Goal: Information Seeking & Learning: Learn about a topic

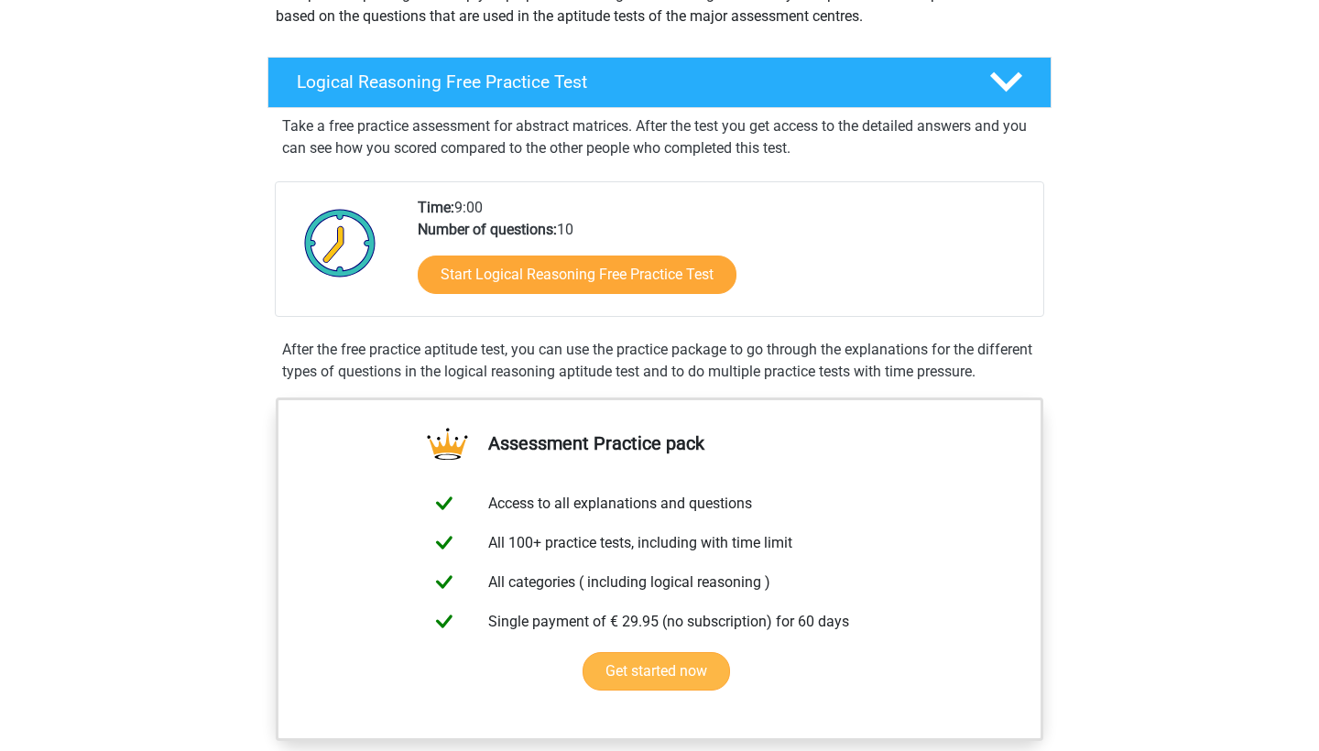
scroll to position [283, 0]
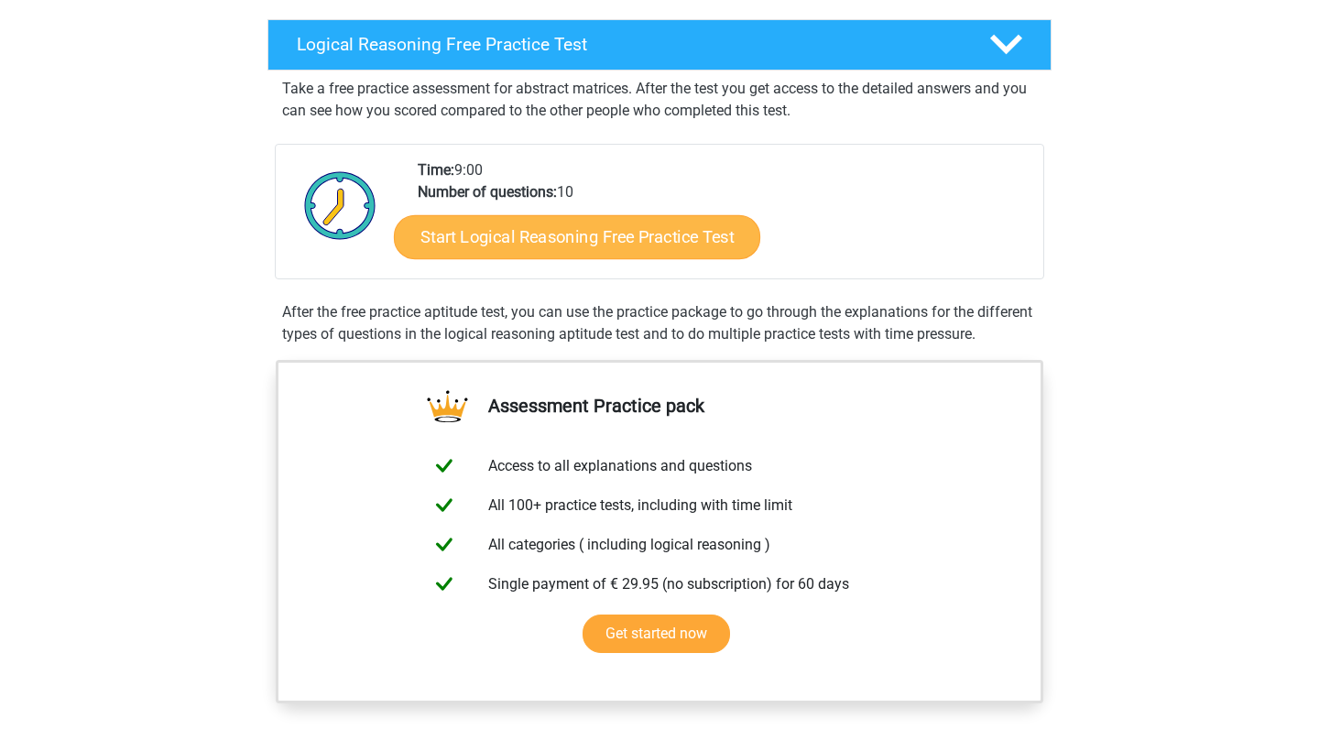
click at [666, 241] on link "Start Logical Reasoning Free Practice Test" at bounding box center [577, 236] width 366 height 44
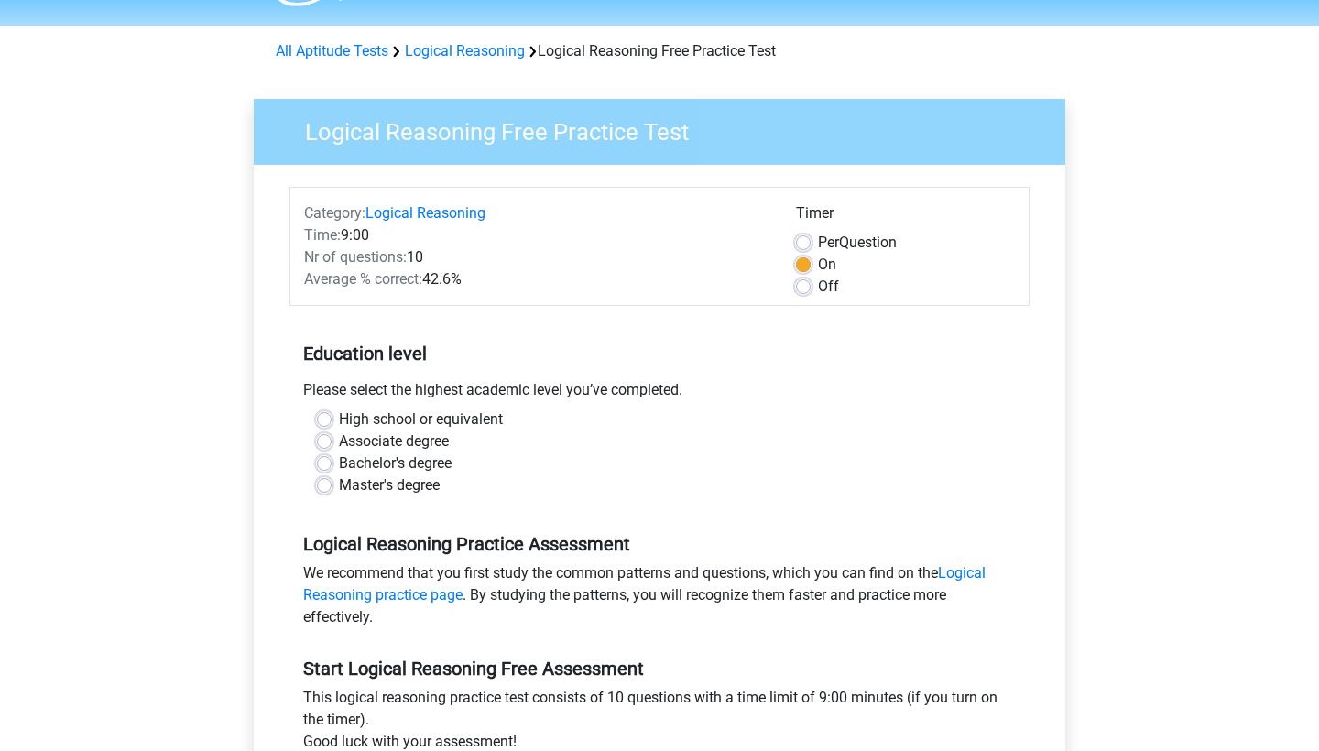
scroll to position [97, 0]
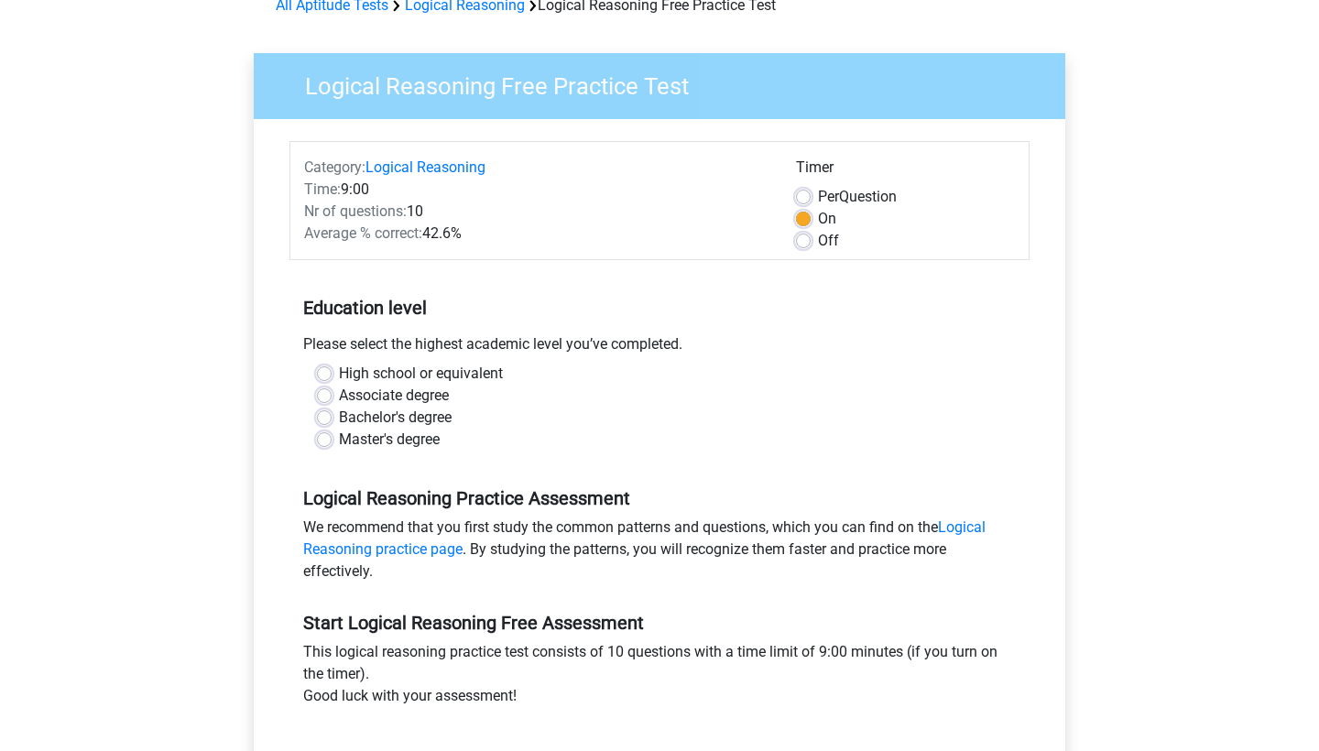
click at [339, 412] on label "Bachelor's degree" at bounding box center [395, 418] width 113 height 22
click at [323, 412] on input "Bachelor's degree" at bounding box center [324, 416] width 15 height 18
radio input "true"
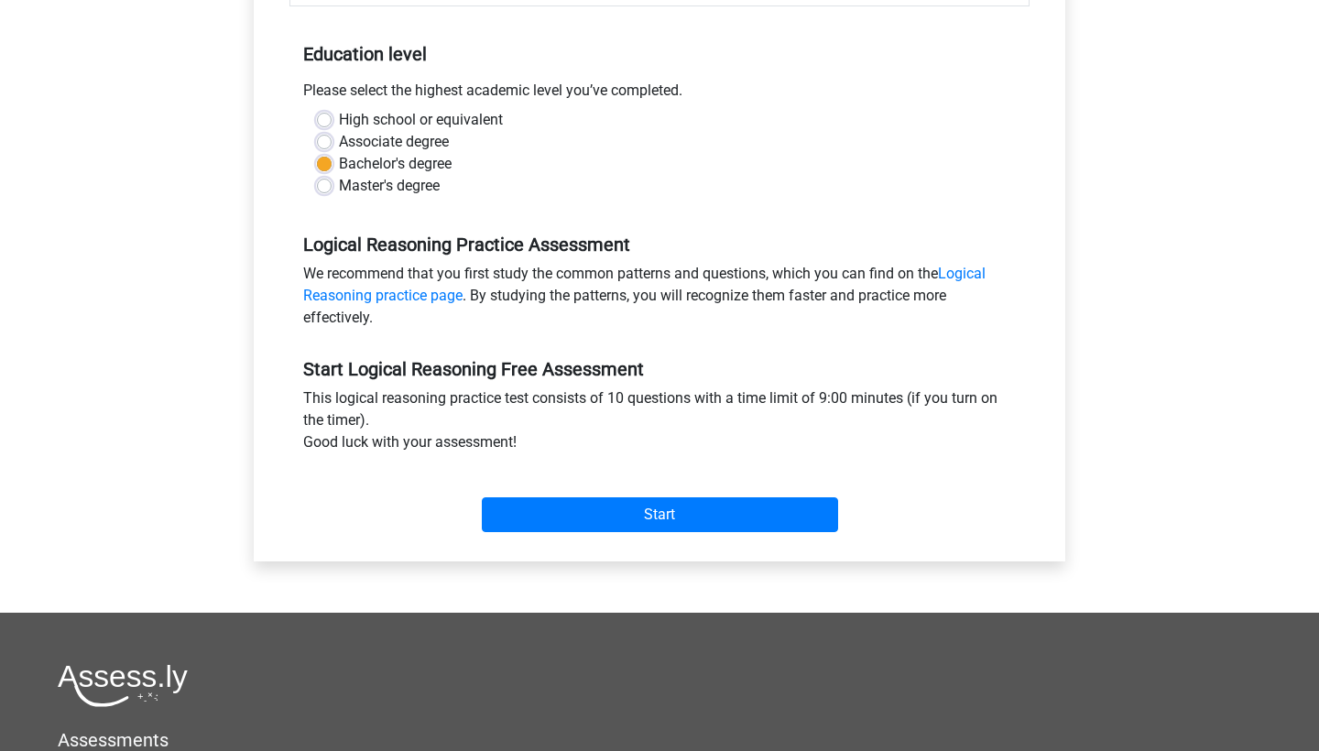
scroll to position [403, 0]
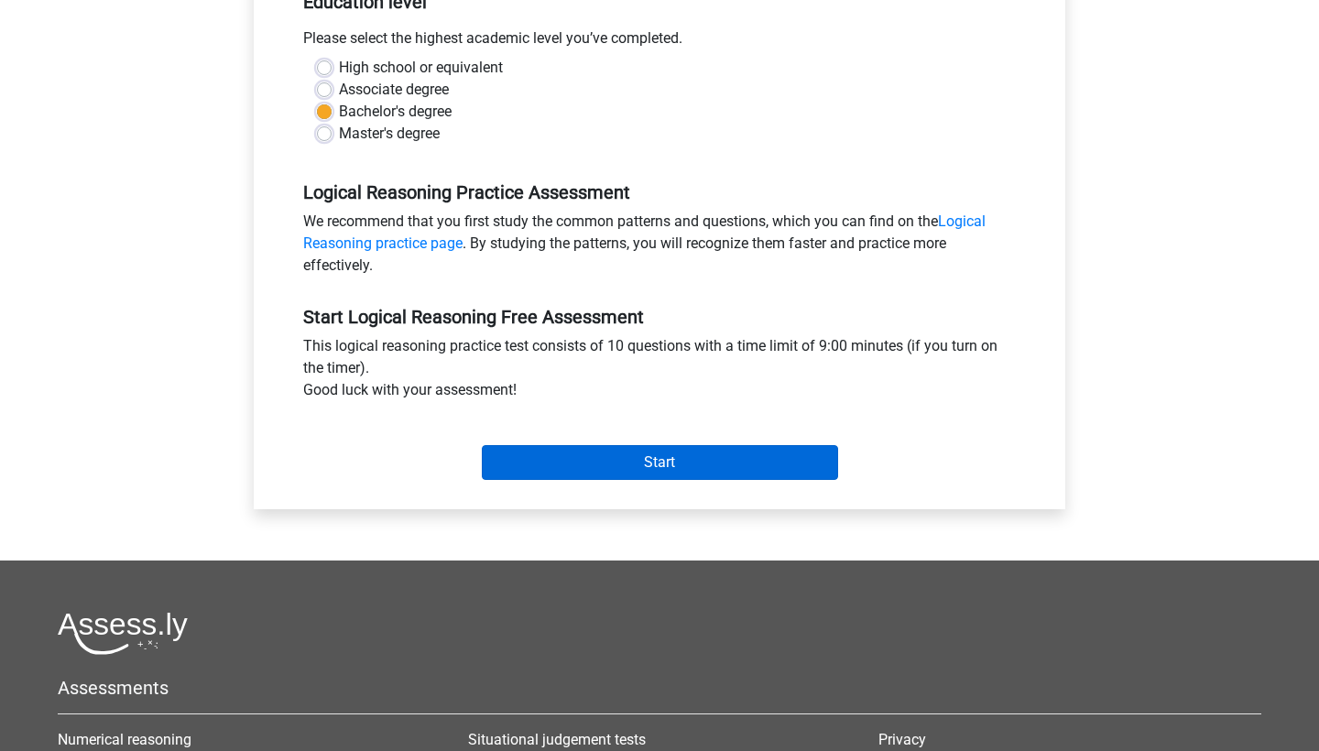
click at [714, 466] on input "Start" at bounding box center [660, 462] width 356 height 35
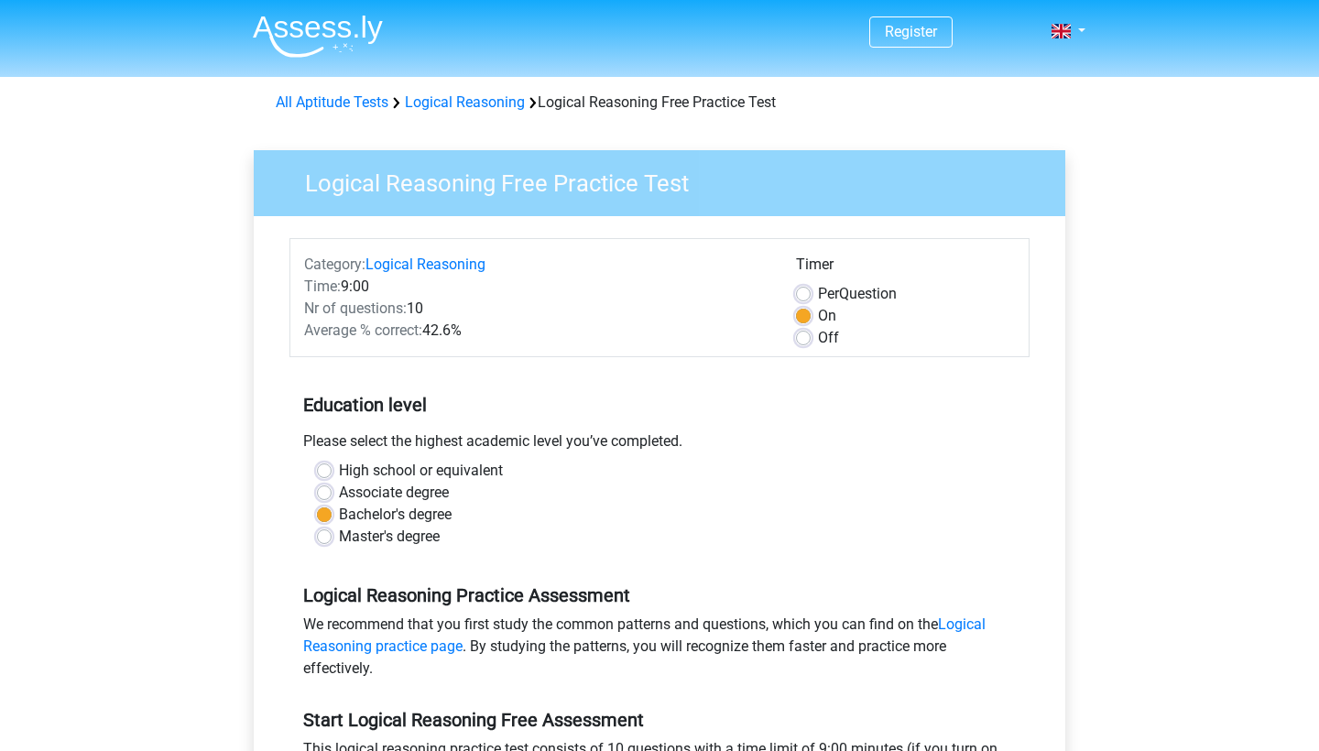
scroll to position [0, 0]
click at [802, 283] on div "Per Question" at bounding box center [905, 294] width 219 height 22
click at [818, 292] on label "Per Question" at bounding box center [857, 294] width 79 height 22
click at [807, 292] on input "Per Question" at bounding box center [803, 292] width 15 height 18
radio input "true"
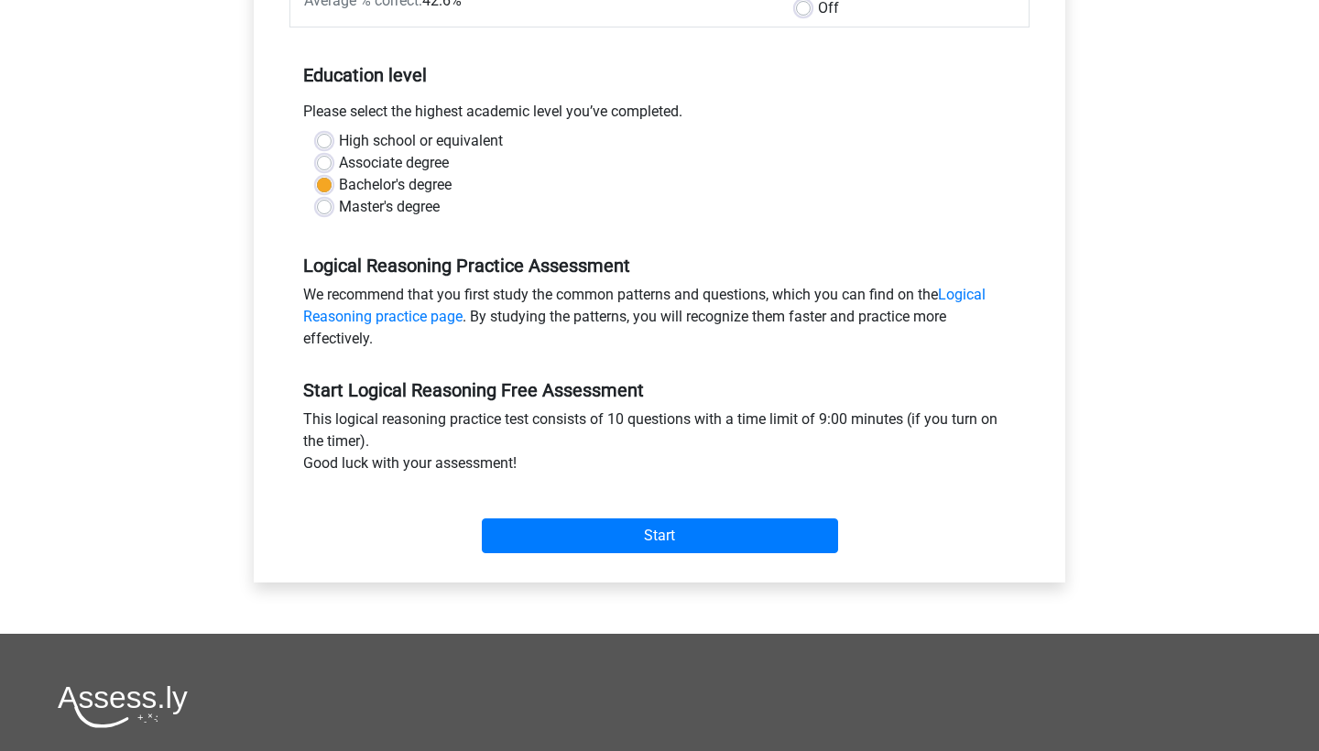
scroll to position [342, 0]
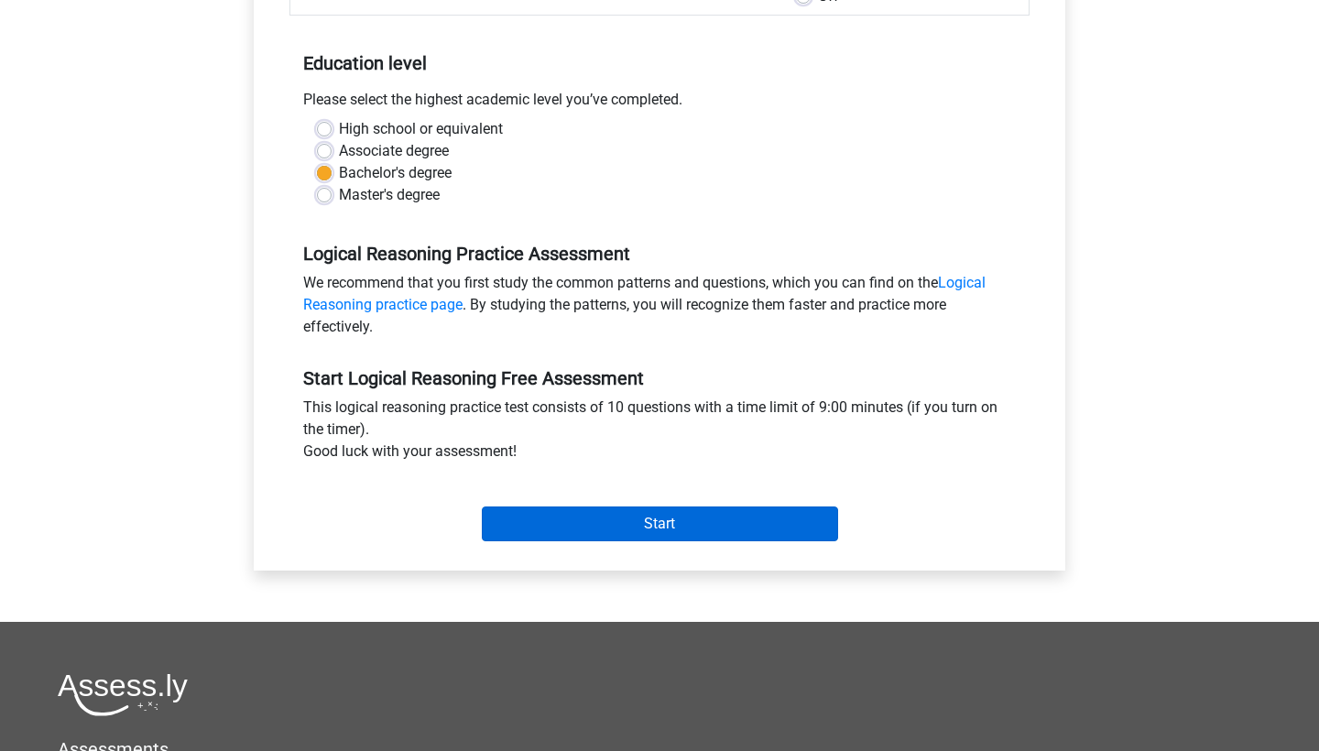
click at [686, 513] on input "Start" at bounding box center [660, 523] width 356 height 35
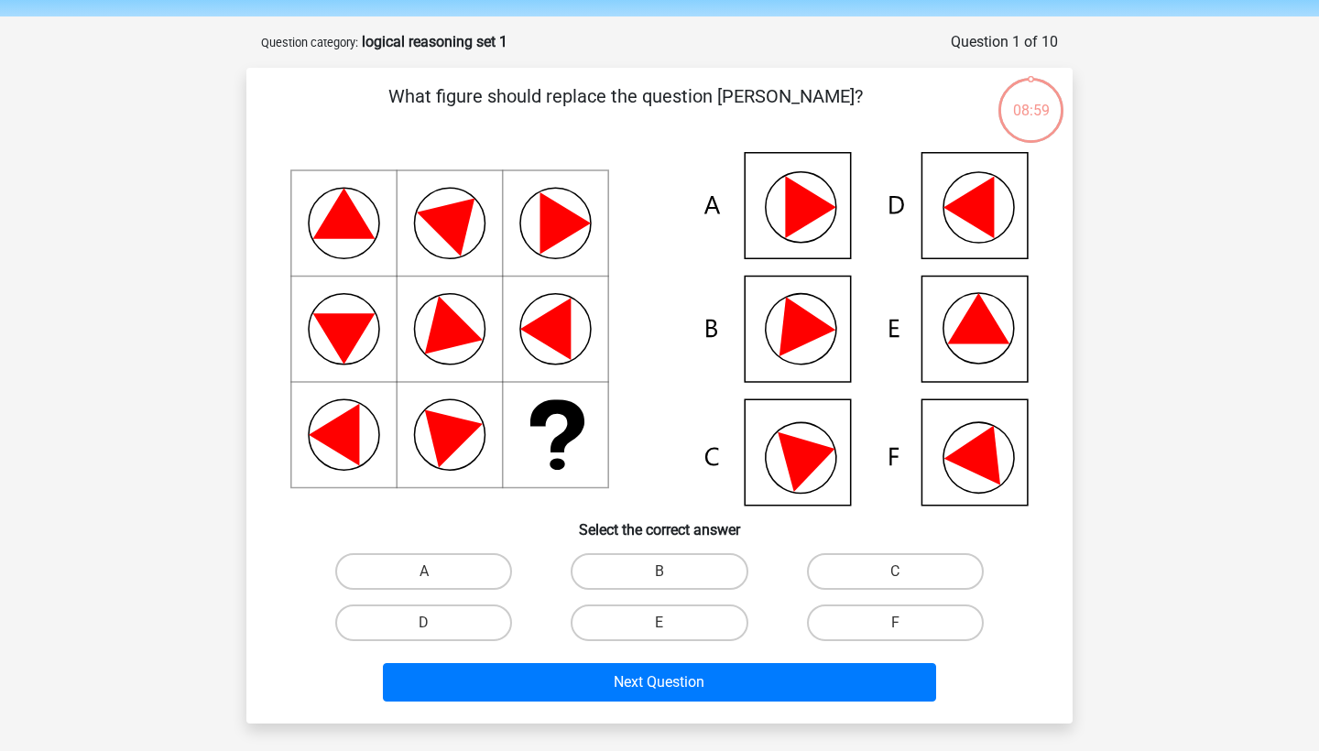
scroll to position [61, 0]
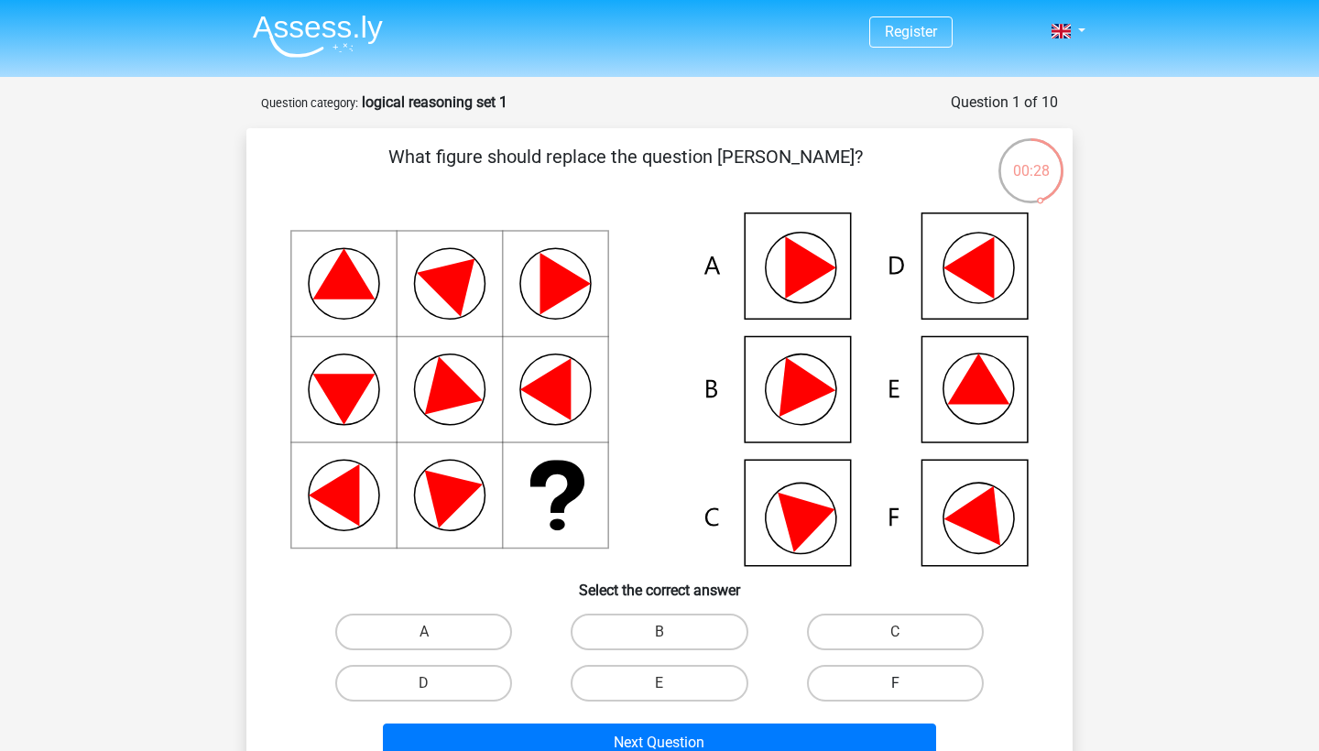
click at [894, 679] on label "F" at bounding box center [895, 683] width 177 height 37
click at [895, 683] on input "F" at bounding box center [901, 689] width 12 height 12
radio input "true"
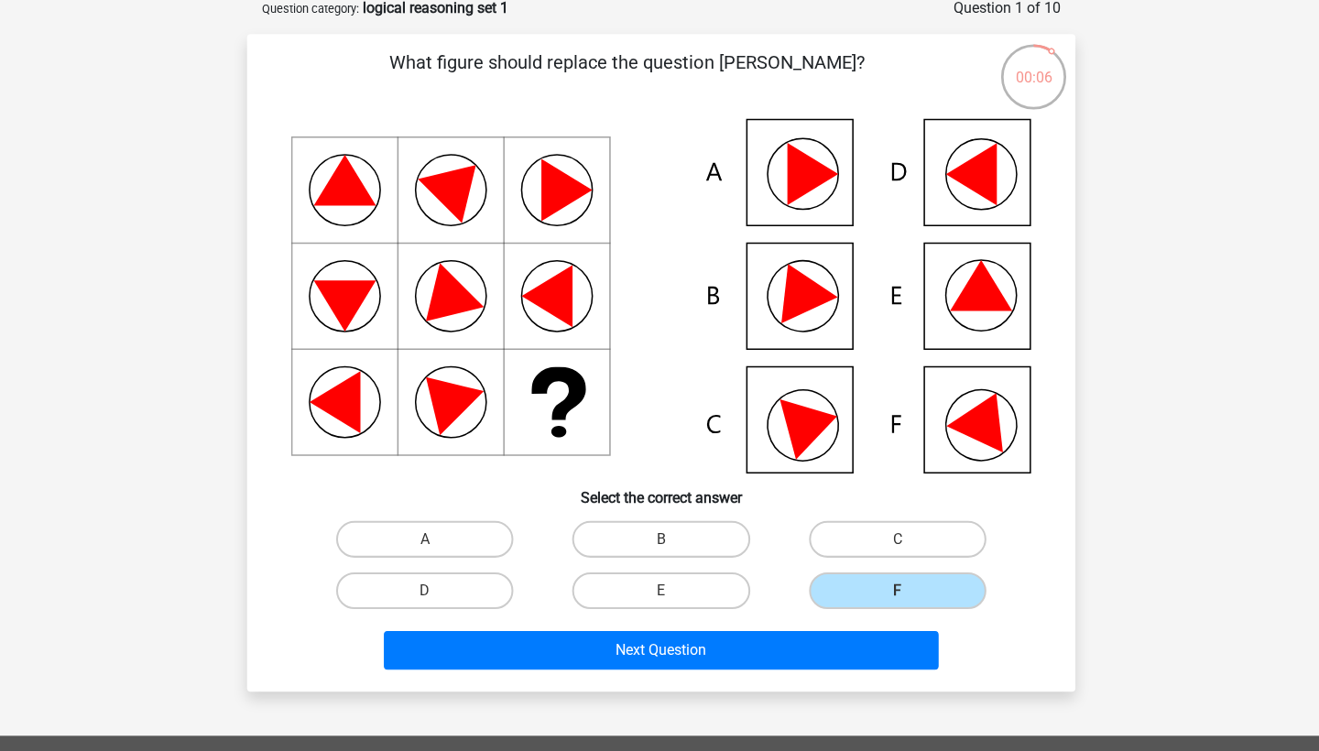
scroll to position [93, 0]
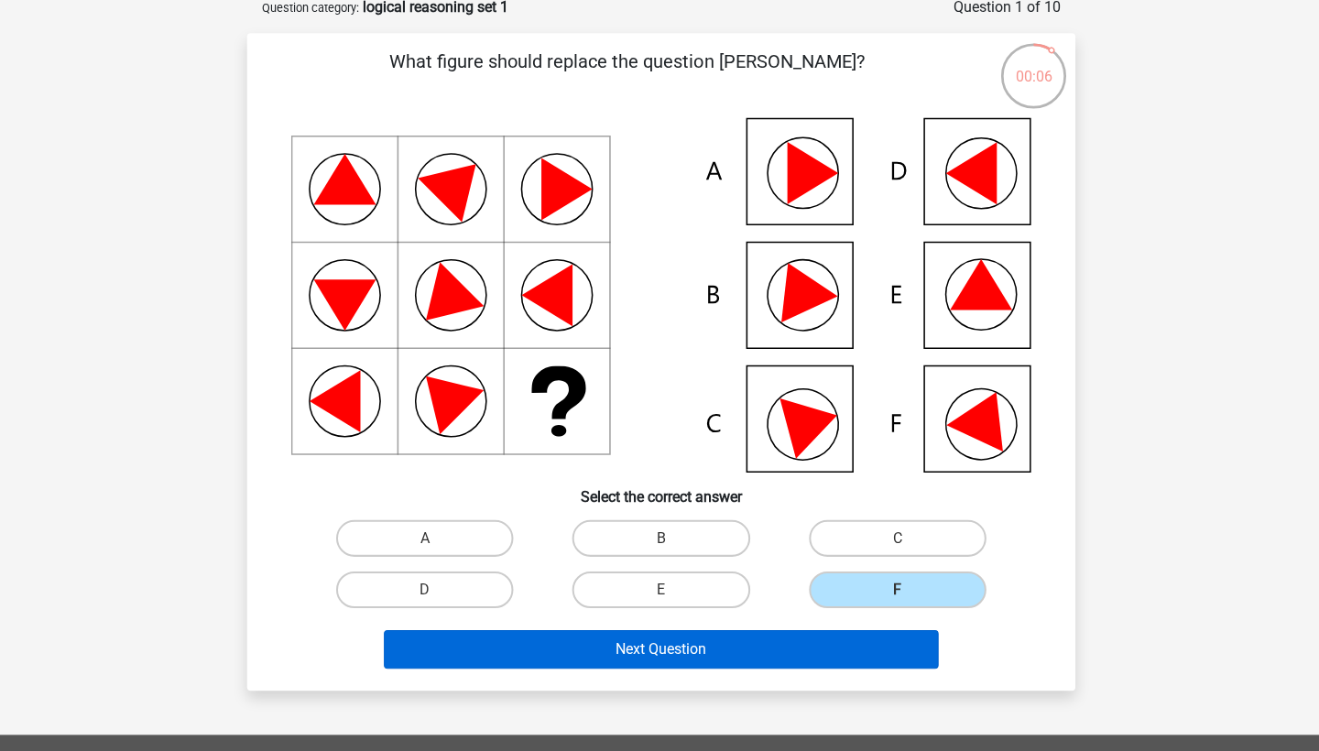
click at [683, 637] on button "Next Question" at bounding box center [660, 649] width 554 height 38
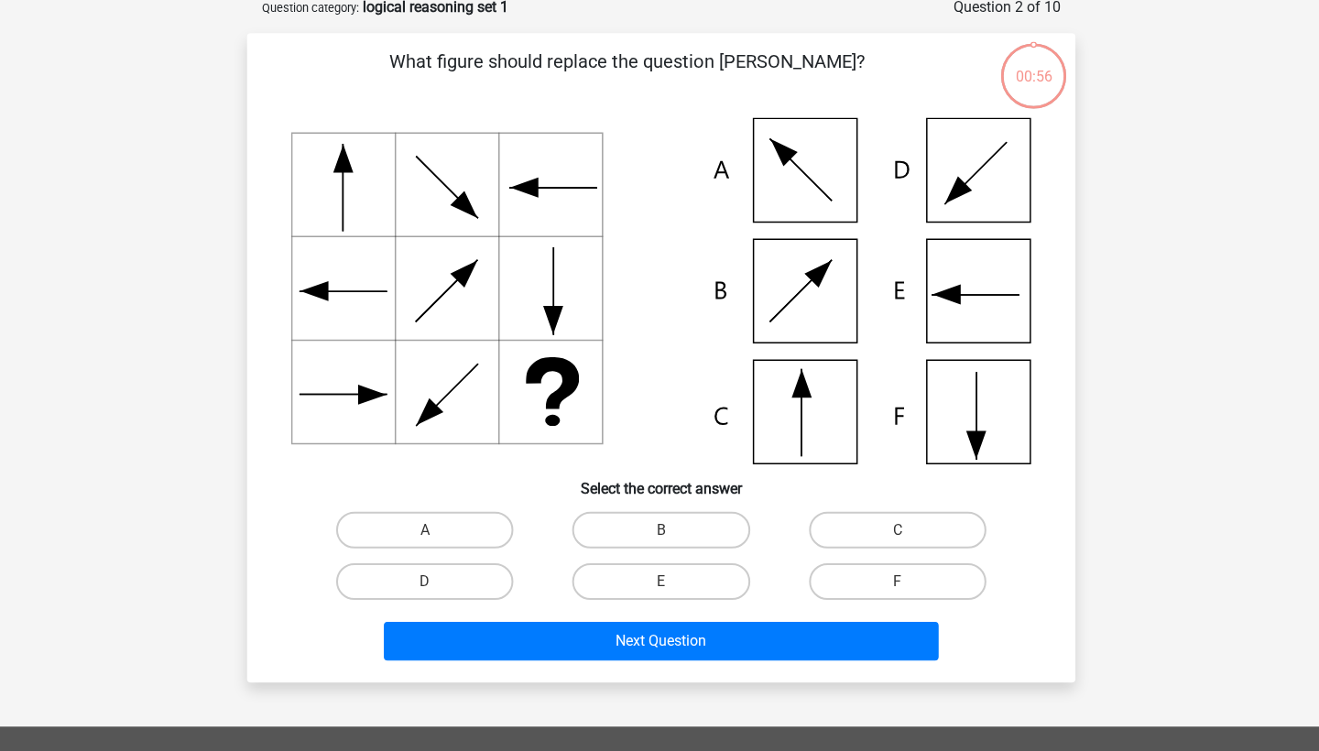
scroll to position [91, 0]
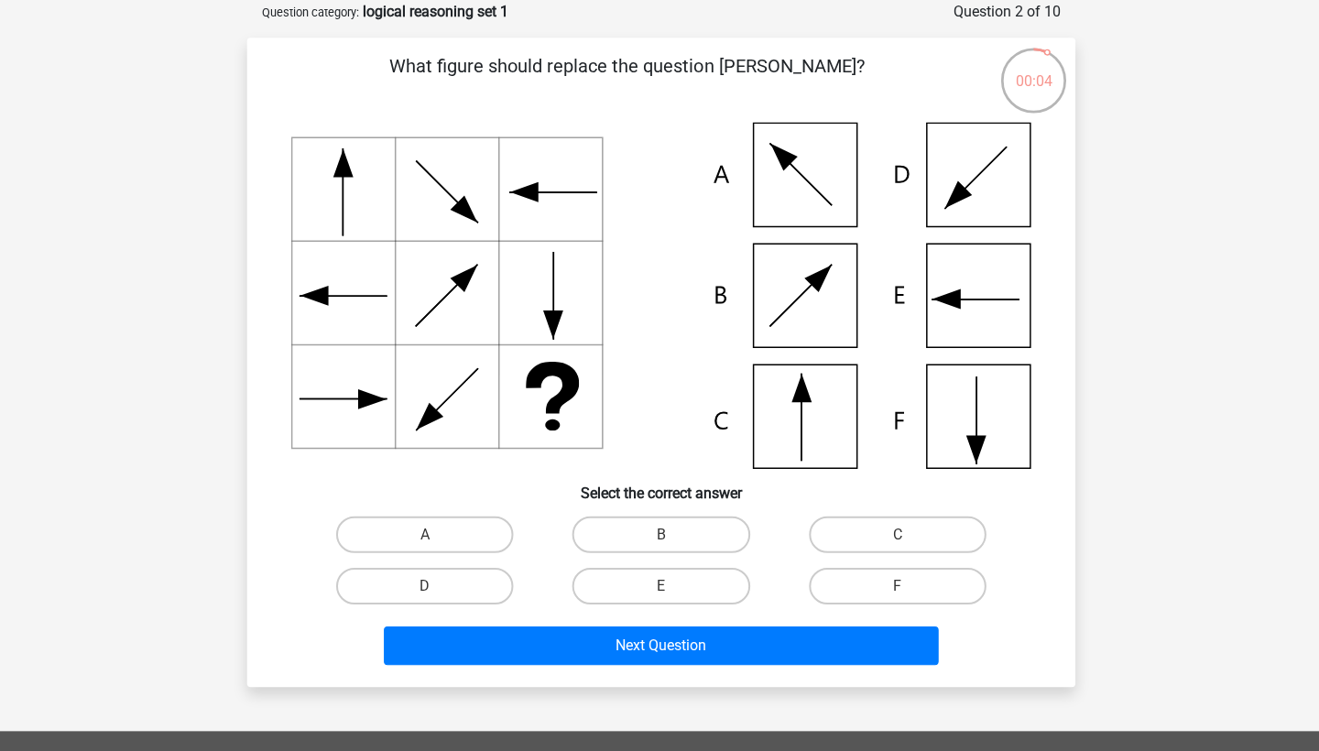
click at [913, 406] on icon at bounding box center [659, 294] width 738 height 345
click at [971, 466] on icon at bounding box center [975, 415] width 103 height 103
click at [955, 400] on icon at bounding box center [659, 294] width 738 height 345
click at [894, 597] on label "F" at bounding box center [895, 584] width 177 height 37
click at [895, 596] on input "F" at bounding box center [901, 590] width 12 height 12
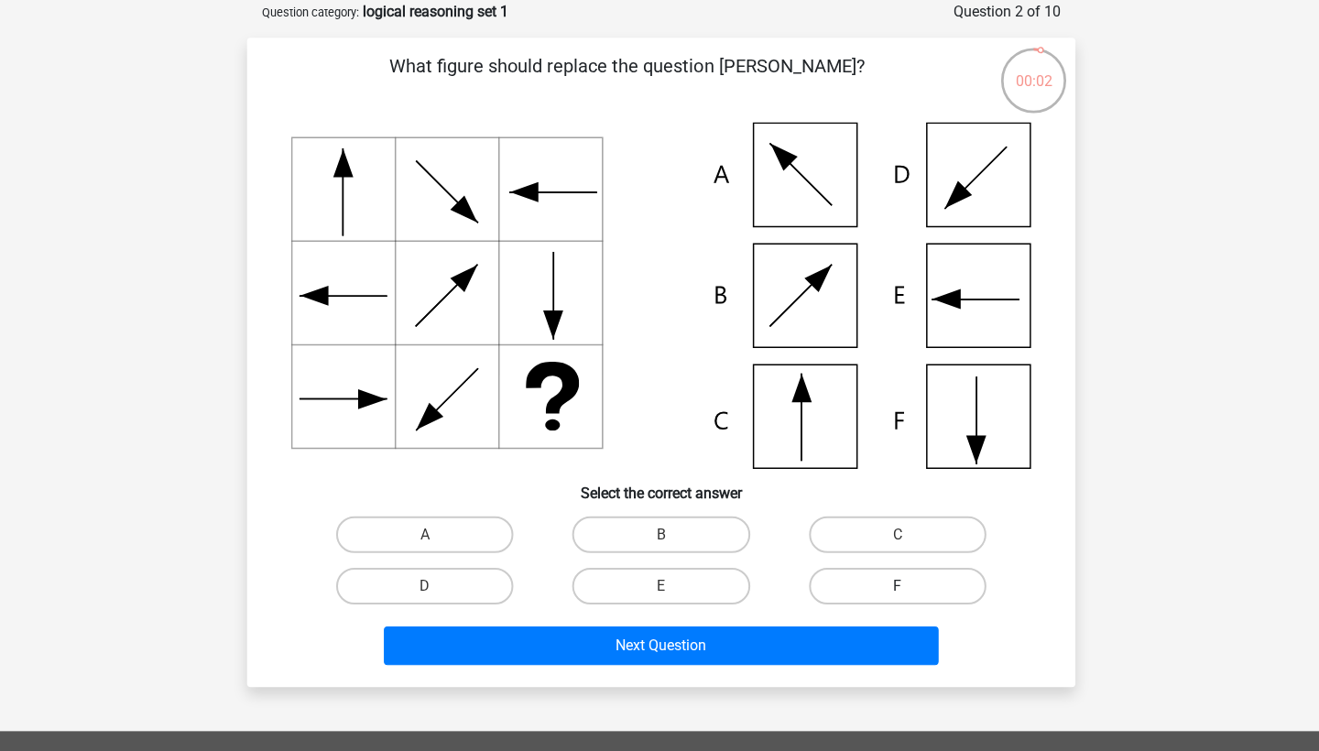
radio input "true"
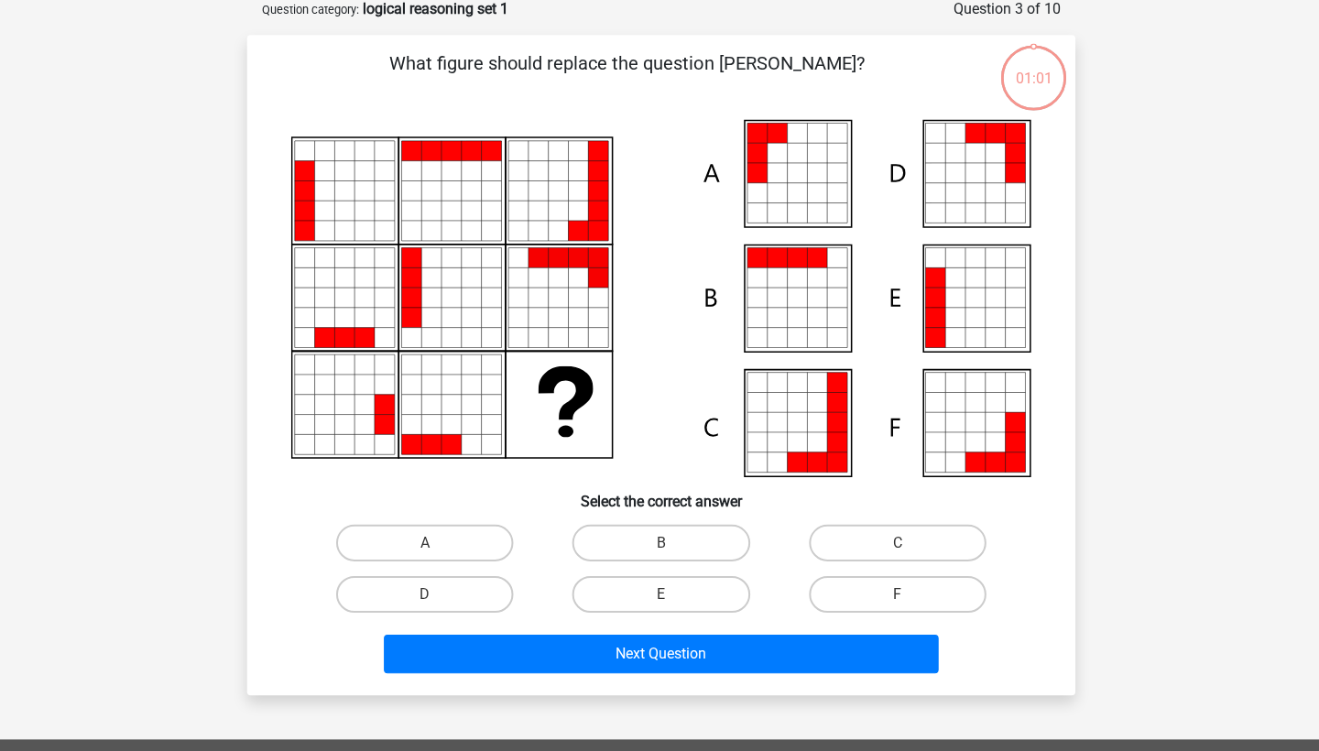
scroll to position [110, 0]
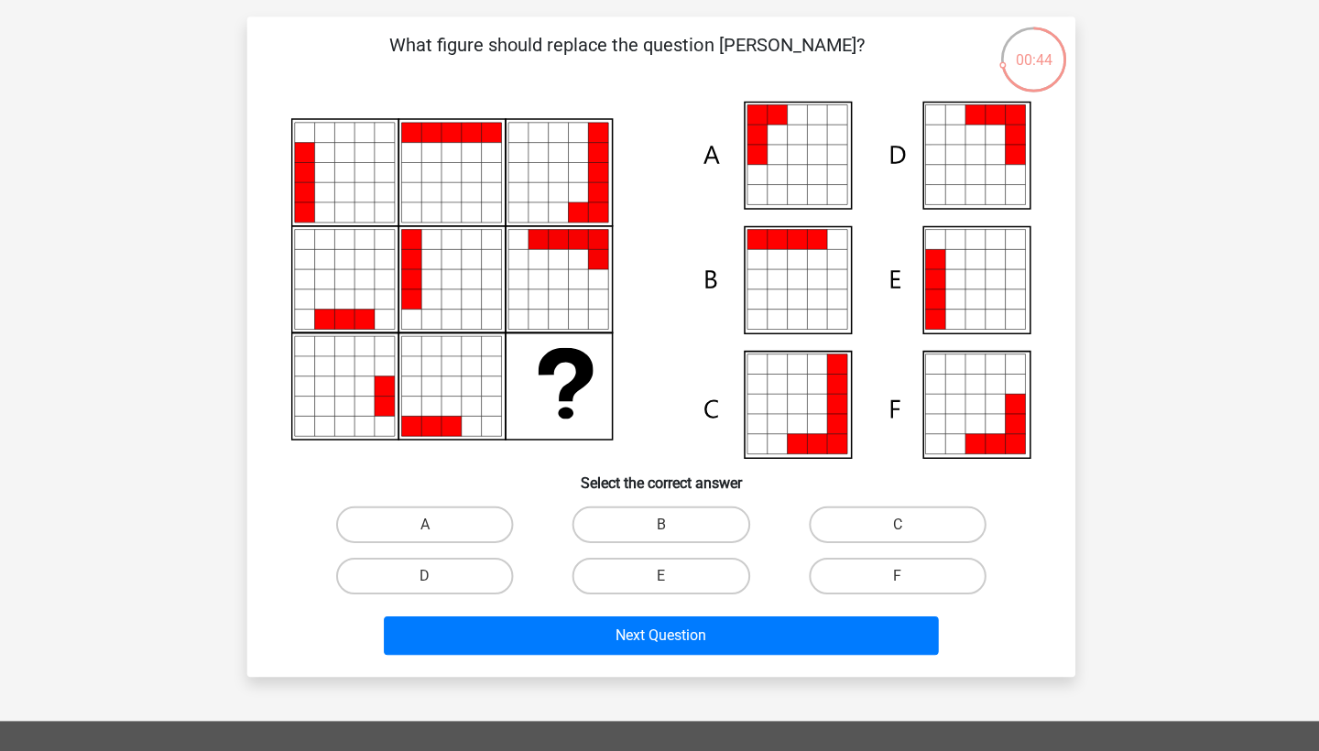
click at [801, 143] on icon at bounding box center [795, 136] width 20 height 20
click at [484, 516] on label "A" at bounding box center [423, 524] width 177 height 37
click at [436, 525] on input "A" at bounding box center [430, 531] width 12 height 12
radio input "true"
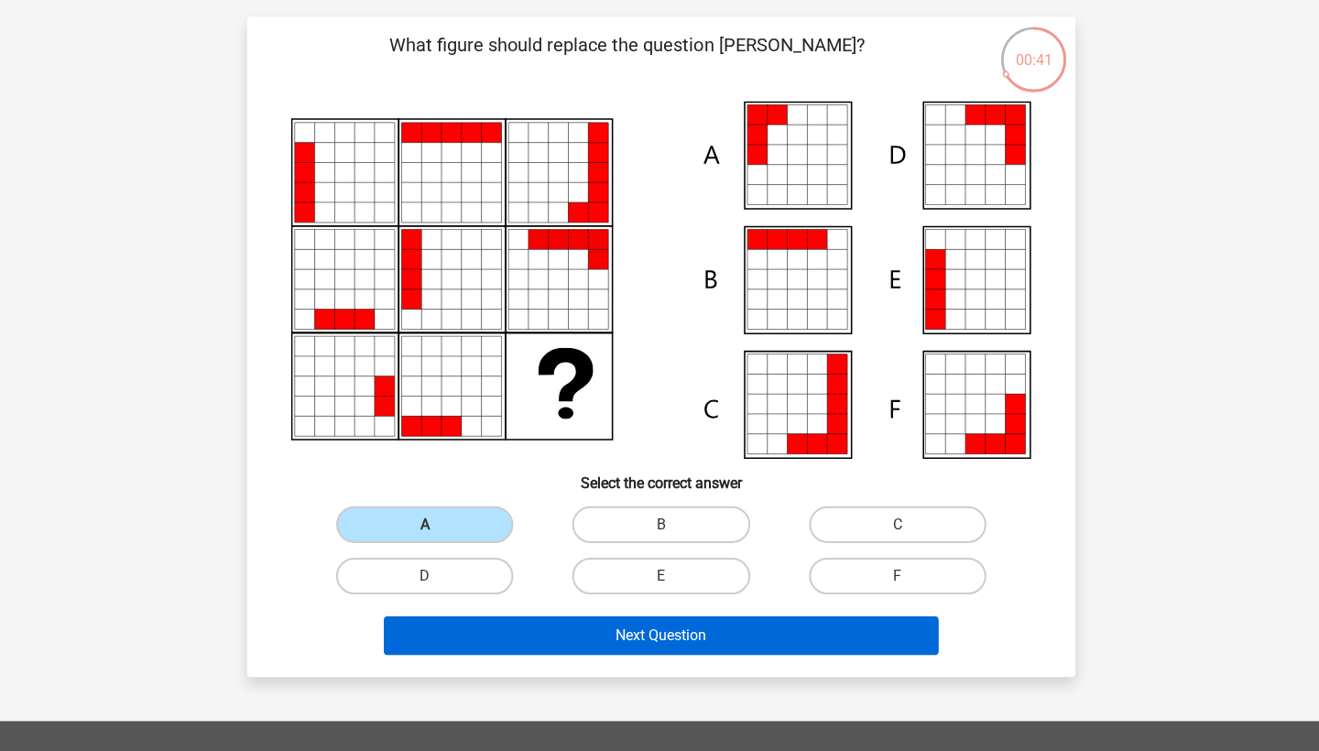
click at [512, 628] on button "Next Question" at bounding box center [660, 635] width 554 height 38
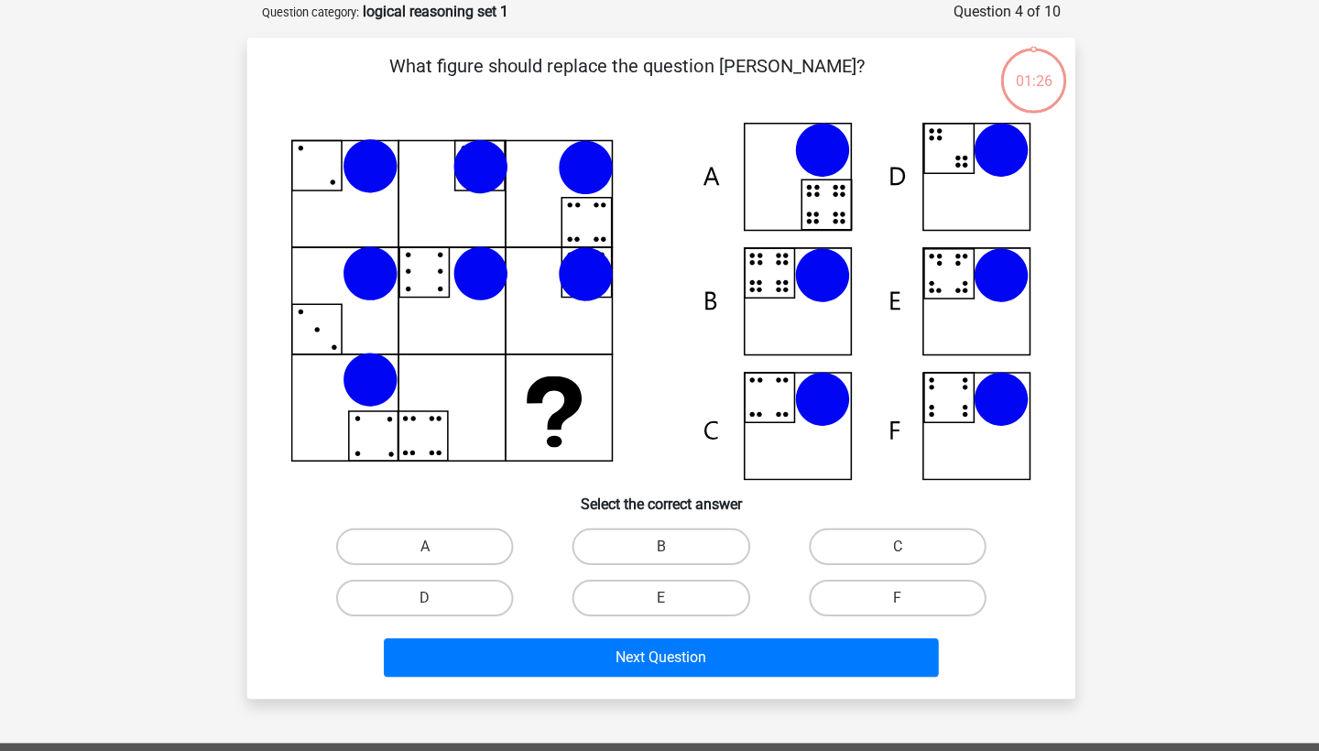
scroll to position [98, 0]
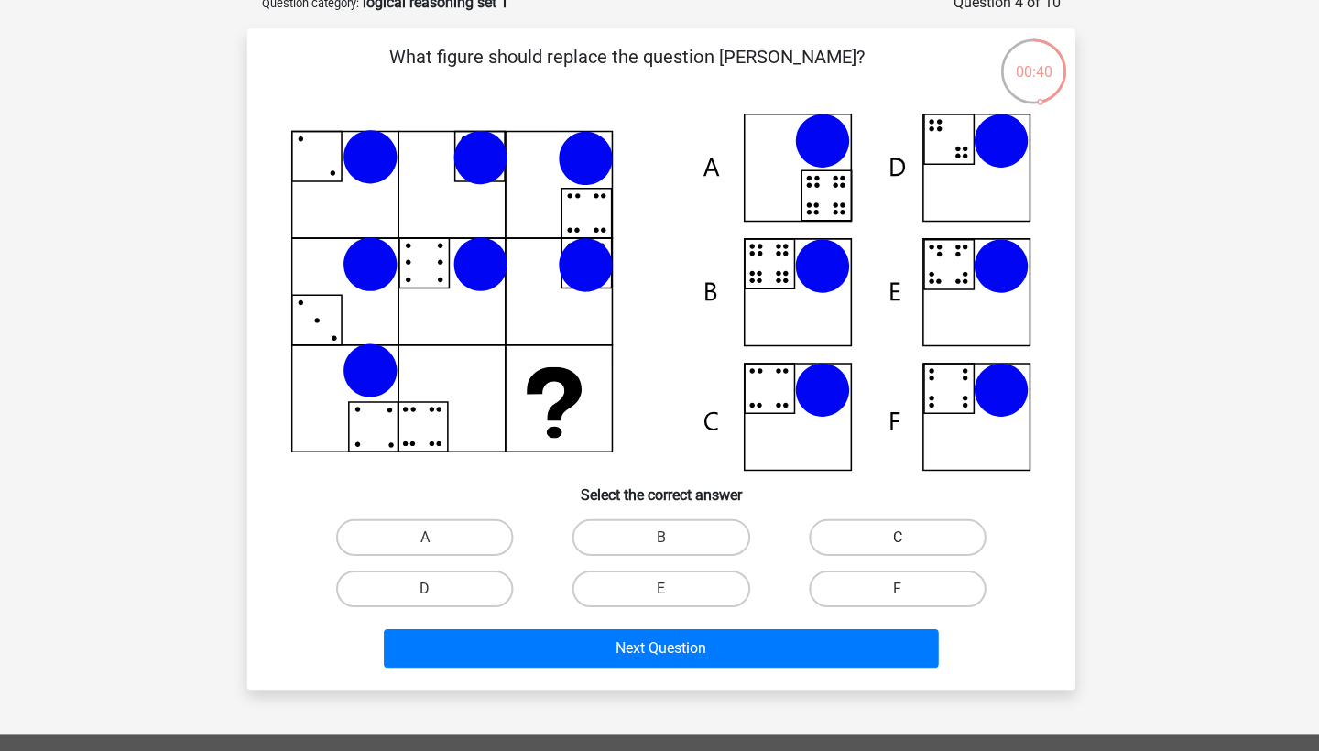
click at [852, 527] on label "C" at bounding box center [895, 537] width 177 height 37
click at [895, 538] on input "C" at bounding box center [901, 544] width 12 height 12
radio input "true"
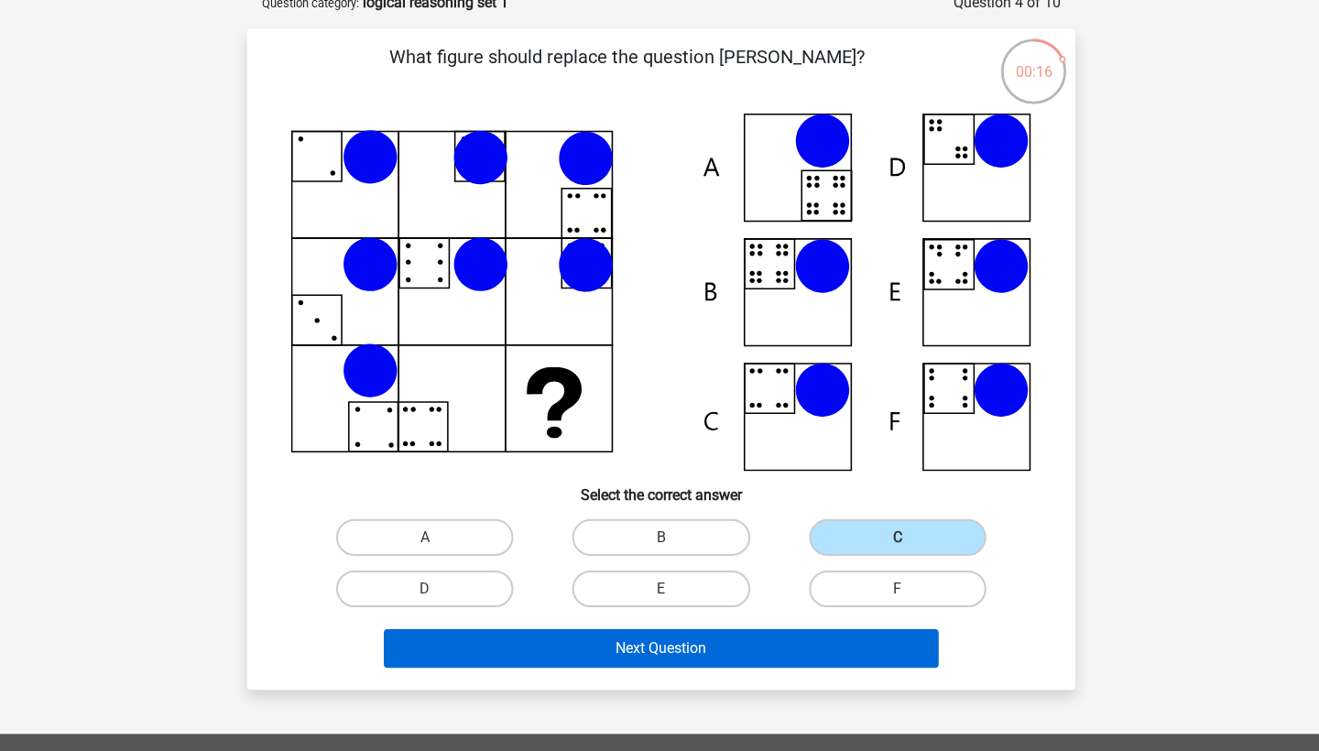
click at [605, 647] on button "Next Question" at bounding box center [660, 648] width 554 height 38
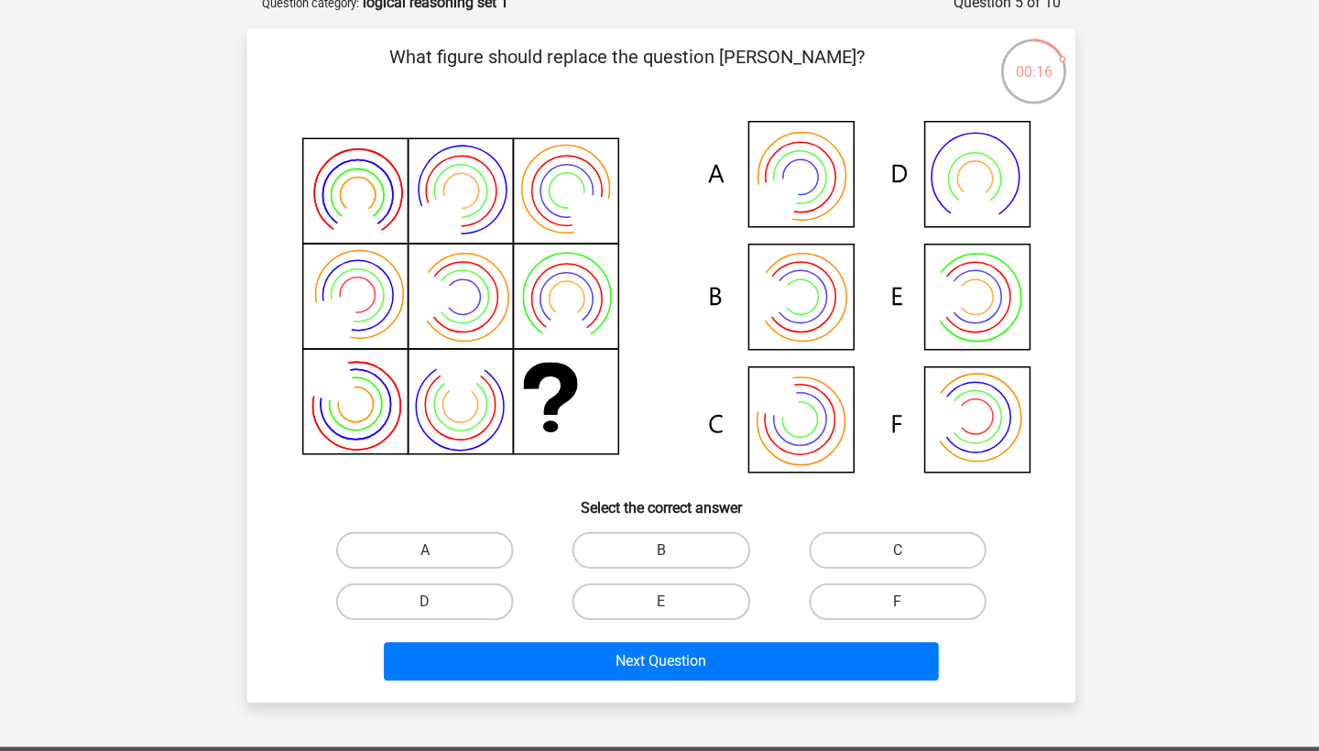
scroll to position [91, 0]
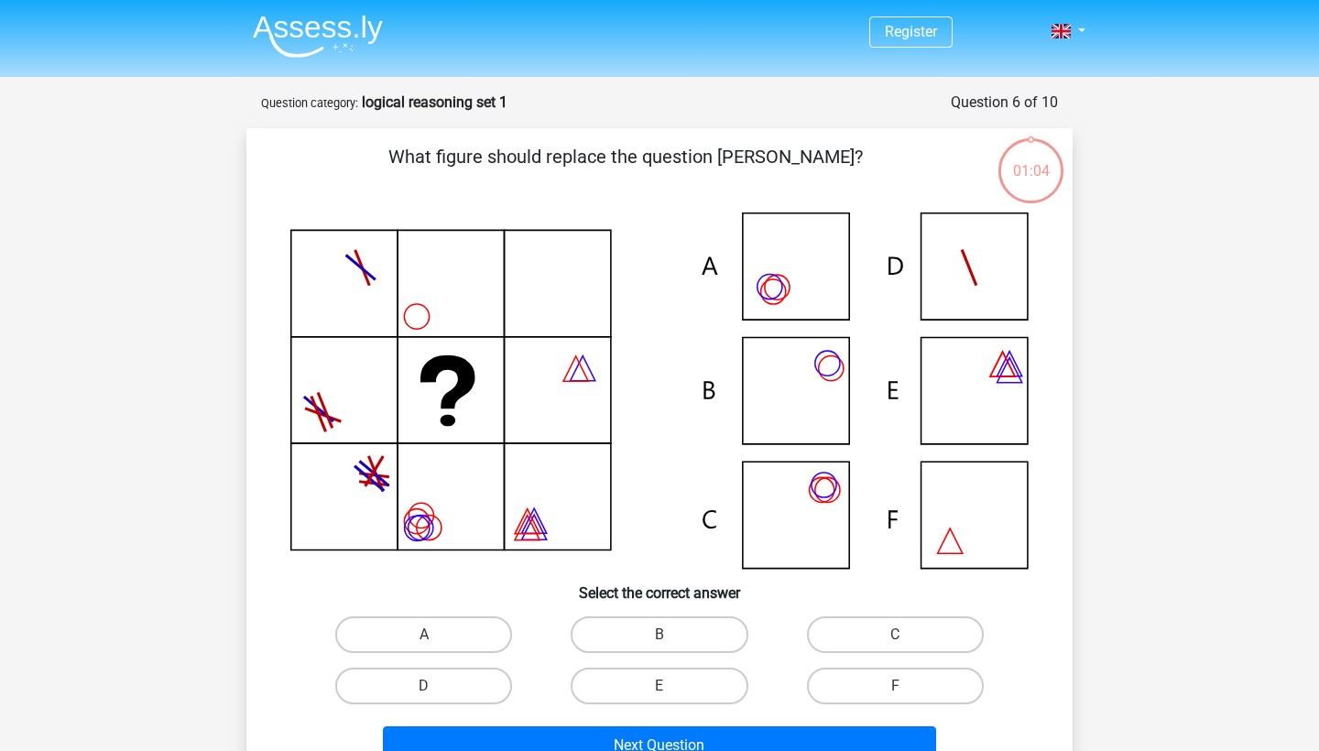
scroll to position [89, 0]
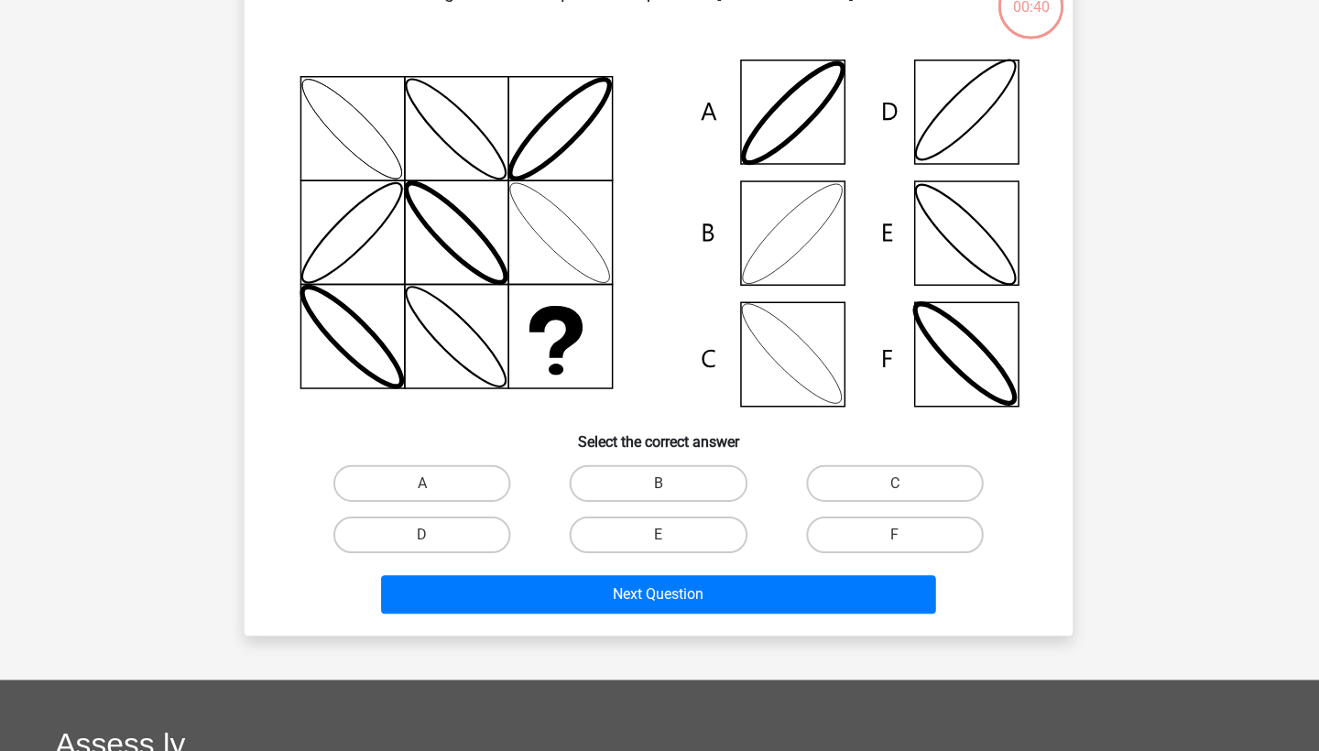
scroll to position [159, 0]
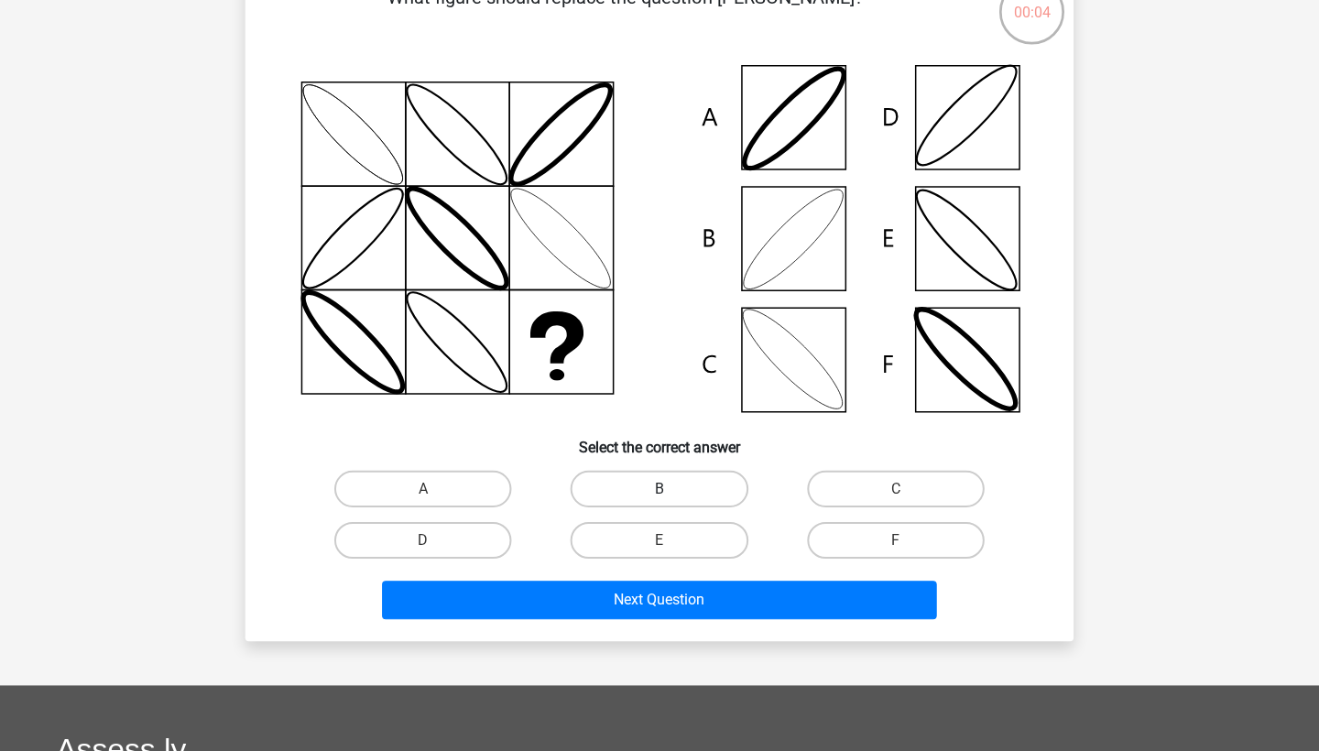
click at [647, 495] on label "B" at bounding box center [659, 487] width 177 height 37
click at [659, 495] on input "B" at bounding box center [665, 493] width 12 height 12
radio input "true"
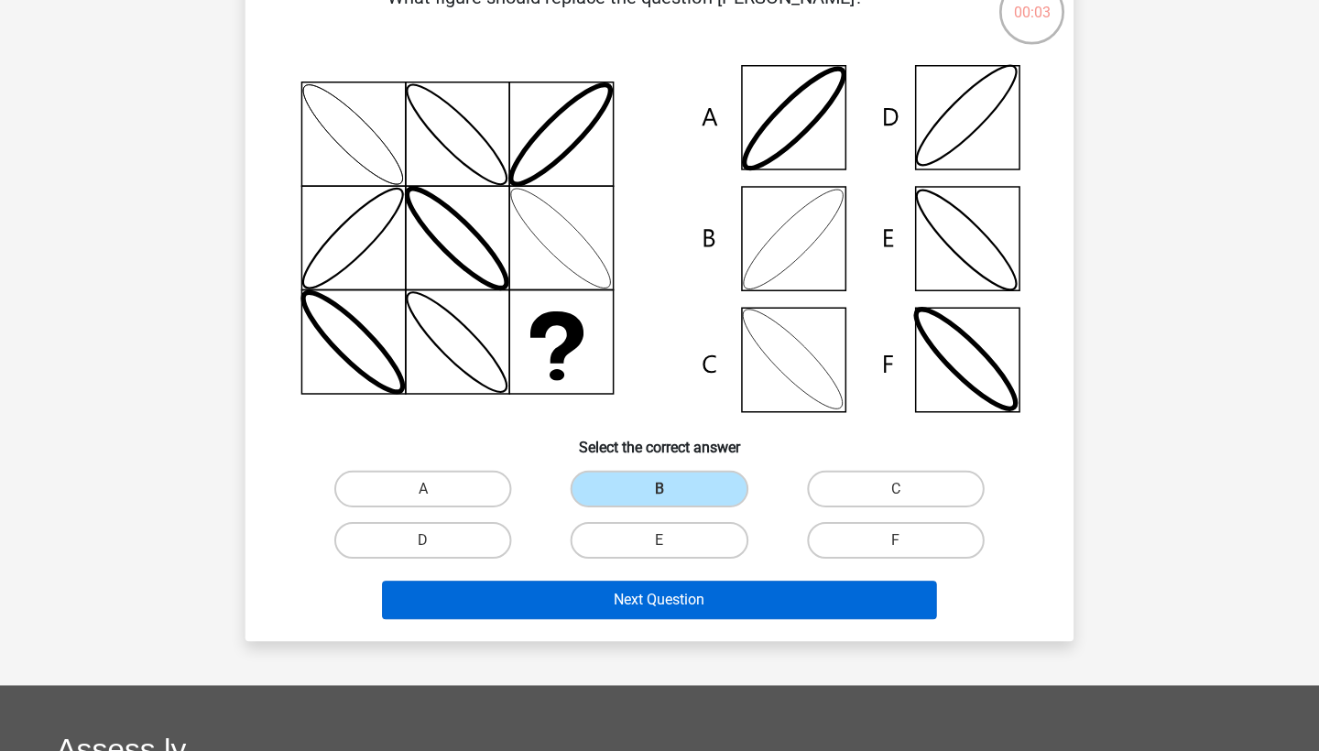
click at [636, 603] on button "Next Question" at bounding box center [660, 598] width 554 height 38
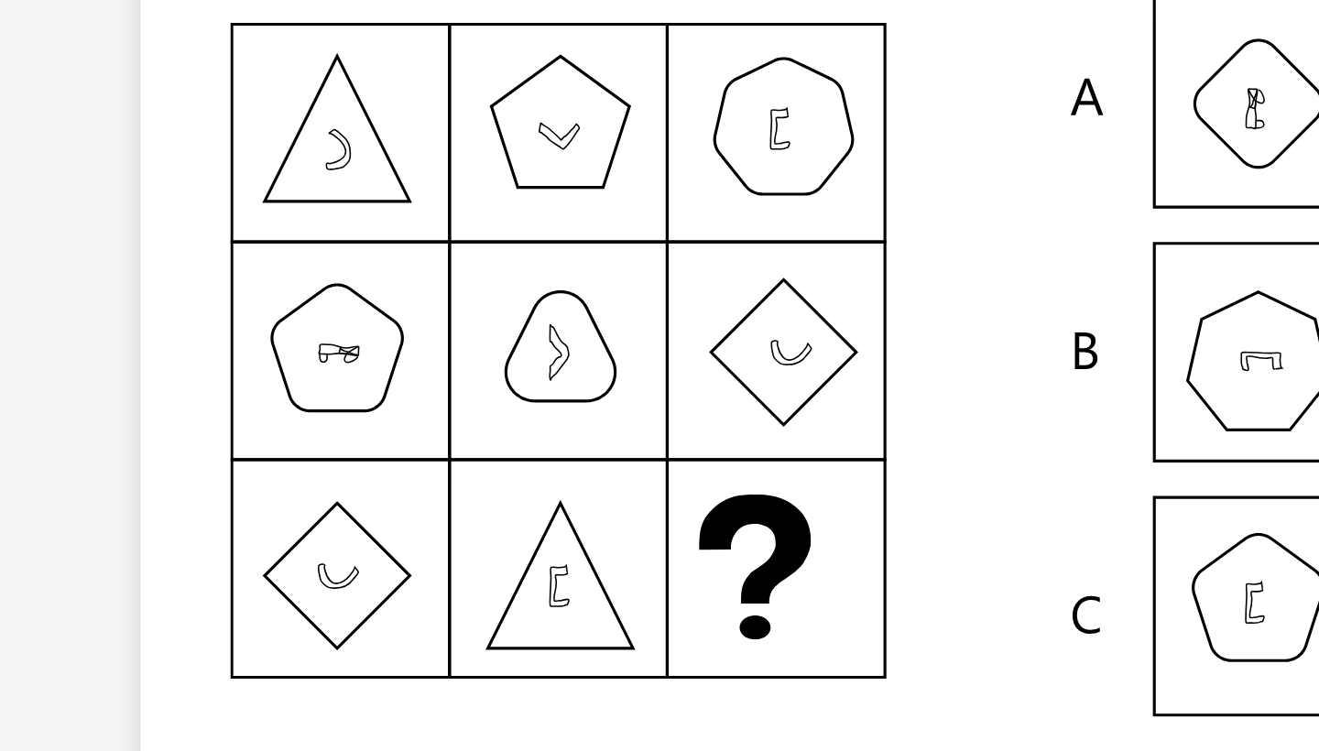
scroll to position [82, 0]
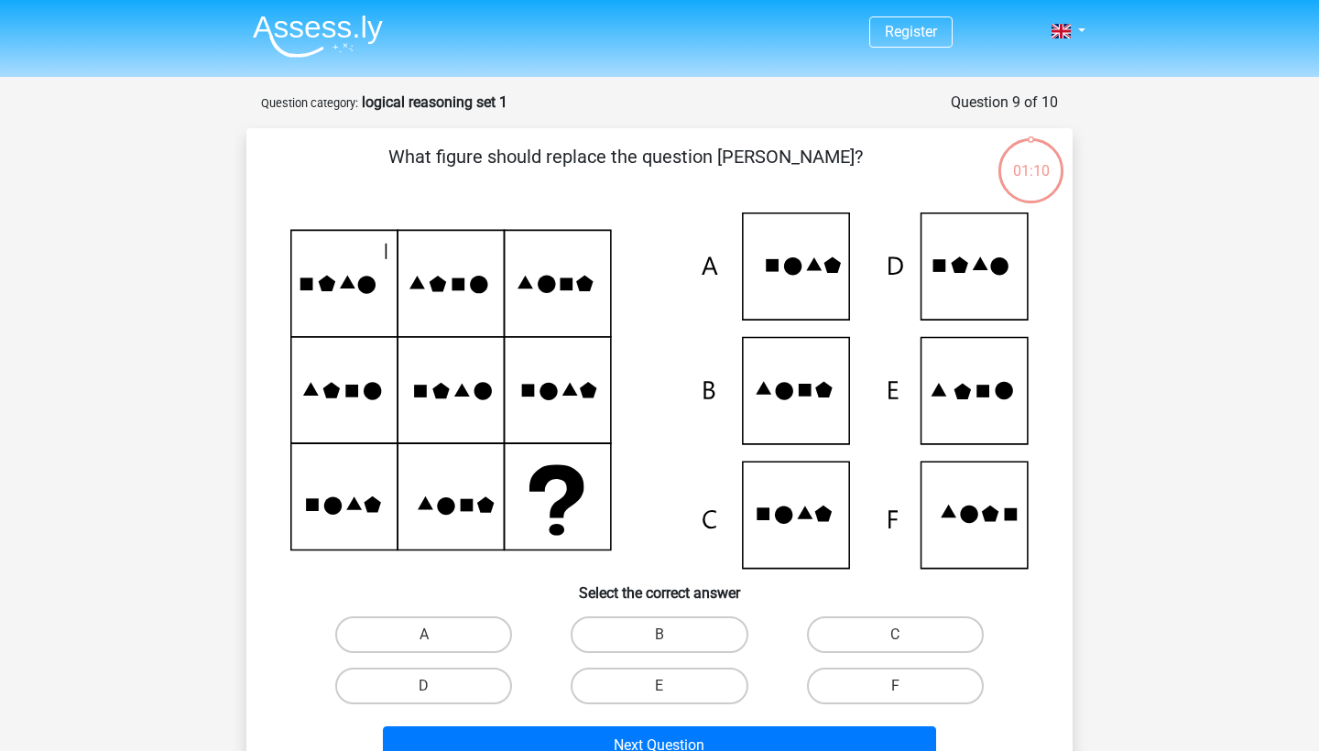
scroll to position [82, 0]
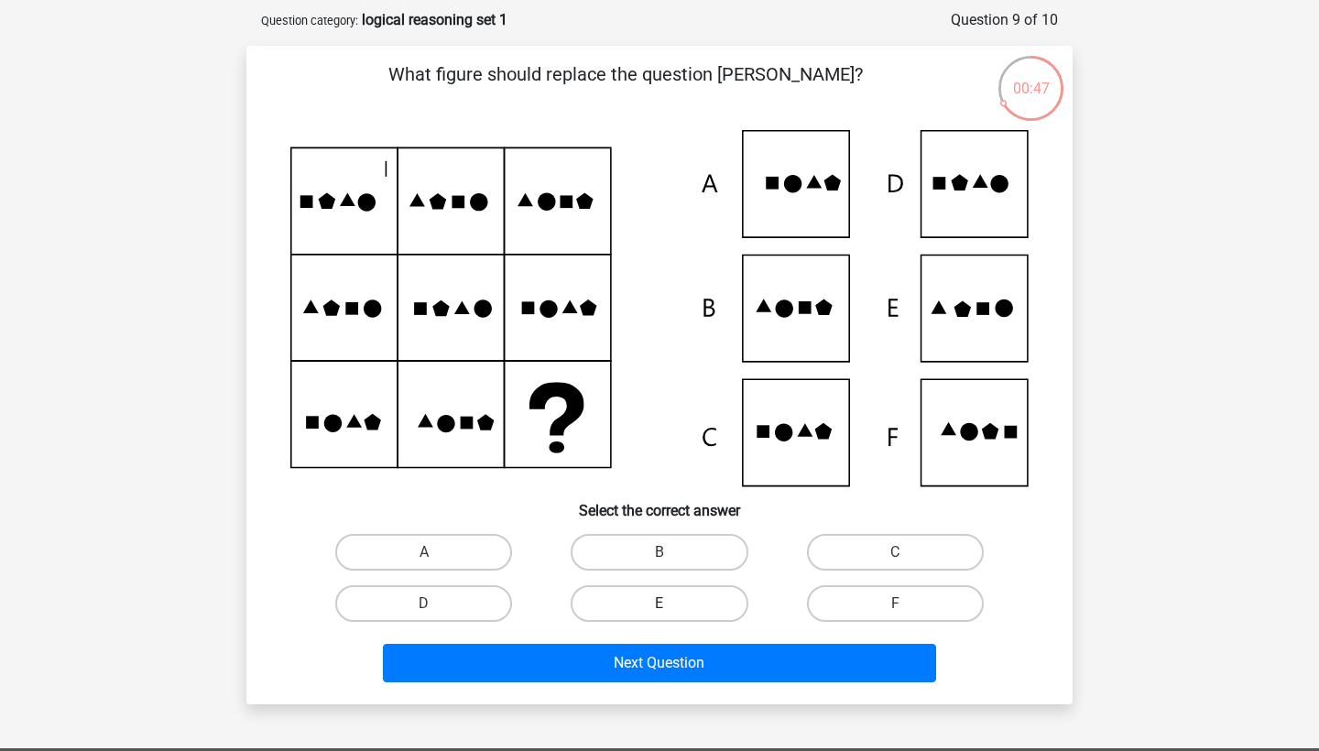
click at [685, 601] on label "E" at bounding box center [659, 603] width 177 height 37
click at [671, 603] on input "E" at bounding box center [665, 609] width 12 height 12
radio input "true"
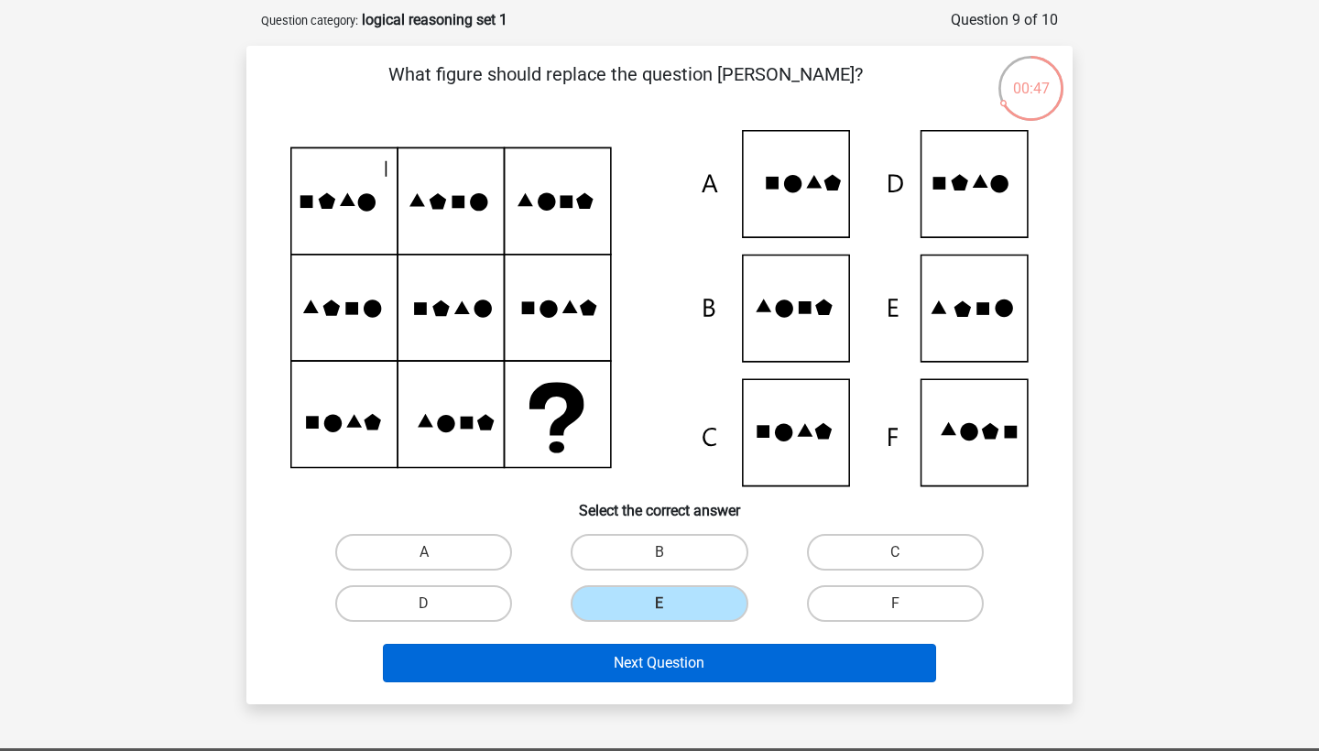
click at [682, 679] on button "Next Question" at bounding box center [660, 663] width 554 height 38
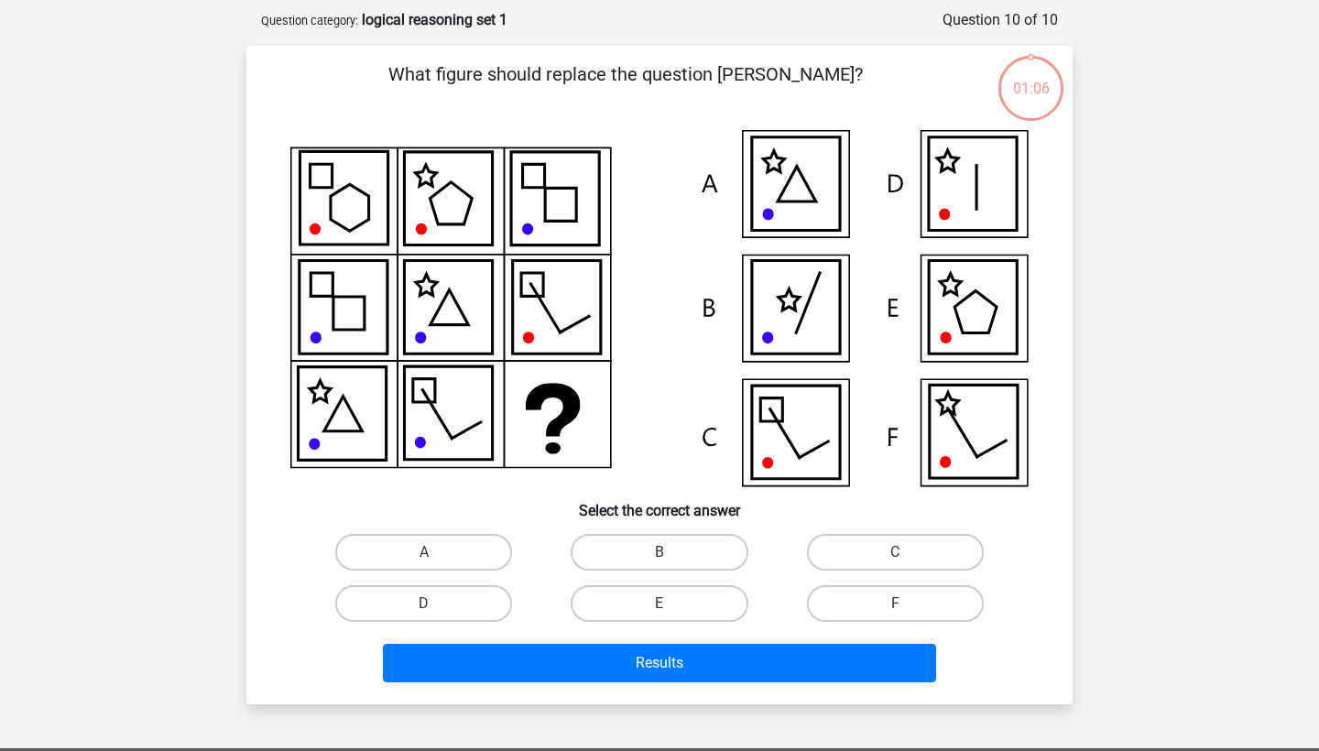
scroll to position [92, 0]
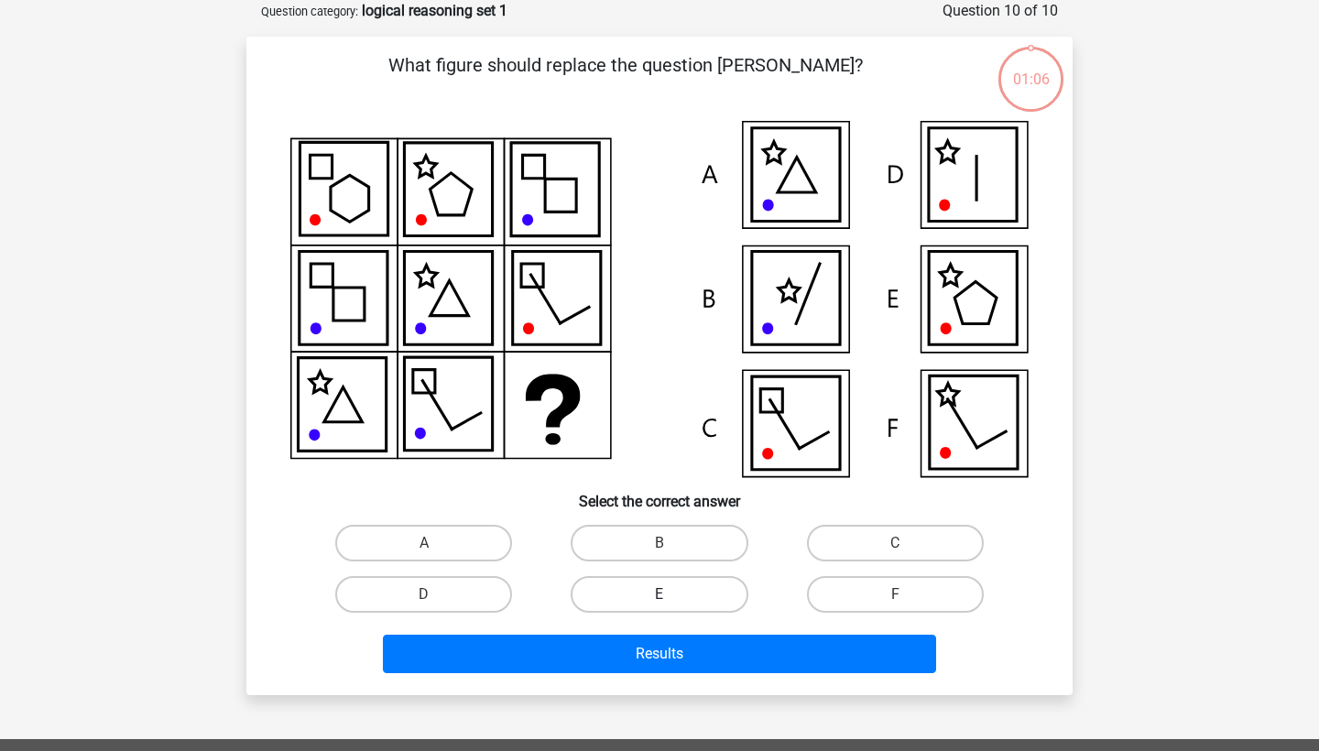
click at [686, 599] on label "E" at bounding box center [659, 594] width 177 height 37
click at [671, 599] on input "E" at bounding box center [665, 600] width 12 height 12
radio input "true"
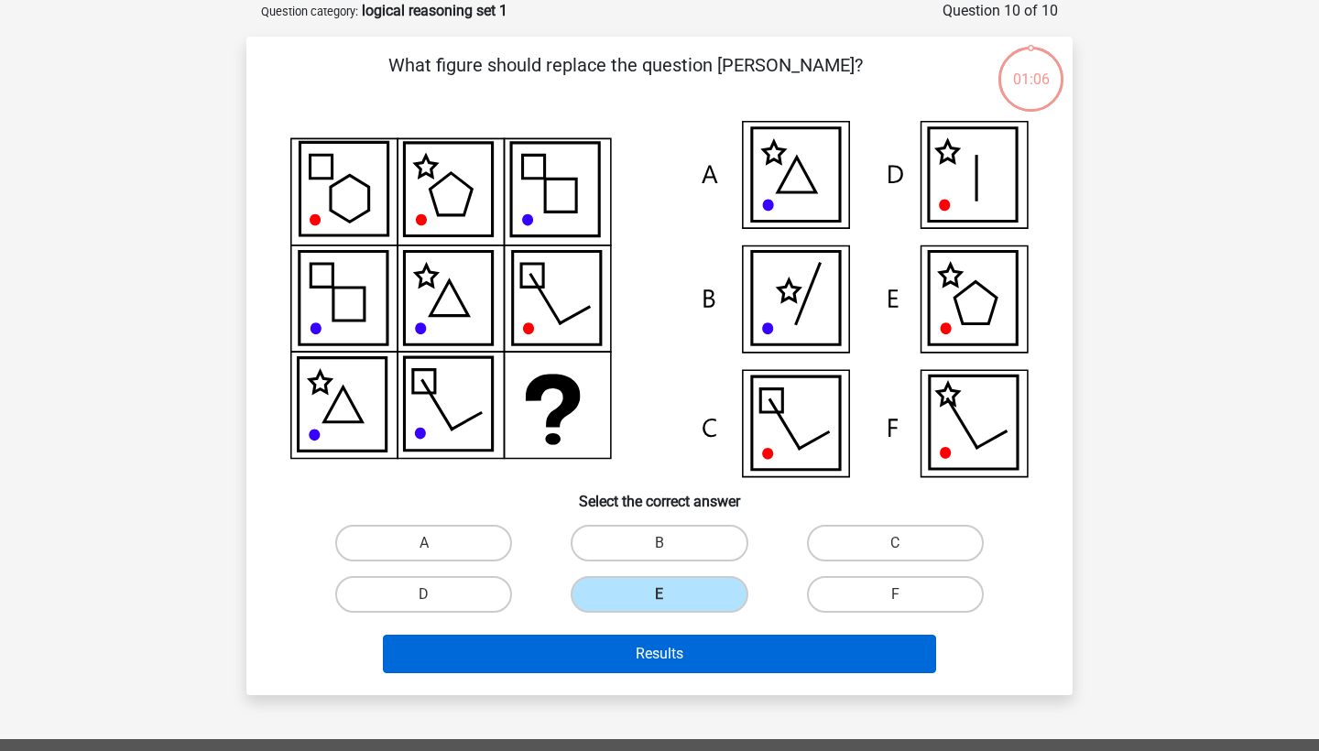
click at [680, 639] on button "Results" at bounding box center [660, 654] width 554 height 38
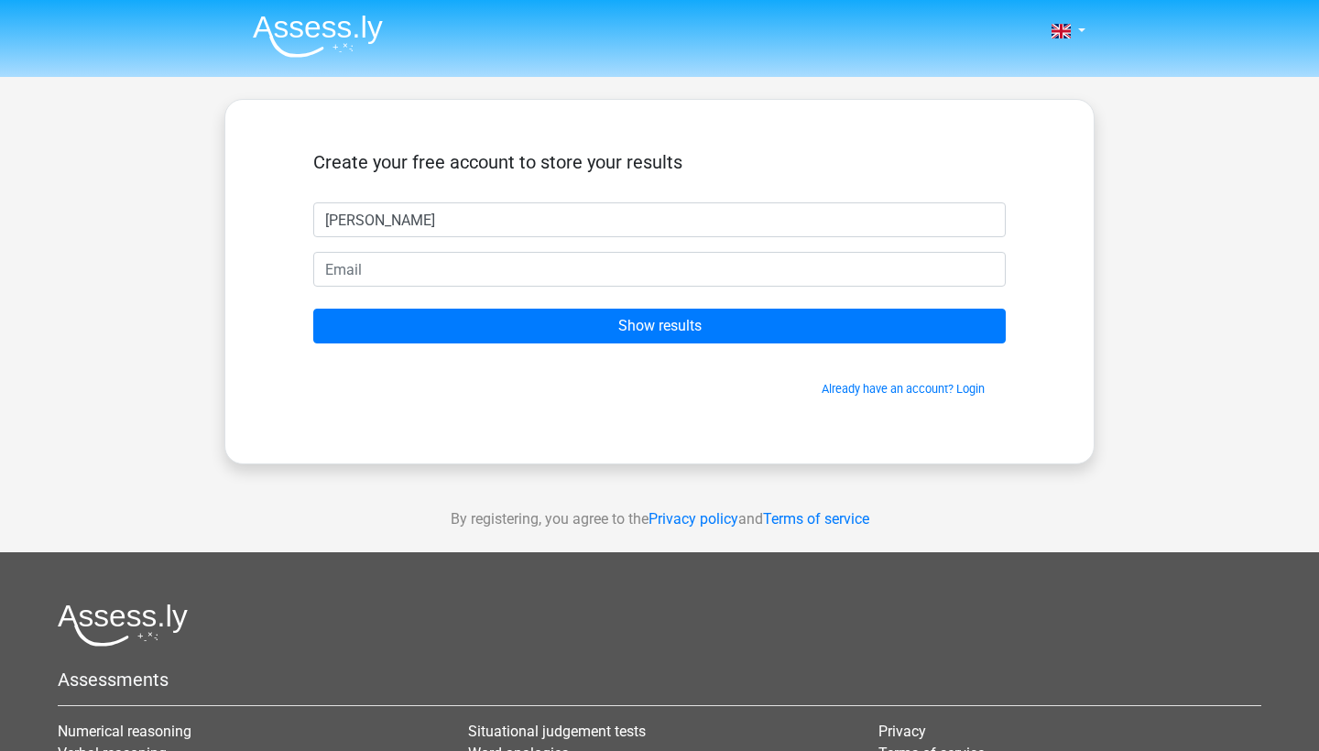
type input "[PERSON_NAME]"
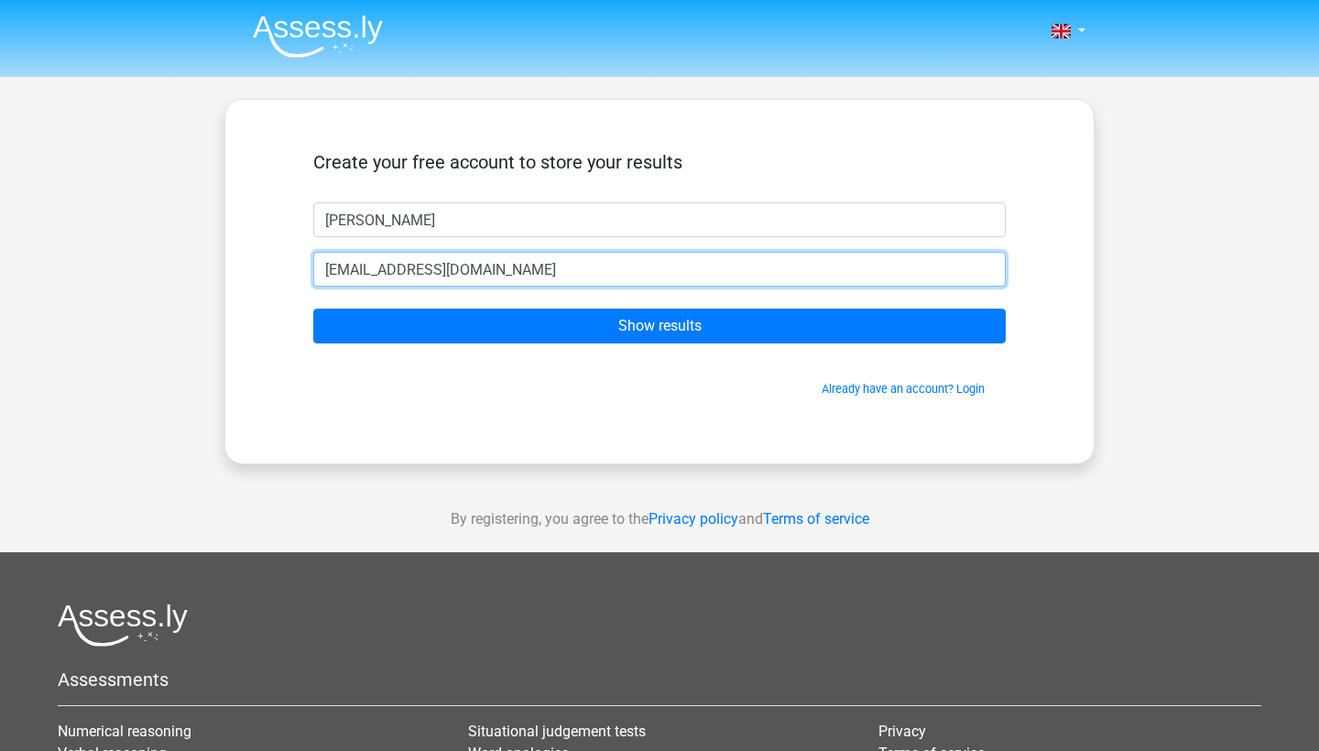
type input "[EMAIL_ADDRESS][DOMAIN_NAME]"
click at [659, 326] on input "Show results" at bounding box center [659, 326] width 692 height 35
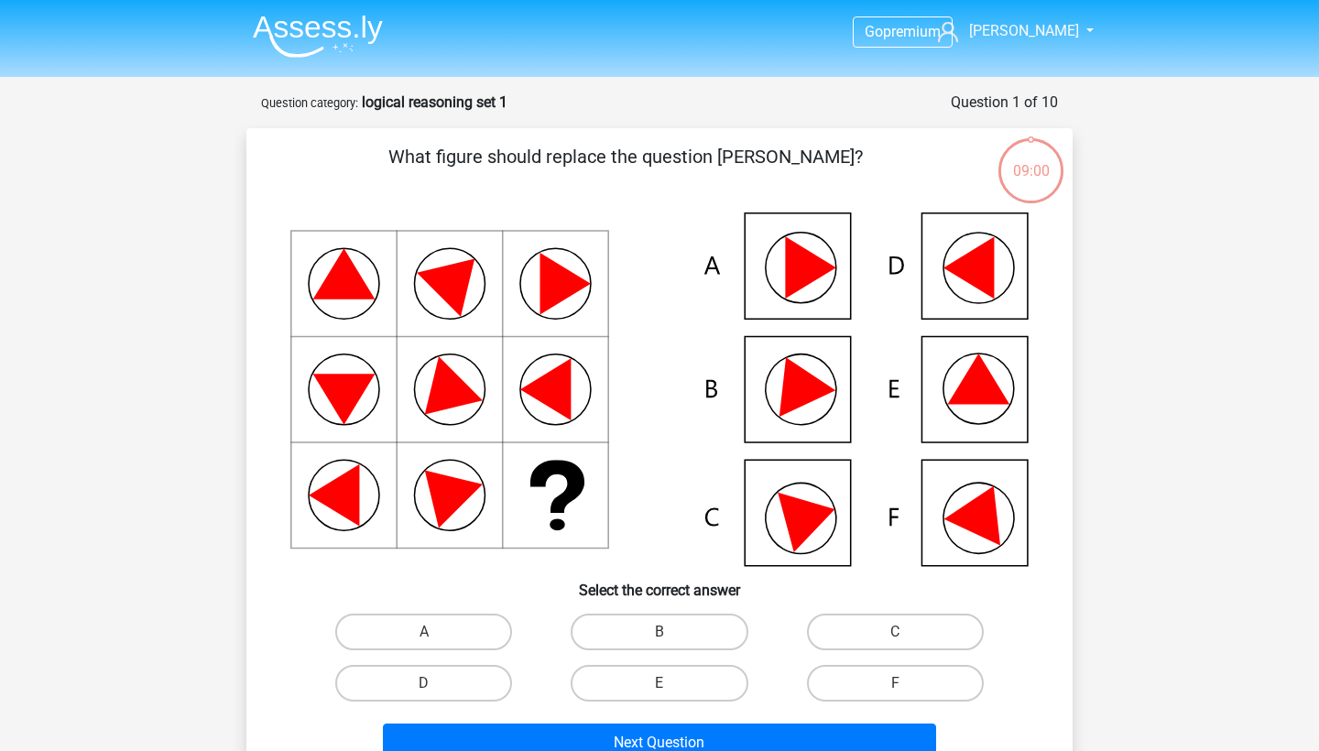
scroll to position [92, 0]
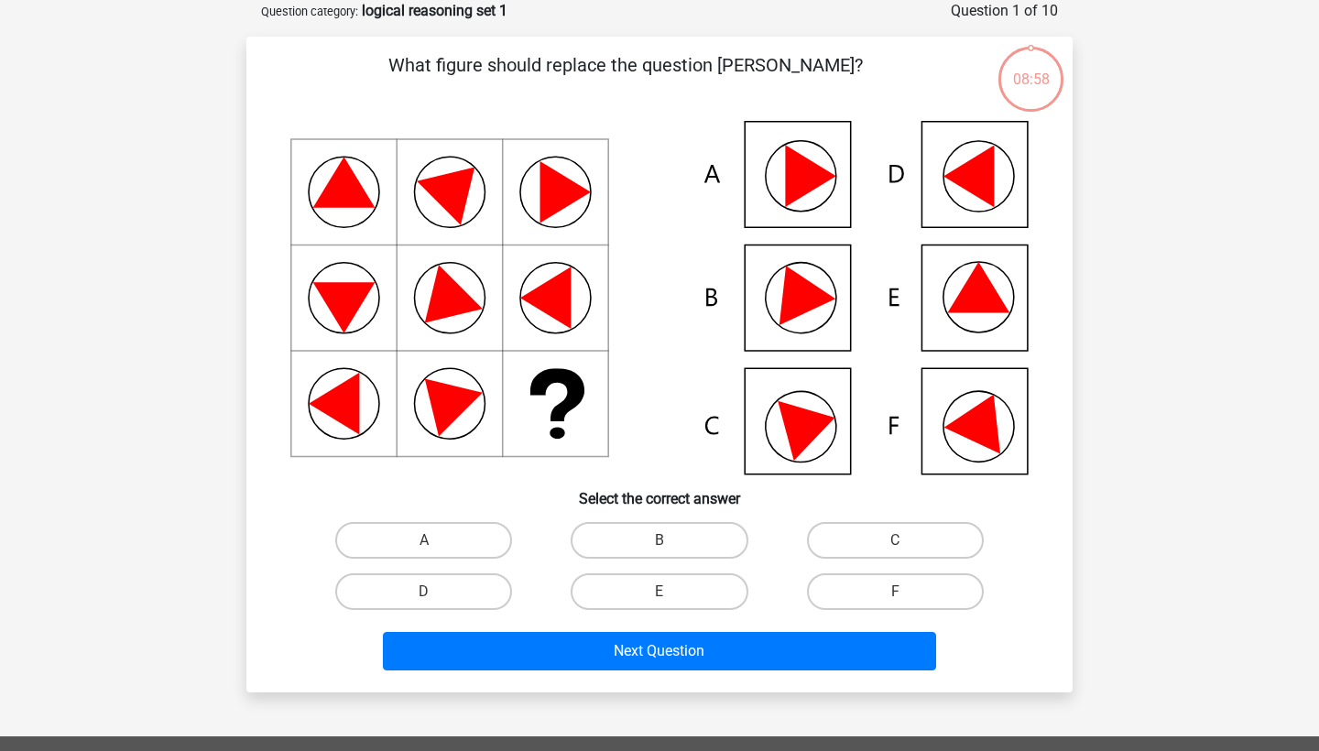
click at [718, 679] on div "What figure should replace the question [PERSON_NAME]?" at bounding box center [659, 365] width 826 height 656
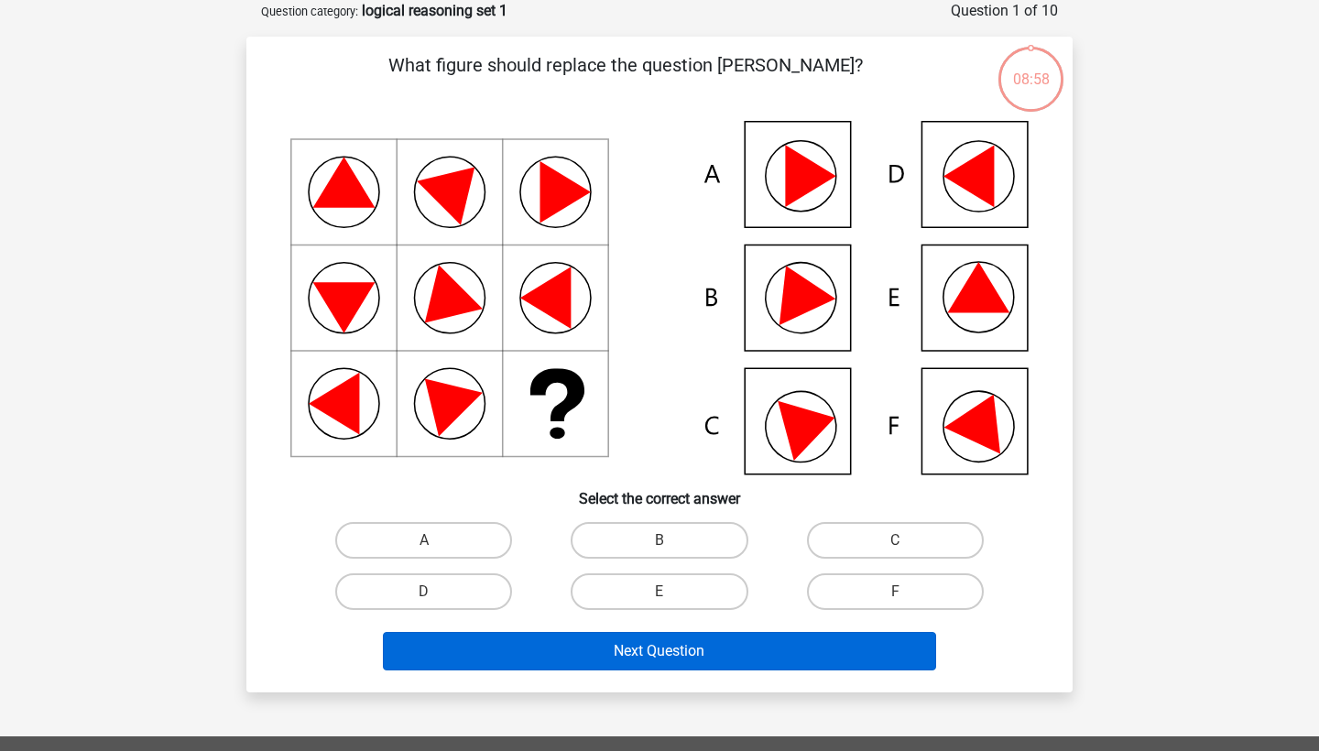
click at [724, 663] on button "Next Question" at bounding box center [660, 651] width 554 height 38
click at [728, 647] on button "Next Question" at bounding box center [660, 651] width 554 height 38
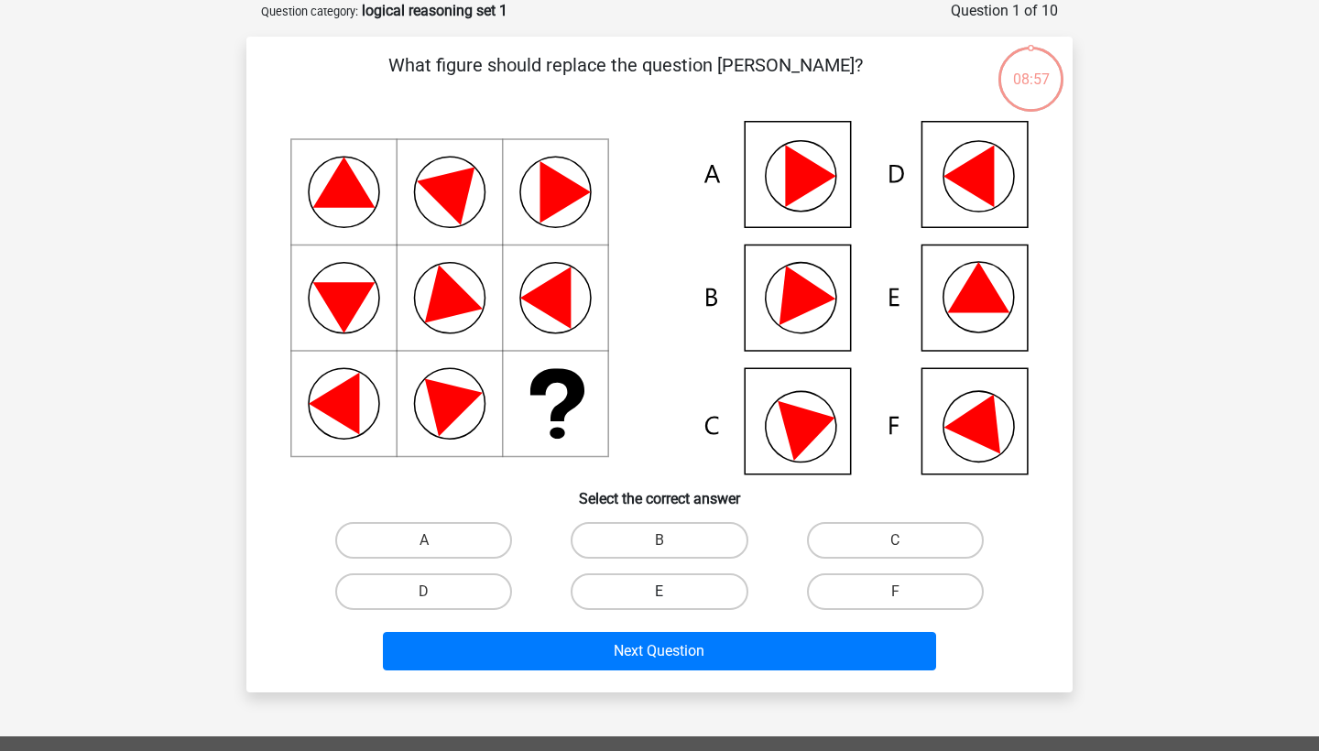
click at [681, 602] on label "E" at bounding box center [659, 591] width 177 height 37
click at [671, 602] on input "E" at bounding box center [665, 598] width 12 height 12
radio input "true"
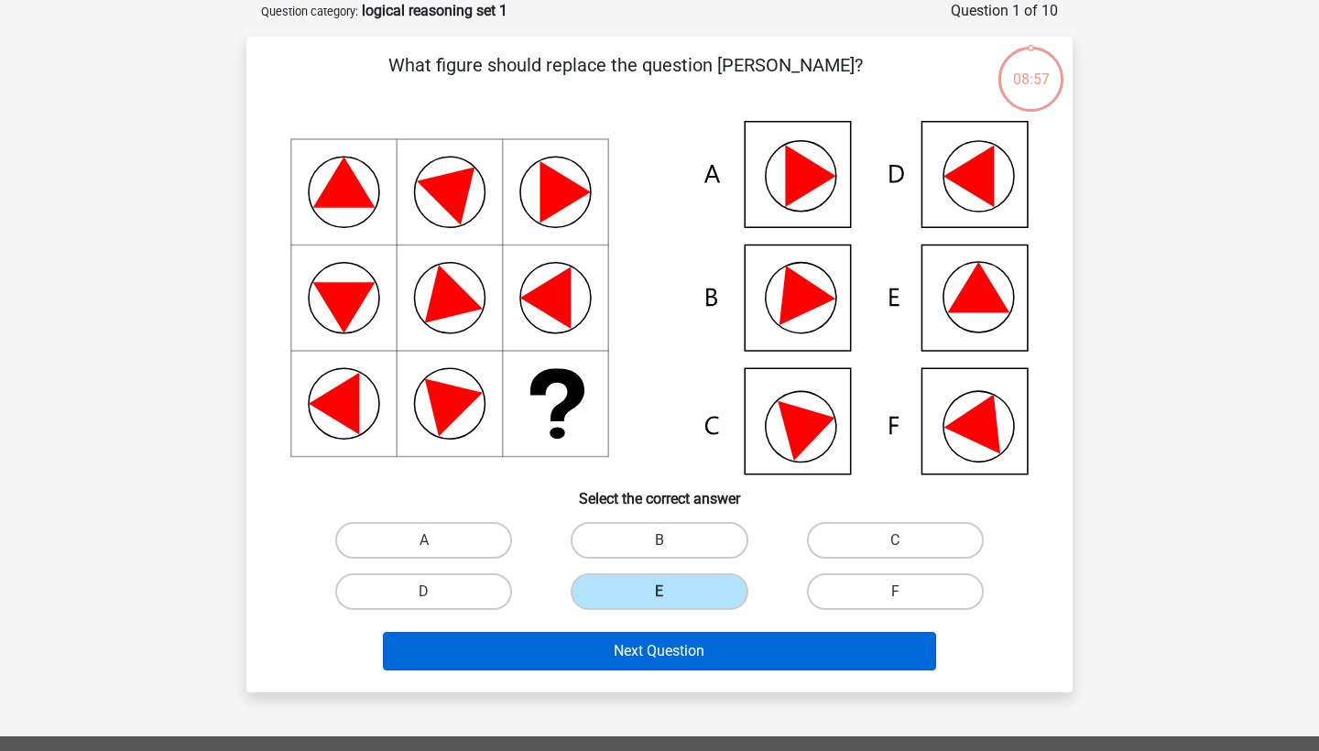
click at [660, 660] on button "Next Question" at bounding box center [660, 651] width 554 height 38
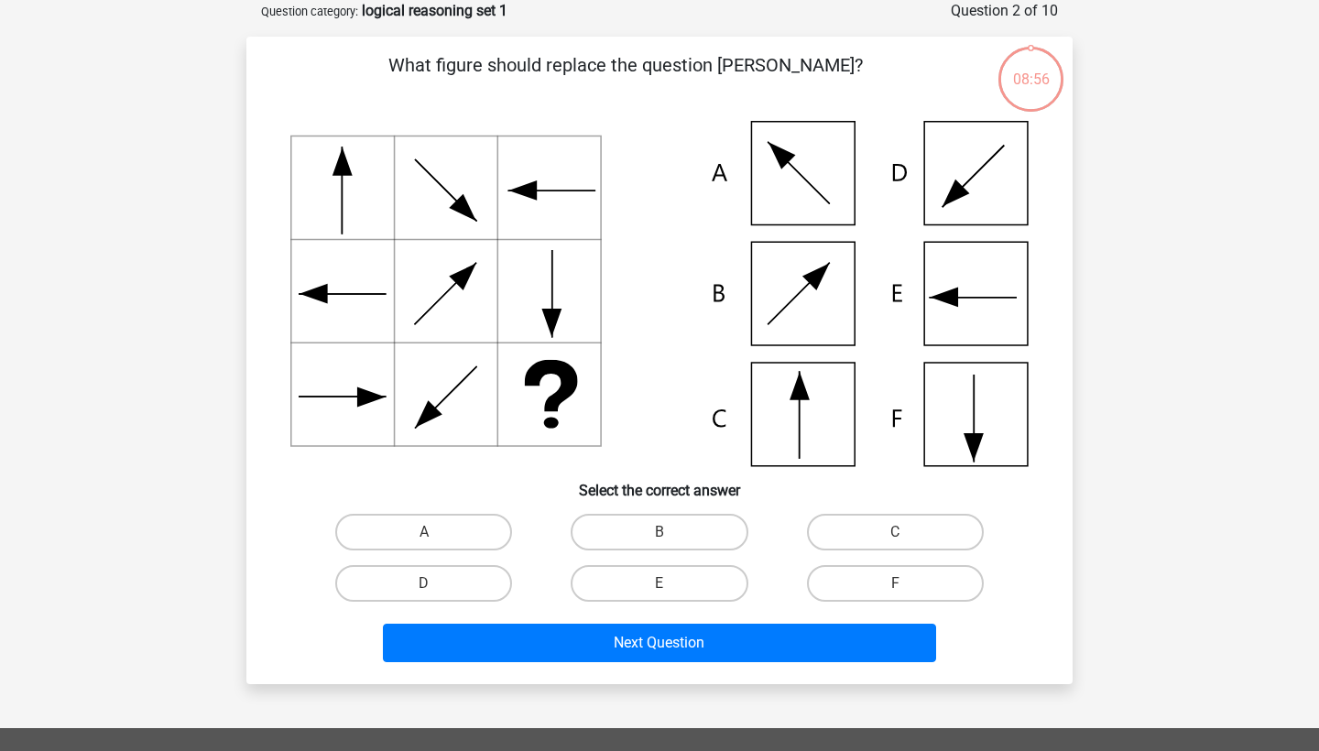
click at [680, 607] on div "E" at bounding box center [658, 583] width 235 height 51
click at [686, 590] on label "E" at bounding box center [659, 583] width 177 height 37
click at [671, 590] on input "E" at bounding box center [665, 589] width 12 height 12
radio input "true"
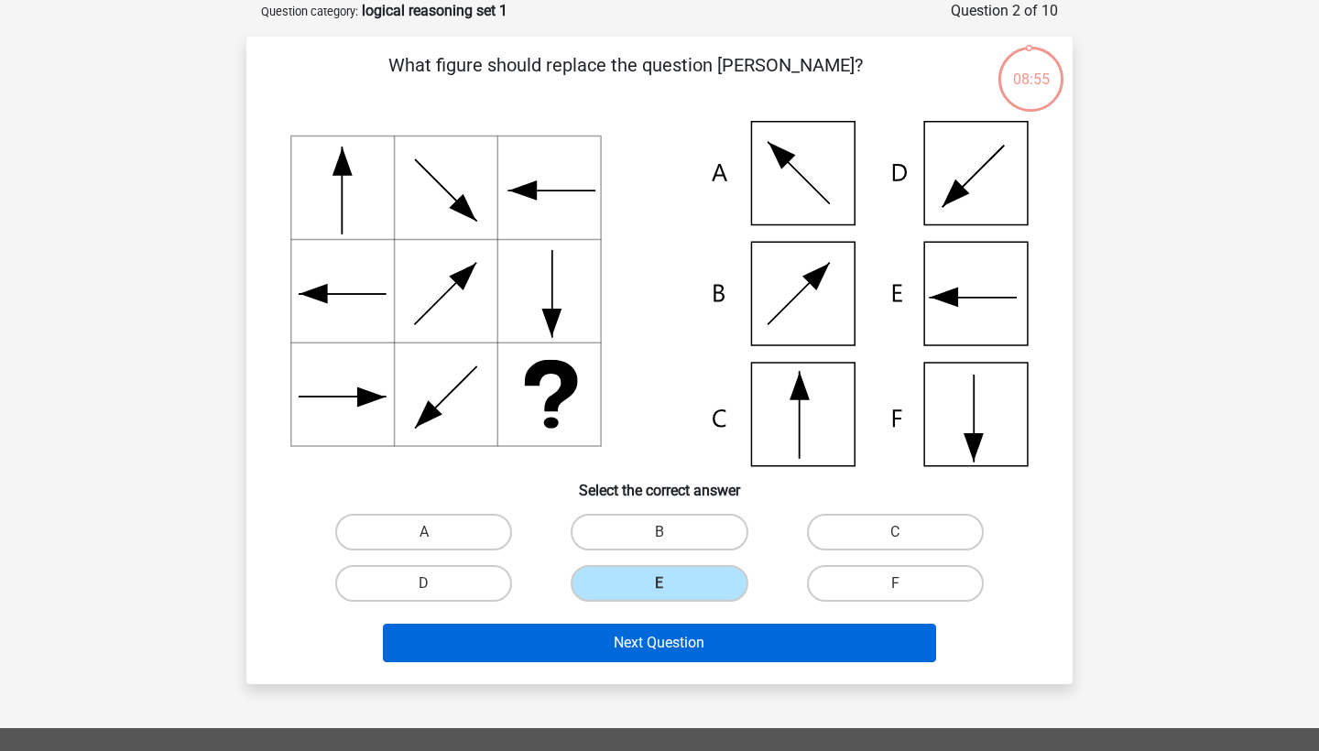
click at [674, 634] on button "Next Question" at bounding box center [660, 643] width 554 height 38
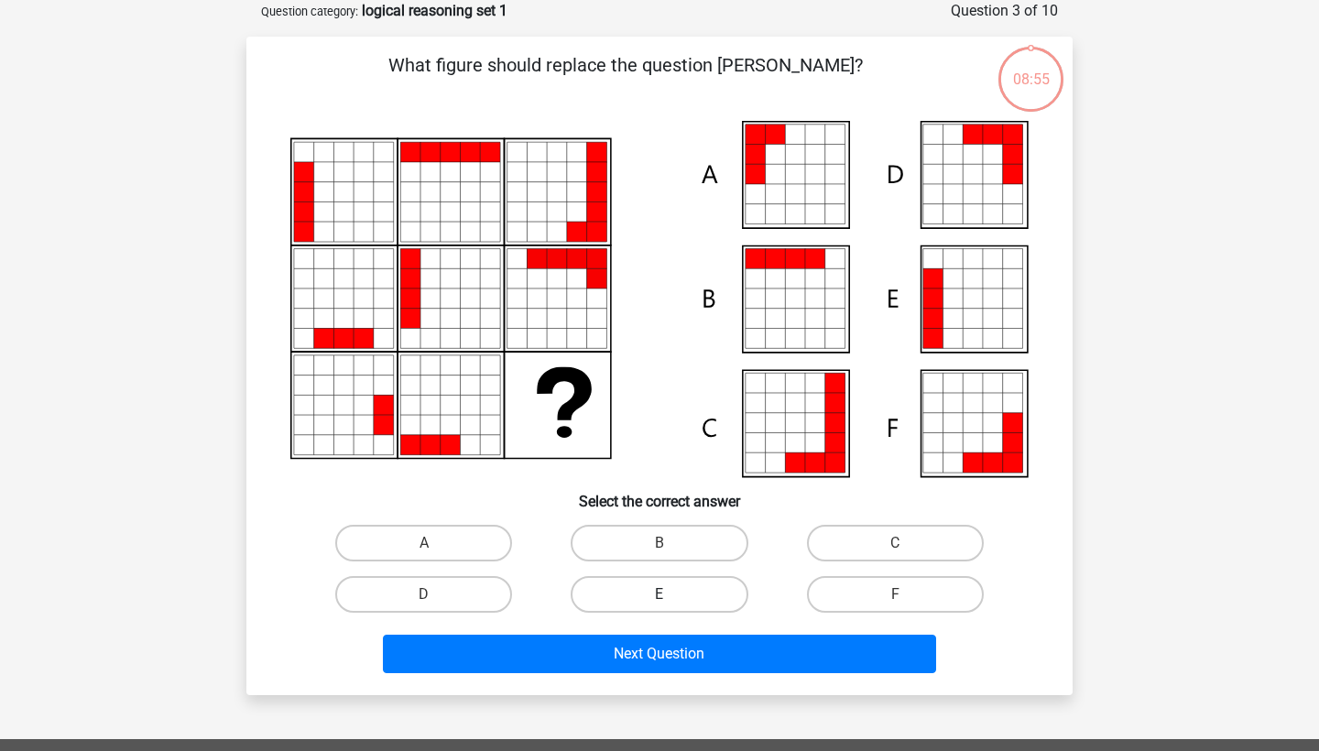
click at [681, 587] on label "E" at bounding box center [659, 594] width 177 height 37
click at [671, 594] on input "E" at bounding box center [665, 600] width 12 height 12
radio input "true"
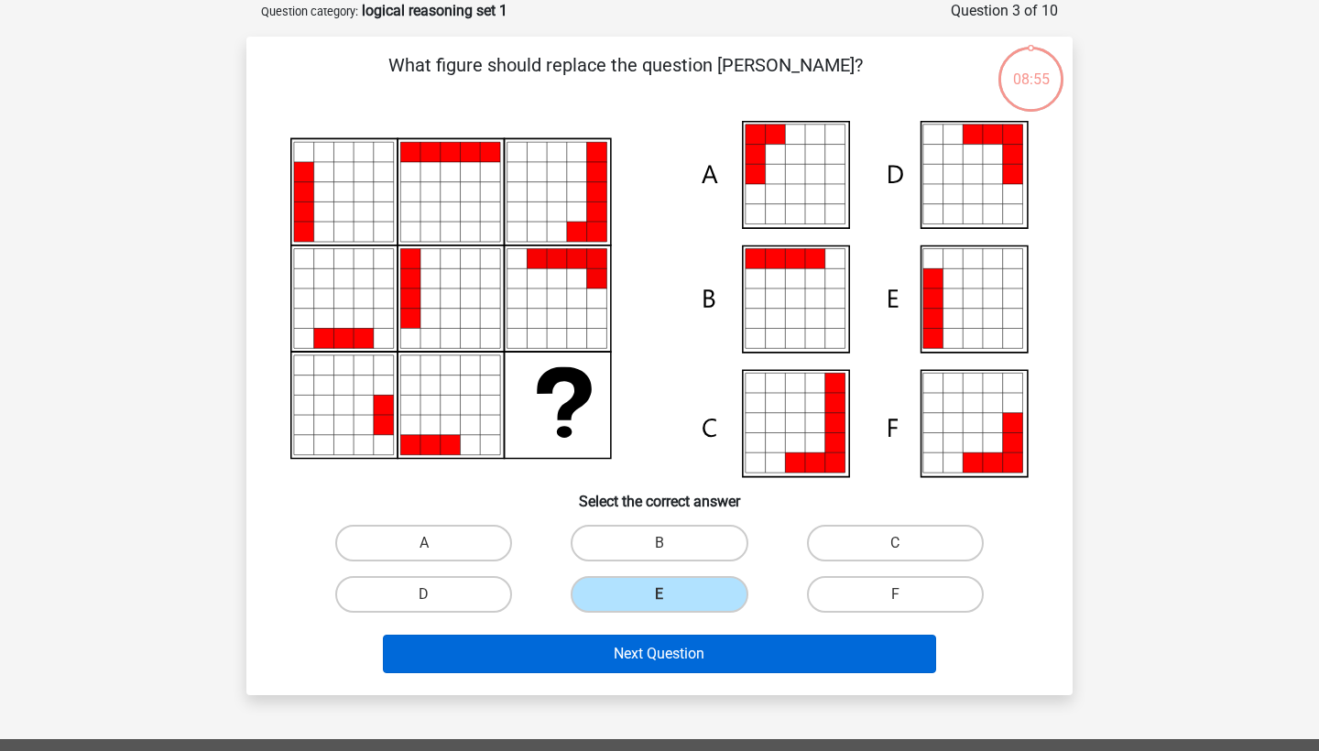
click at [681, 642] on button "Next Question" at bounding box center [660, 654] width 554 height 38
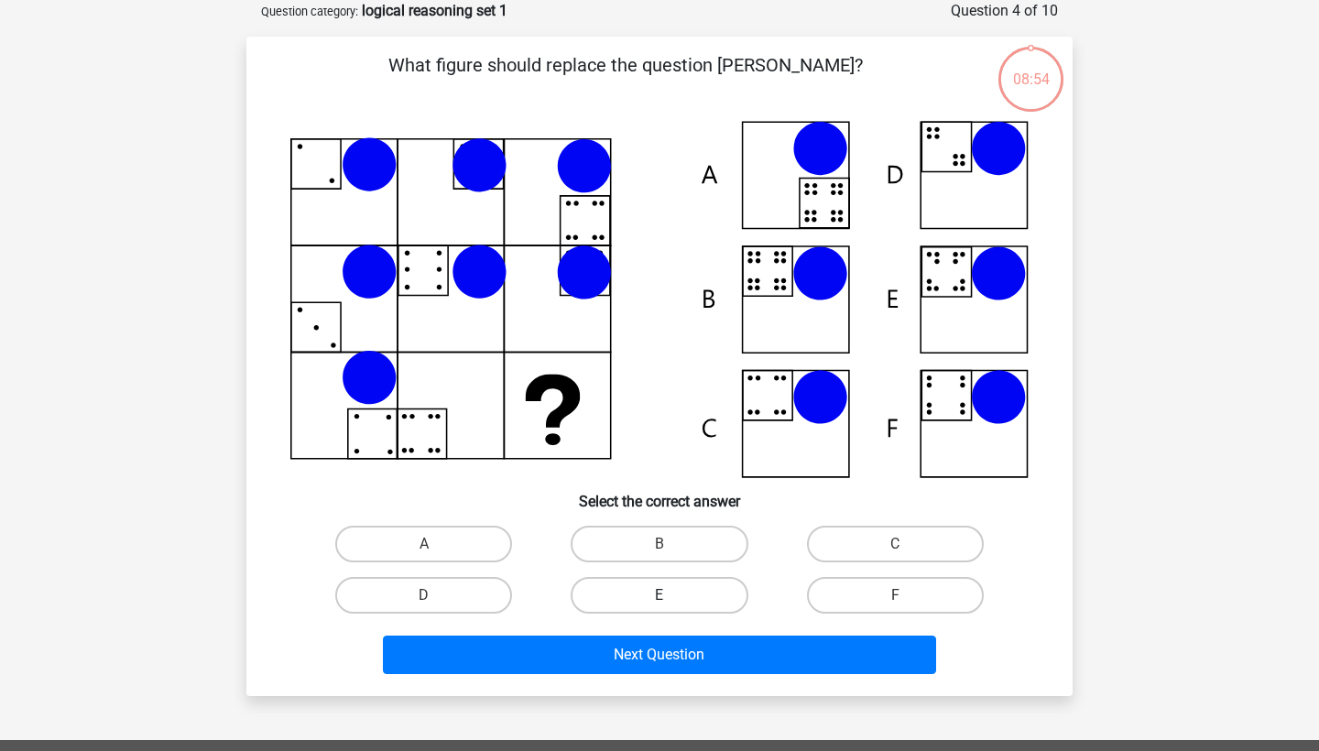
click at [687, 601] on label "E" at bounding box center [659, 595] width 177 height 37
click at [671, 601] on input "E" at bounding box center [665, 601] width 12 height 12
radio input "true"
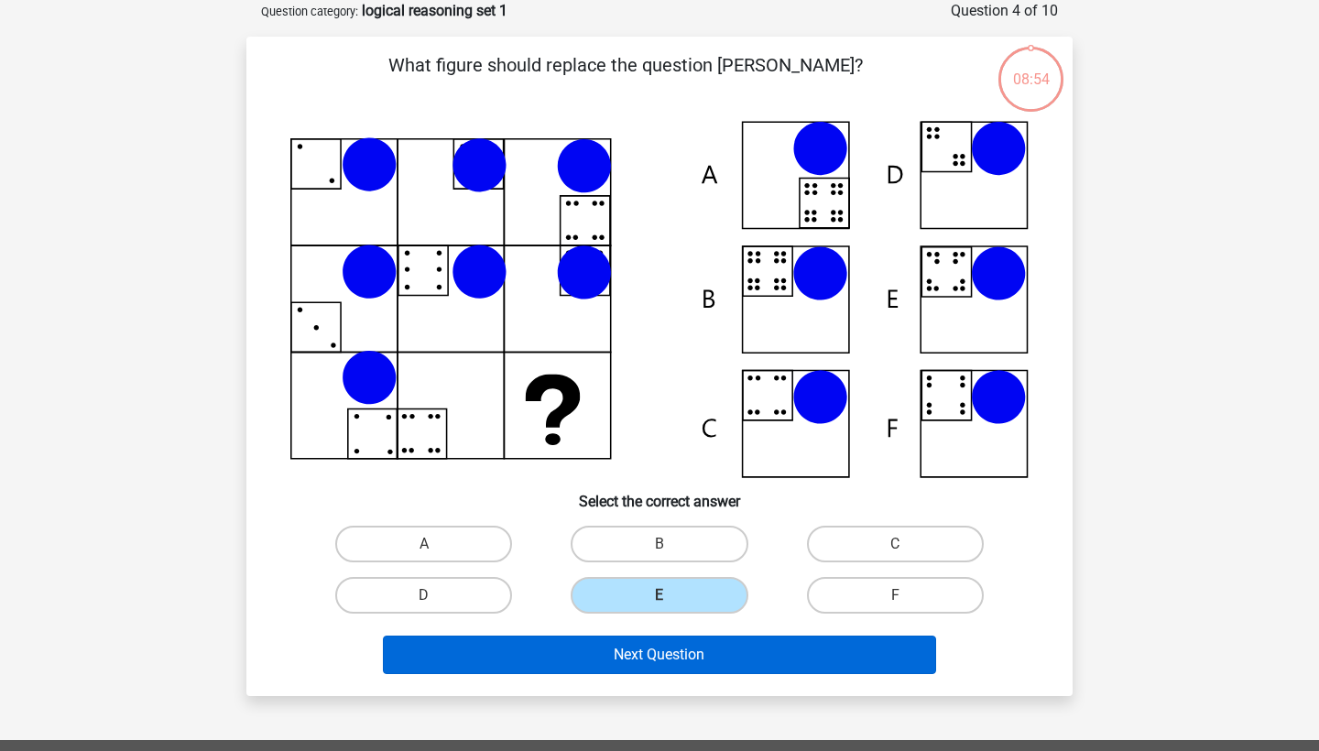
click at [678, 636] on button "Next Question" at bounding box center [660, 655] width 554 height 38
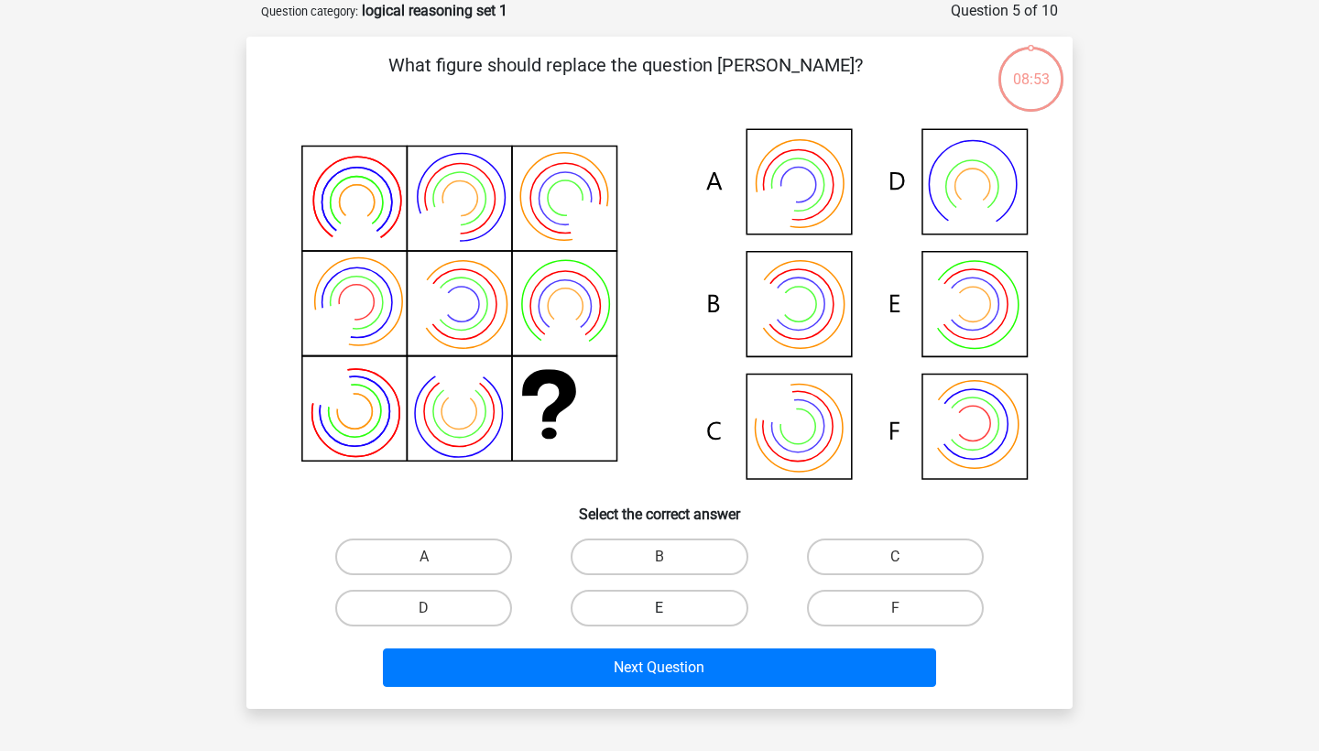
click at [674, 604] on label "E" at bounding box center [659, 608] width 177 height 37
click at [671, 608] on input "E" at bounding box center [665, 614] width 12 height 12
radio input "true"
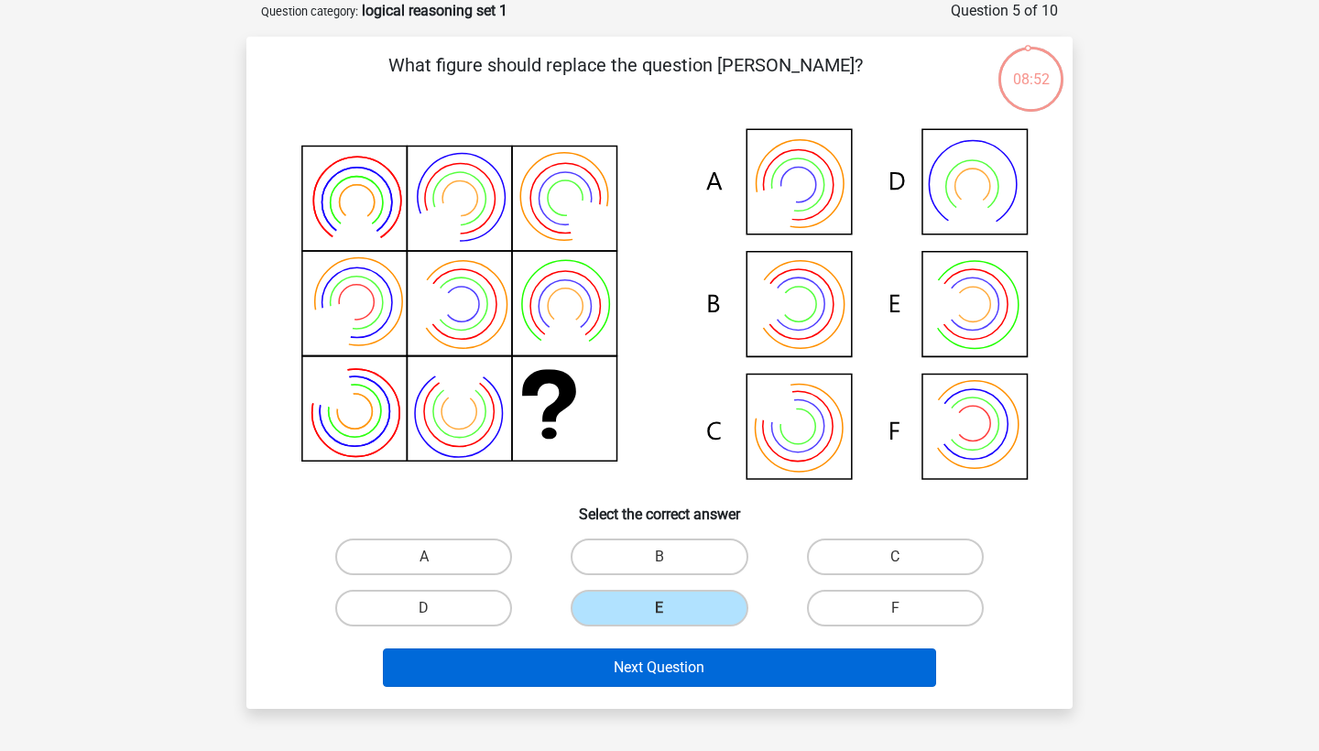
click at [668, 651] on button "Next Question" at bounding box center [660, 667] width 554 height 38
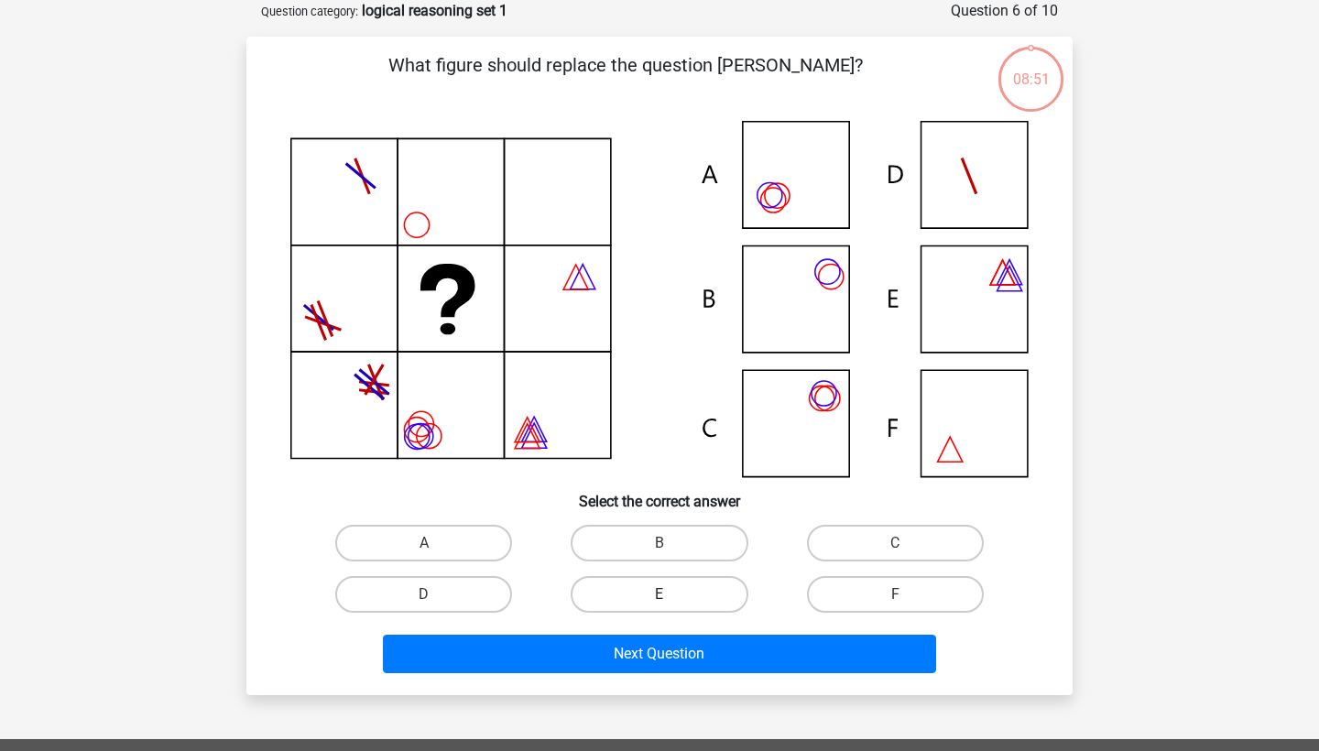
click at [676, 600] on label "E" at bounding box center [659, 594] width 177 height 37
click at [671, 600] on input "E" at bounding box center [665, 600] width 12 height 12
radio input "true"
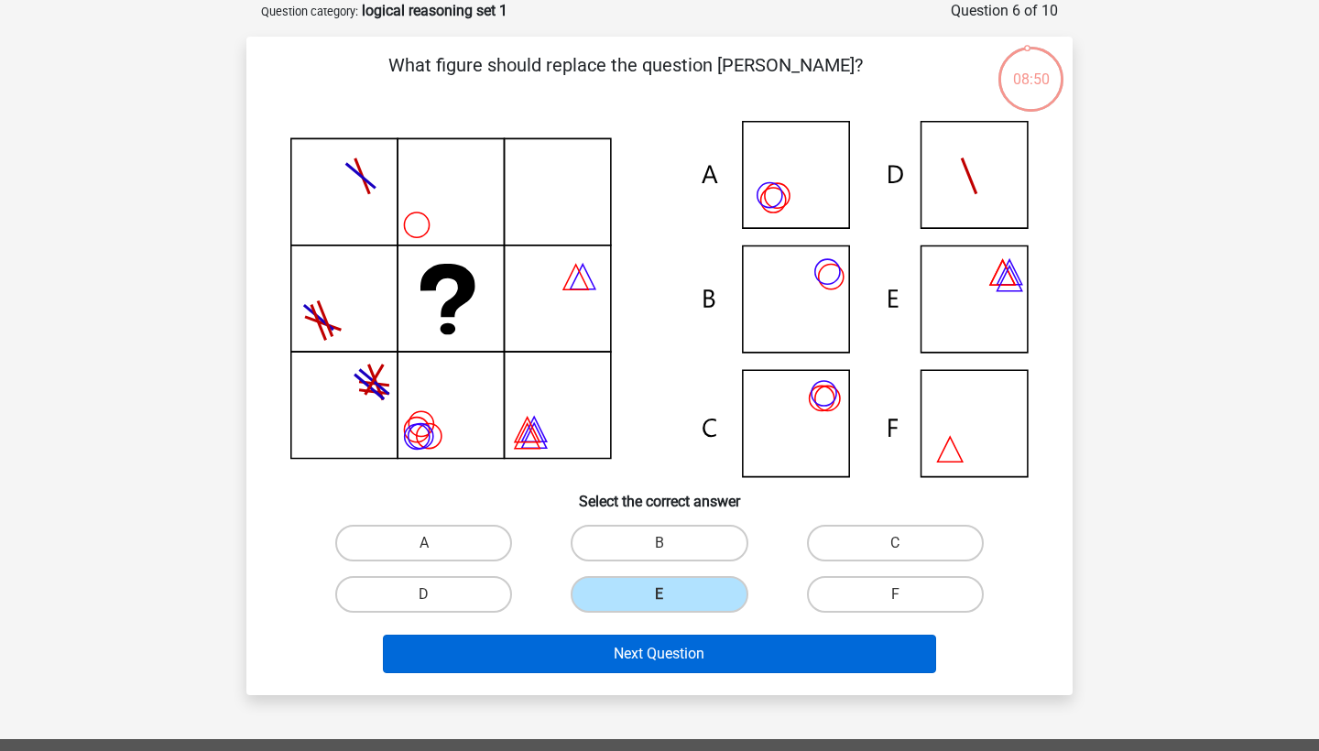
click at [676, 647] on button "Next Question" at bounding box center [660, 654] width 554 height 38
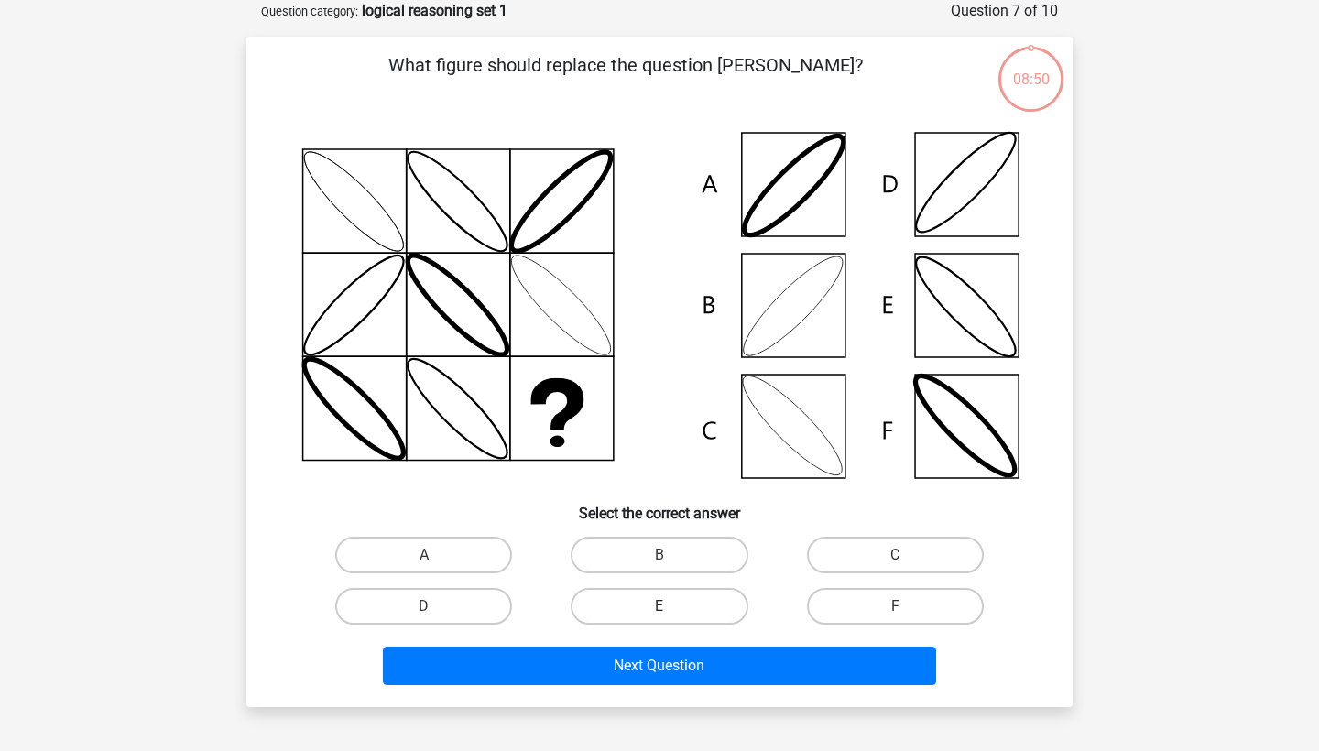
click at [680, 611] on label "E" at bounding box center [659, 606] width 177 height 37
click at [671, 611] on input "E" at bounding box center [665, 612] width 12 height 12
radio input "true"
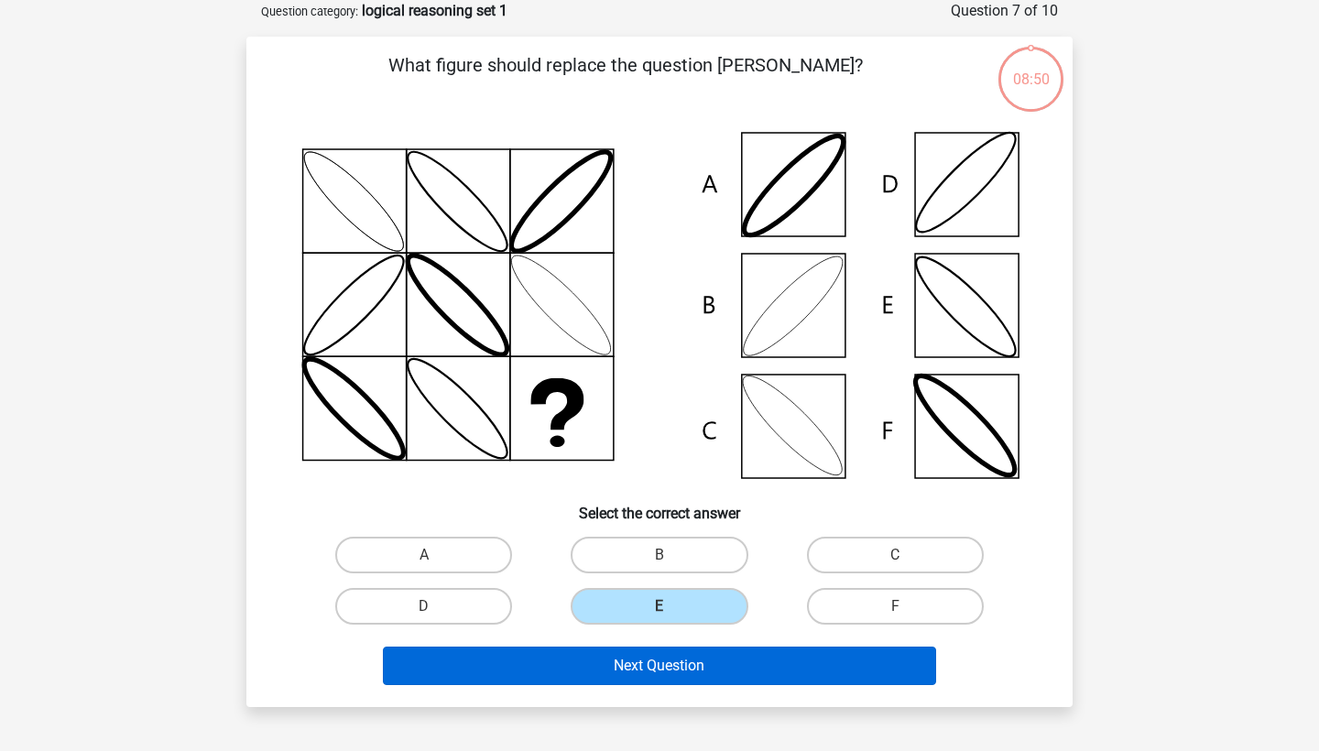
click at [679, 664] on button "Next Question" at bounding box center [660, 666] width 554 height 38
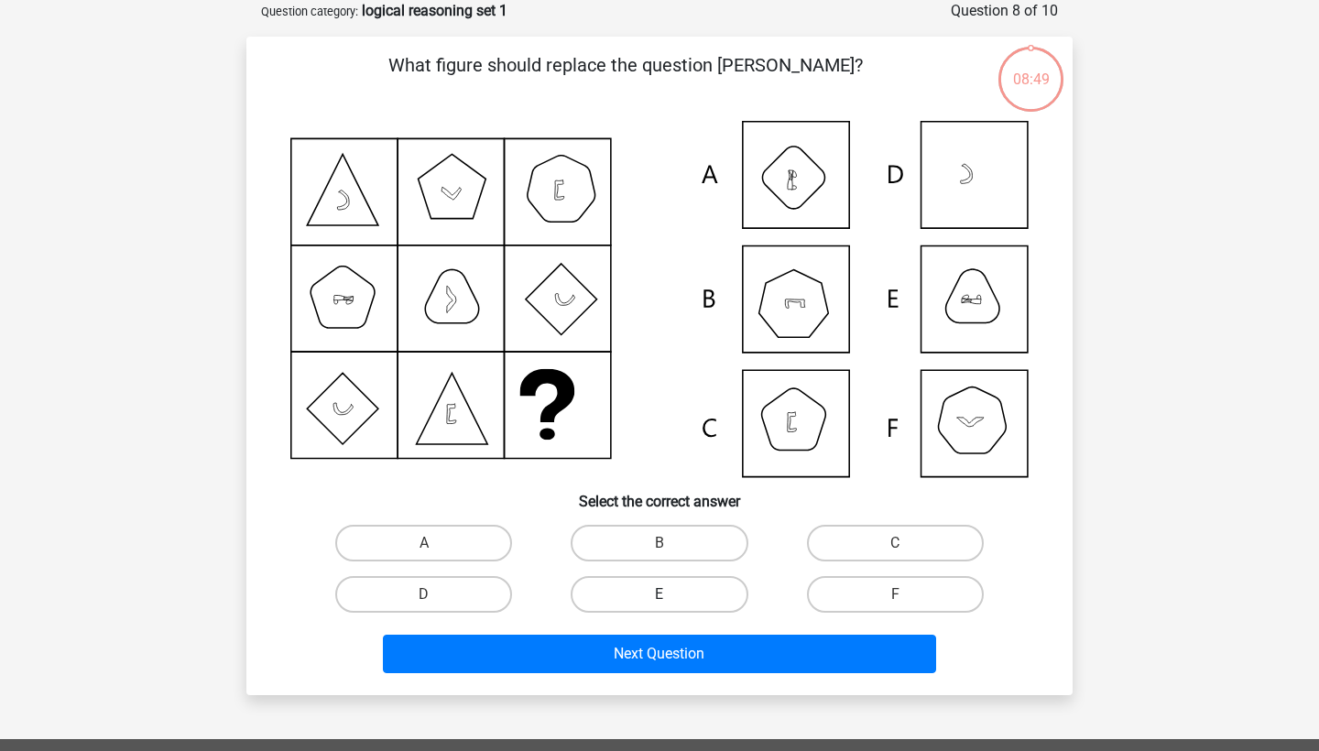
click at [690, 595] on label "E" at bounding box center [659, 594] width 177 height 37
click at [671, 595] on input "E" at bounding box center [665, 600] width 12 height 12
radio input "true"
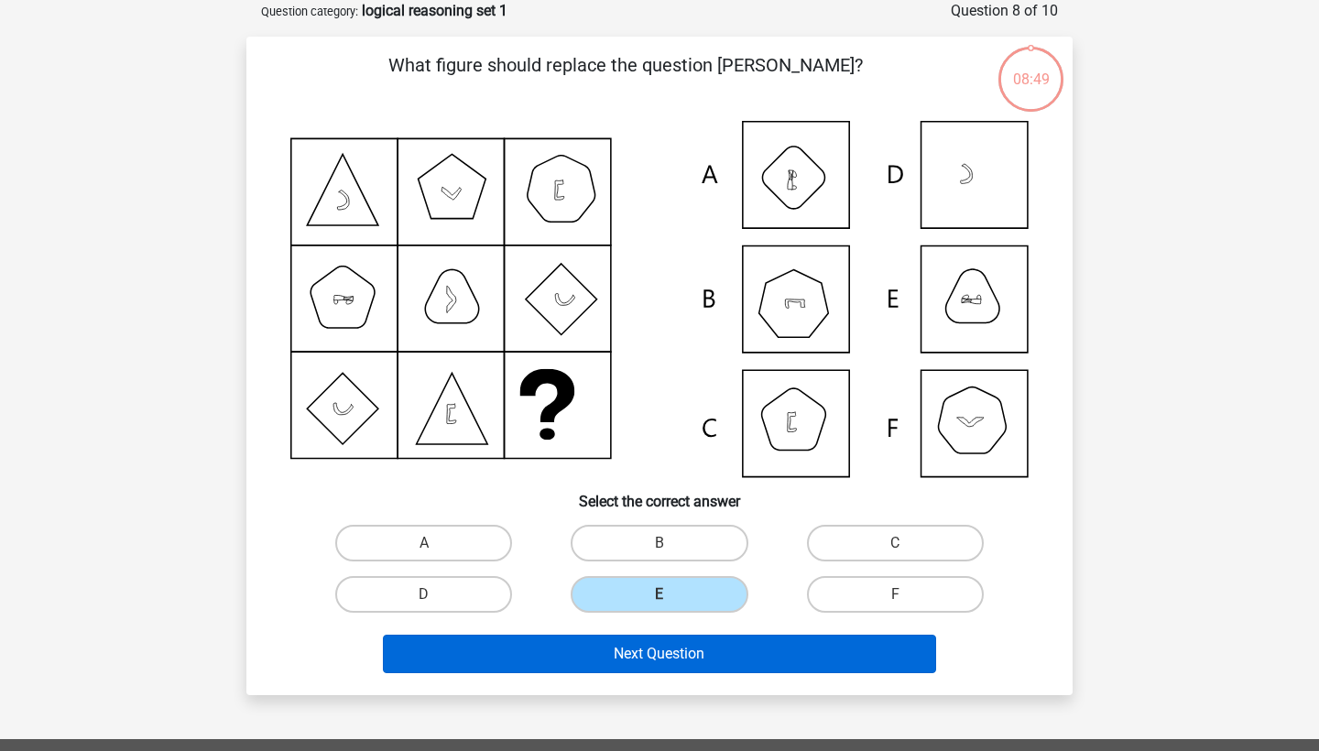
click at [688, 664] on button "Next Question" at bounding box center [660, 654] width 554 height 38
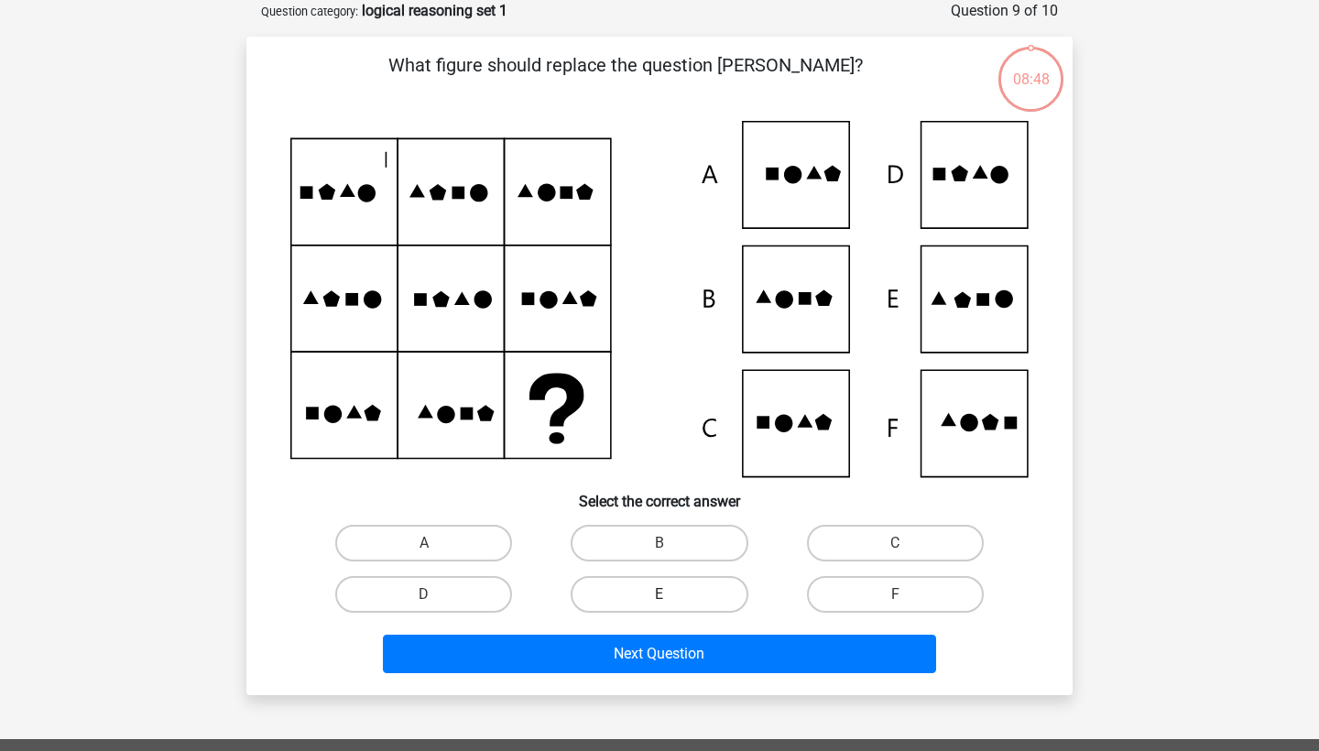
click at [700, 599] on label "E" at bounding box center [659, 594] width 177 height 37
click at [671, 599] on input "E" at bounding box center [665, 600] width 12 height 12
radio input "true"
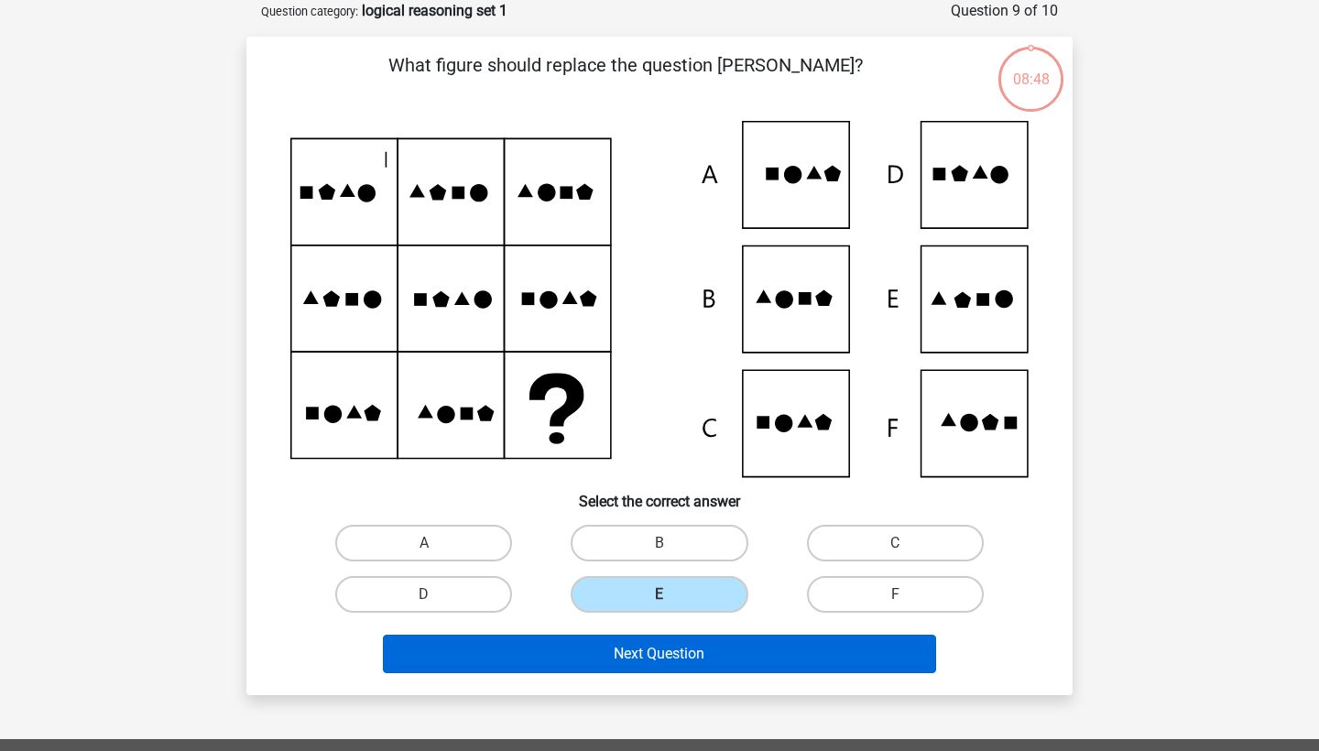
click at [699, 658] on button "Next Question" at bounding box center [660, 654] width 554 height 38
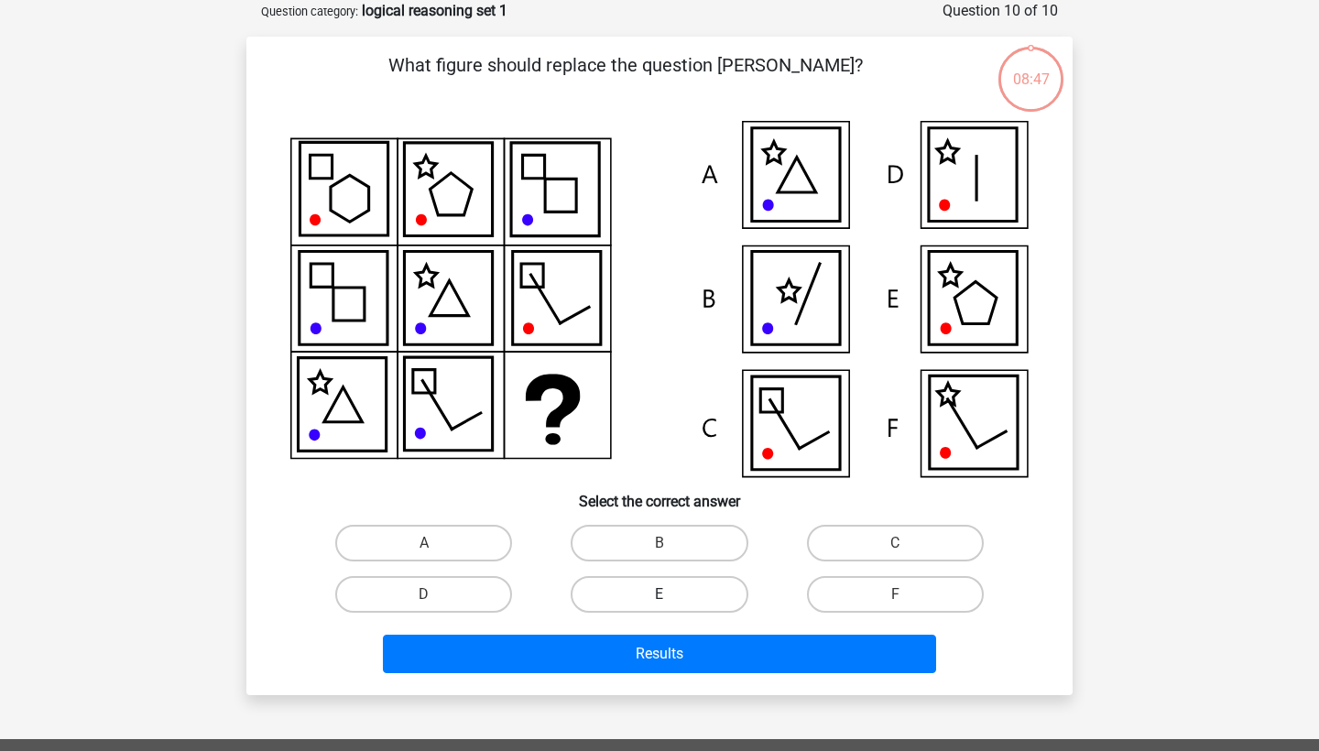
click at [717, 585] on label "E" at bounding box center [659, 594] width 177 height 37
click at [671, 594] on input "E" at bounding box center [665, 600] width 12 height 12
radio input "true"
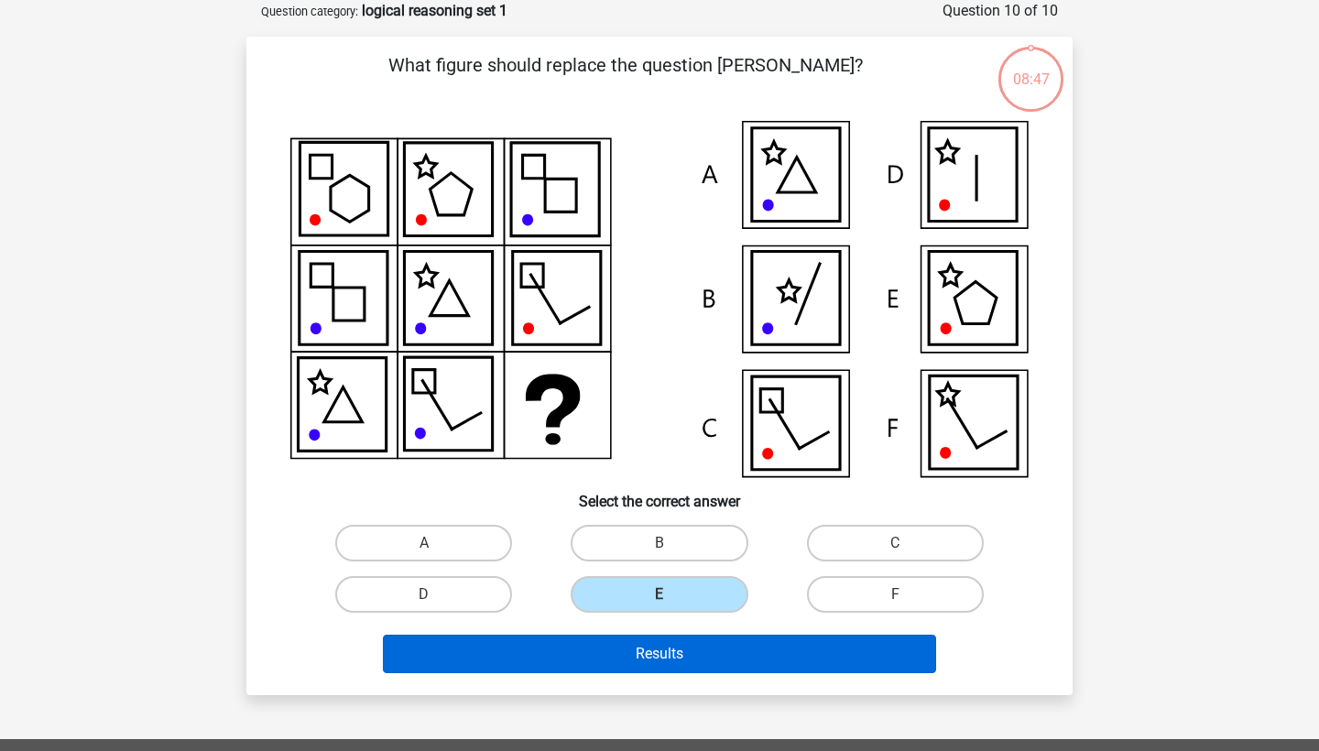
click at [714, 663] on button "Results" at bounding box center [660, 654] width 554 height 38
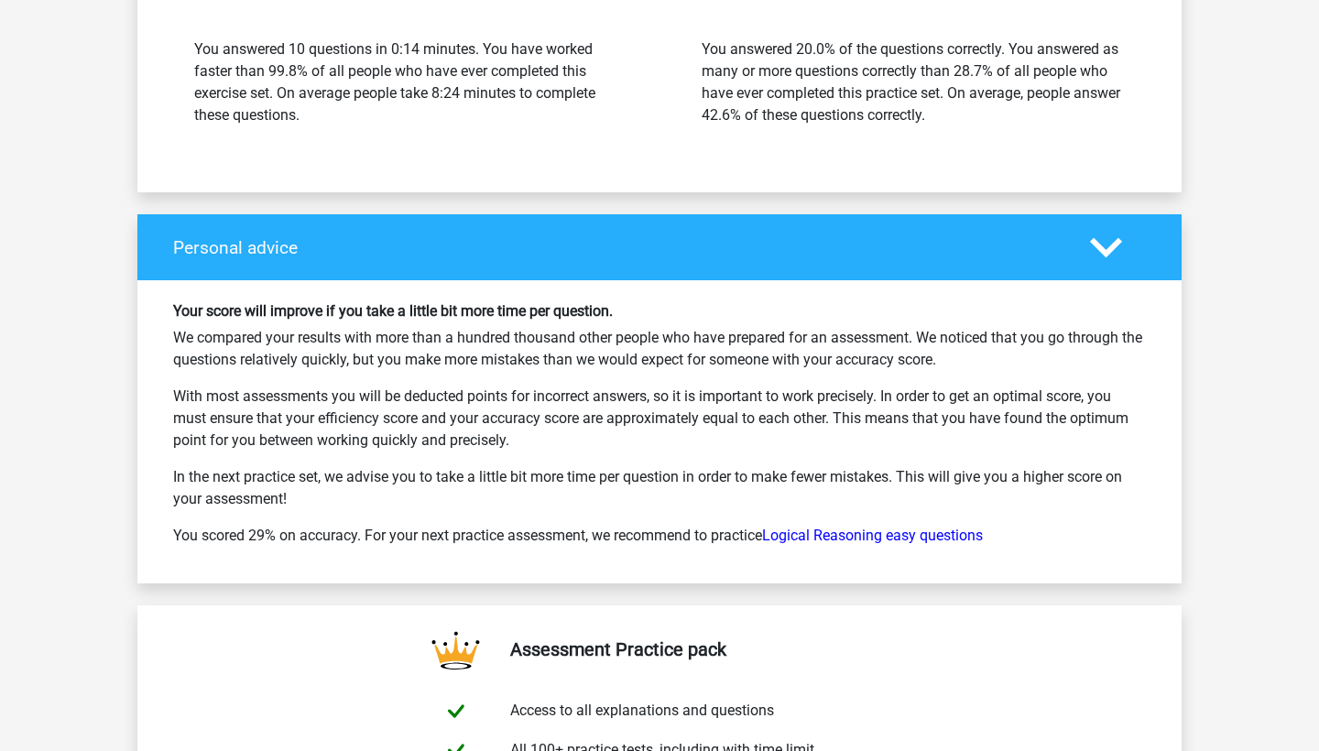
scroll to position [2482, 0]
click at [853, 544] on link "Logical Reasoning easy questions" at bounding box center [872, 535] width 221 height 17
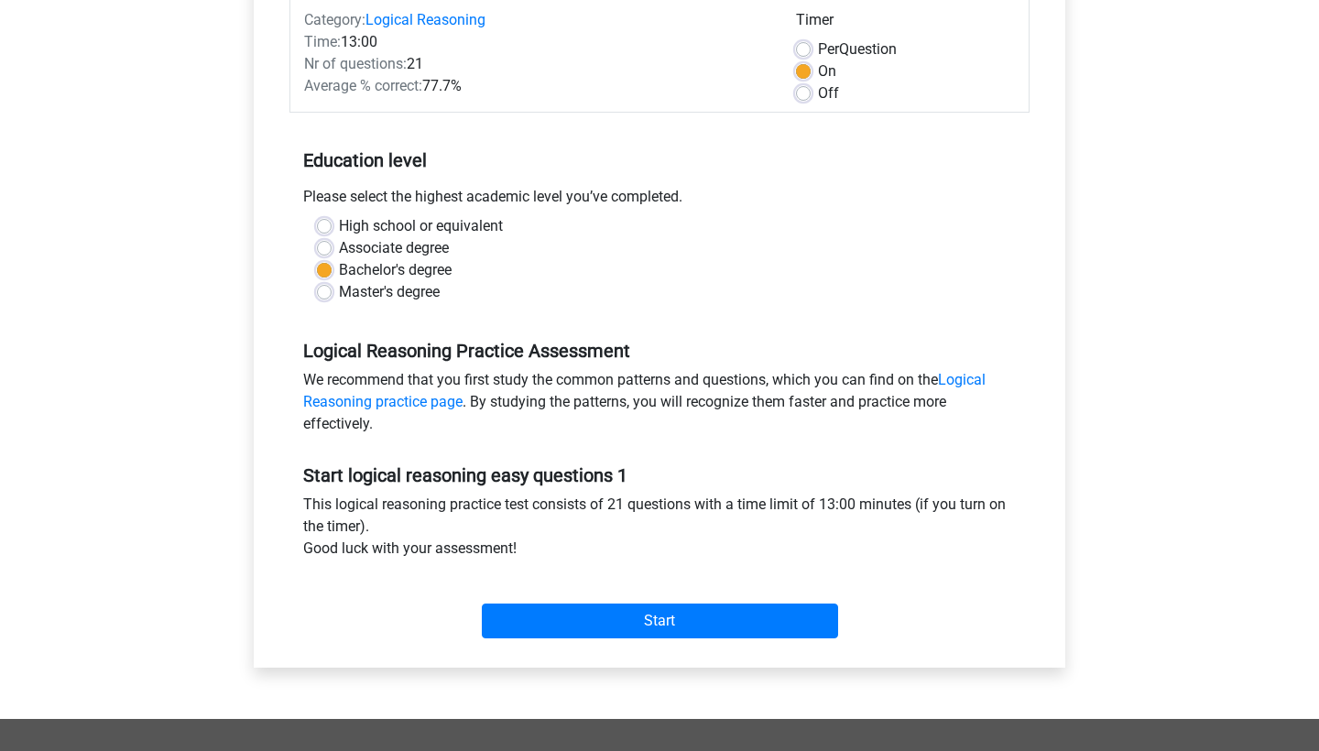
scroll to position [256, 0]
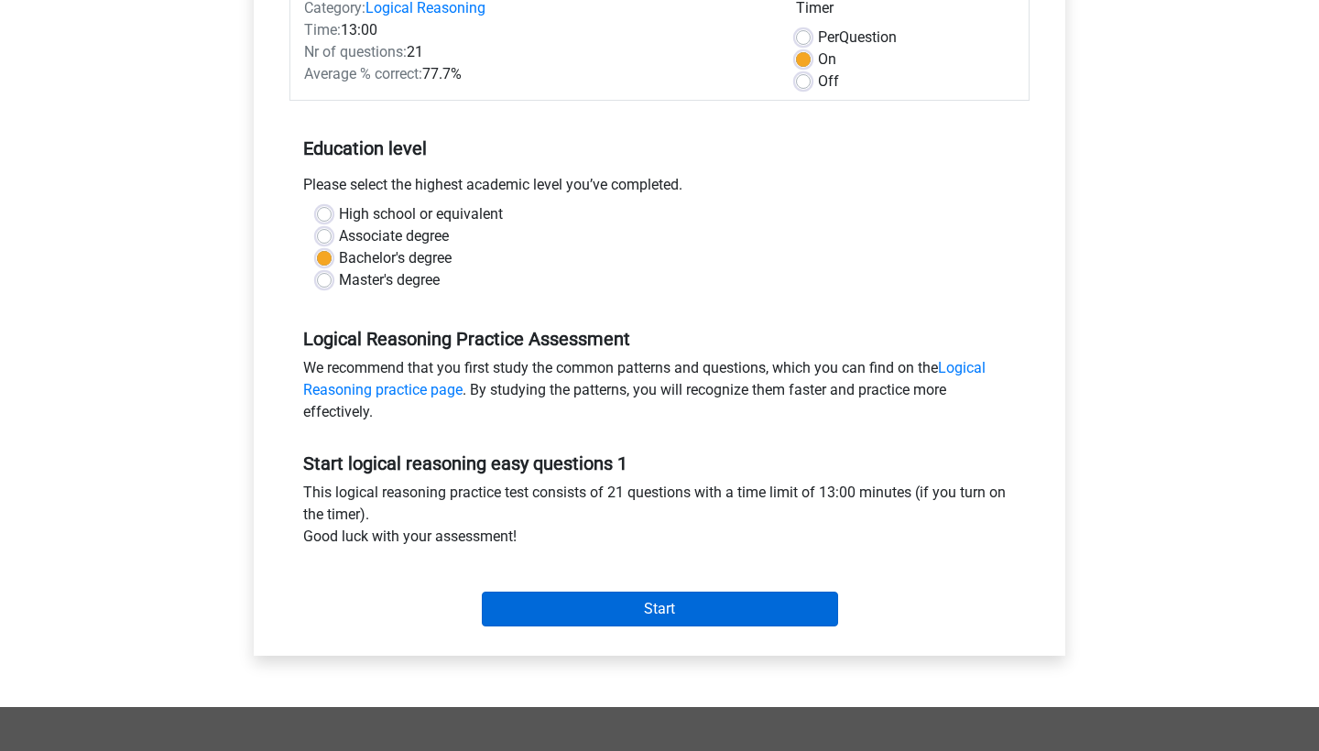
click at [644, 612] on input "Start" at bounding box center [660, 609] width 356 height 35
click at [615, 606] on input "Start" at bounding box center [660, 609] width 356 height 35
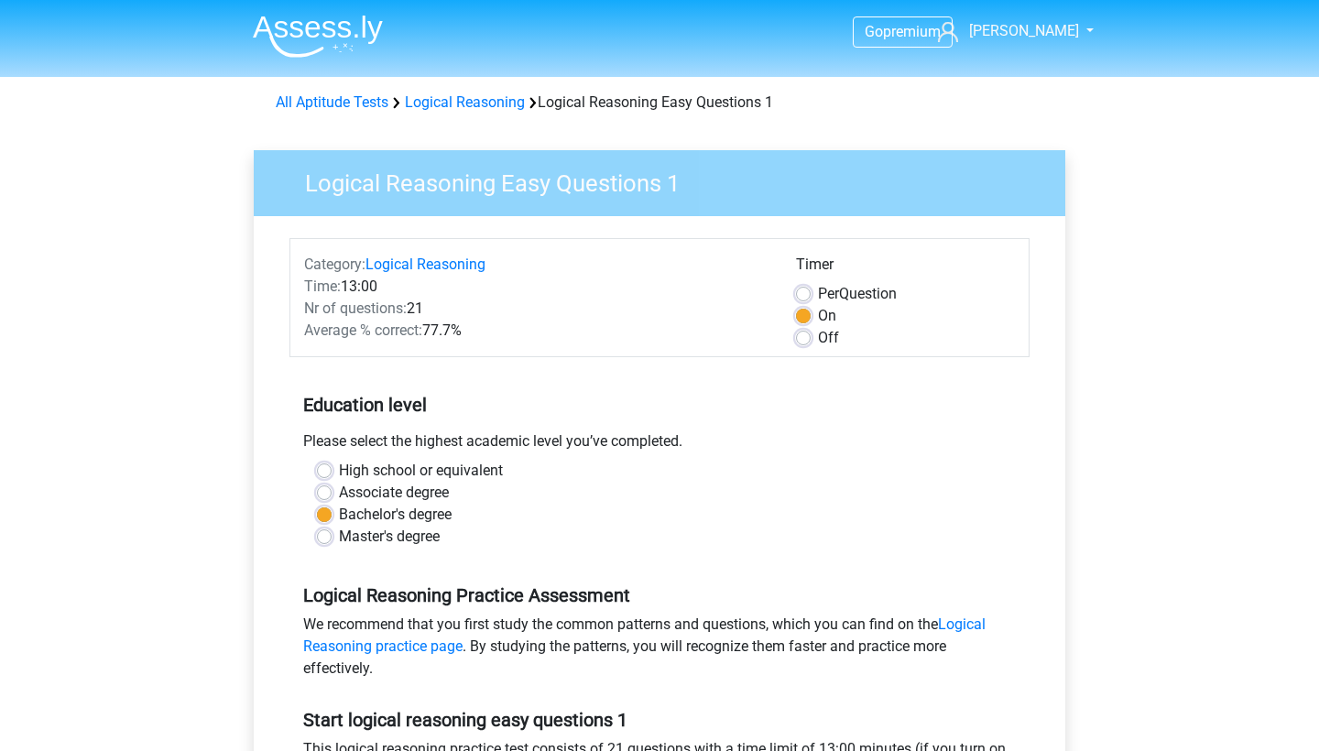
scroll to position [0, 0]
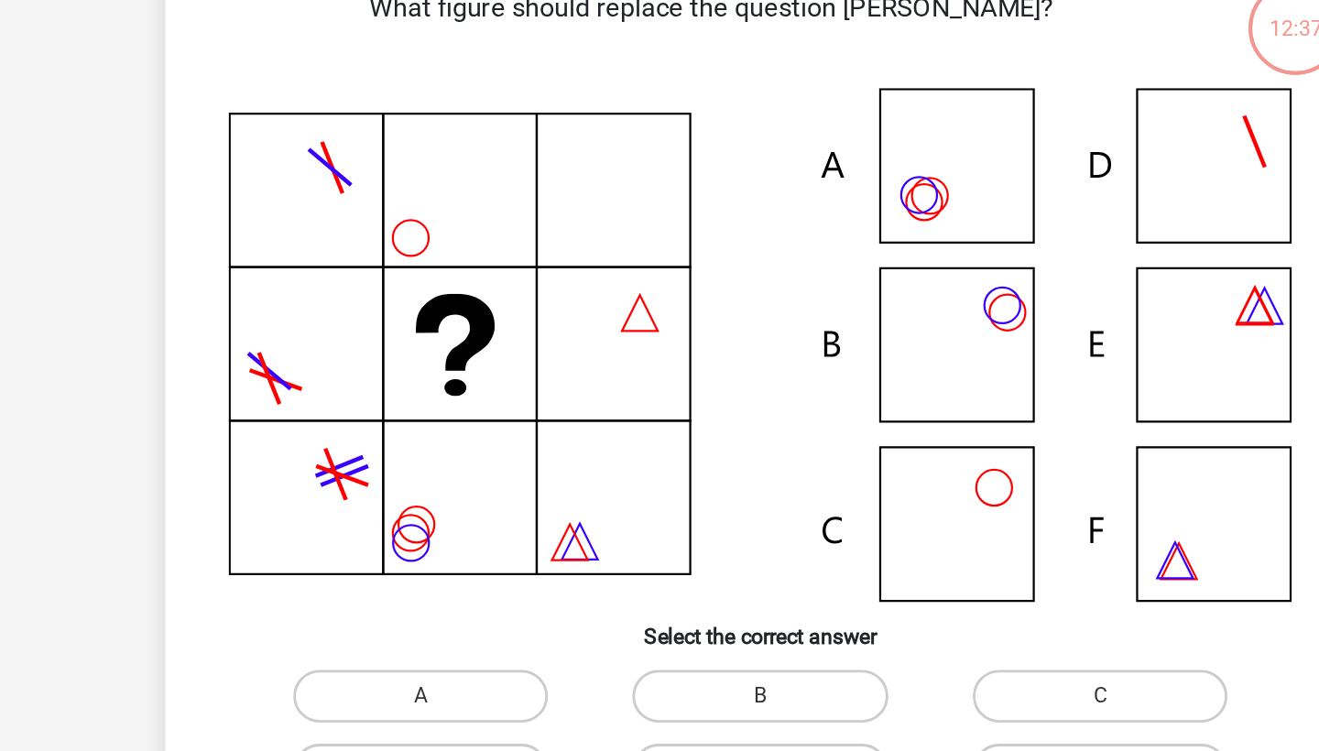
scroll to position [30, 0]
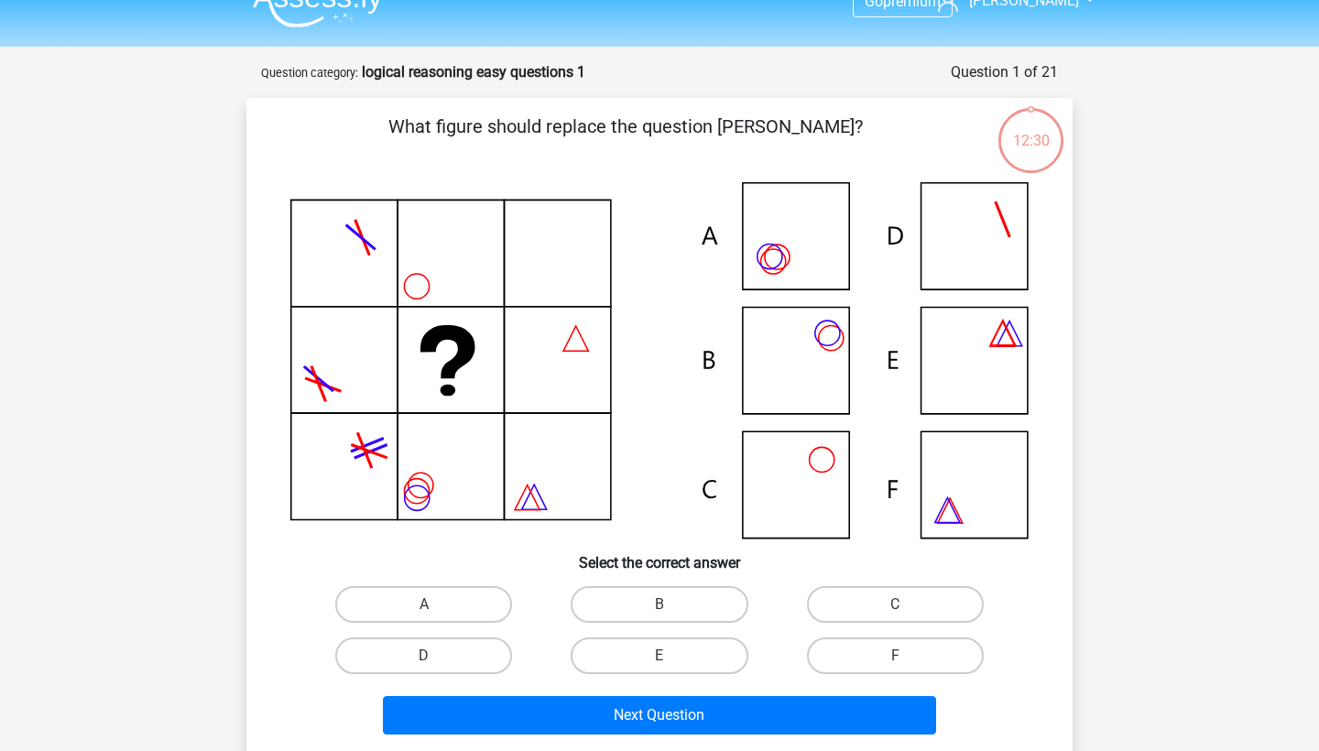
click at [803, 338] on icon at bounding box center [659, 360] width 738 height 356
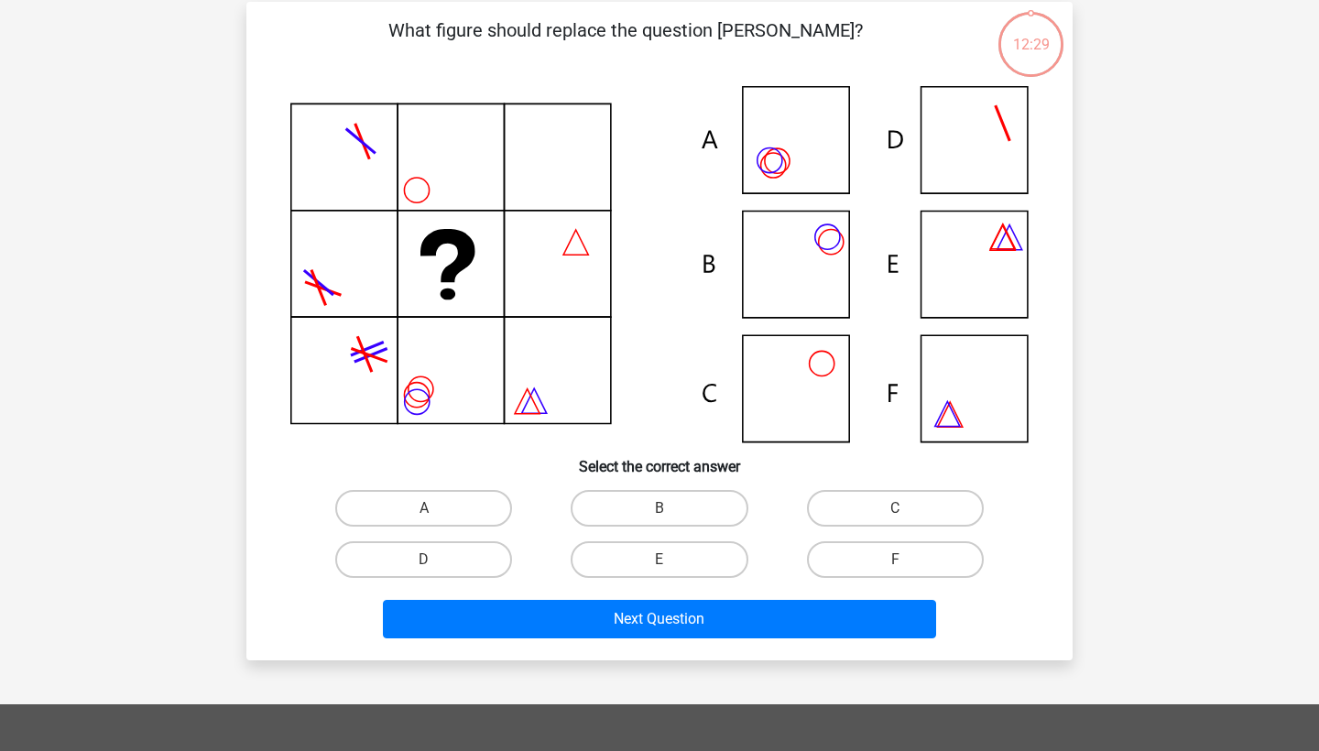
scroll to position [128, 0]
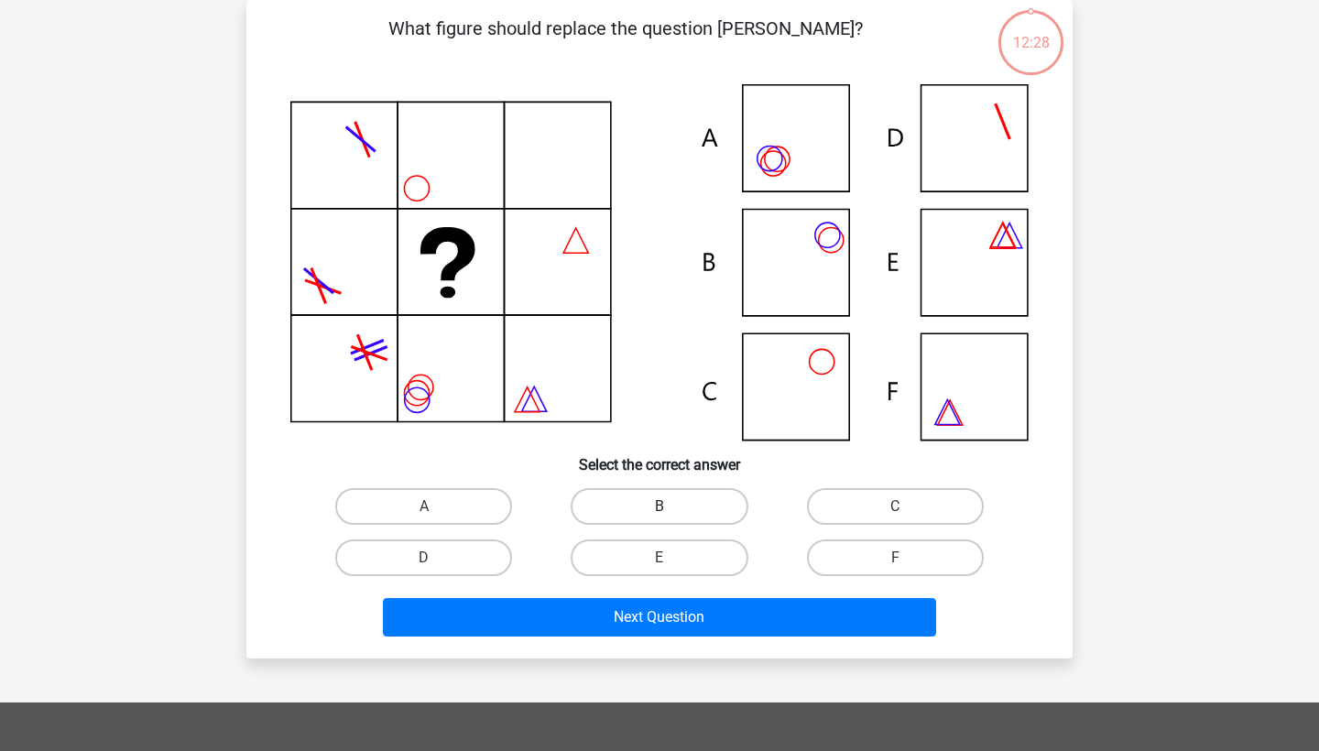
click at [672, 507] on label "B" at bounding box center [659, 506] width 177 height 37
click at [671, 507] on input "B" at bounding box center [665, 512] width 12 height 12
radio input "true"
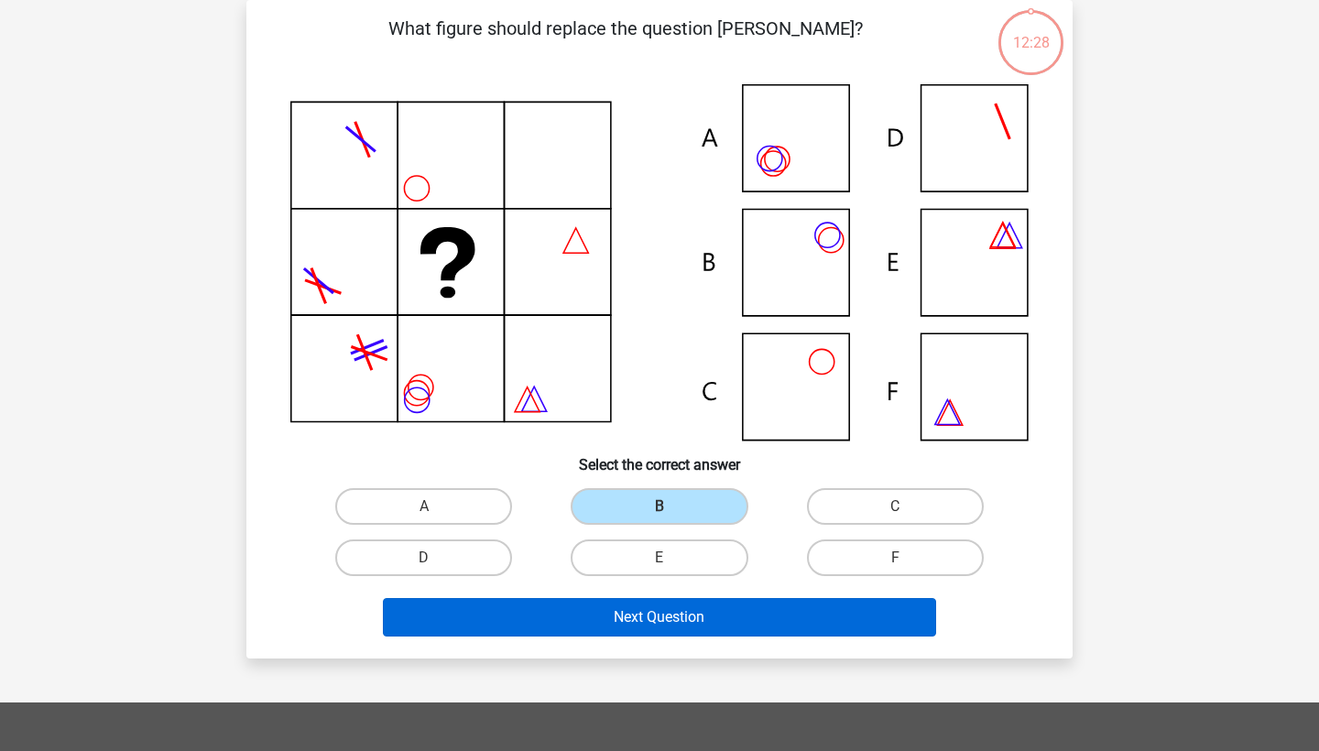
click at [625, 625] on button "Next Question" at bounding box center [660, 617] width 554 height 38
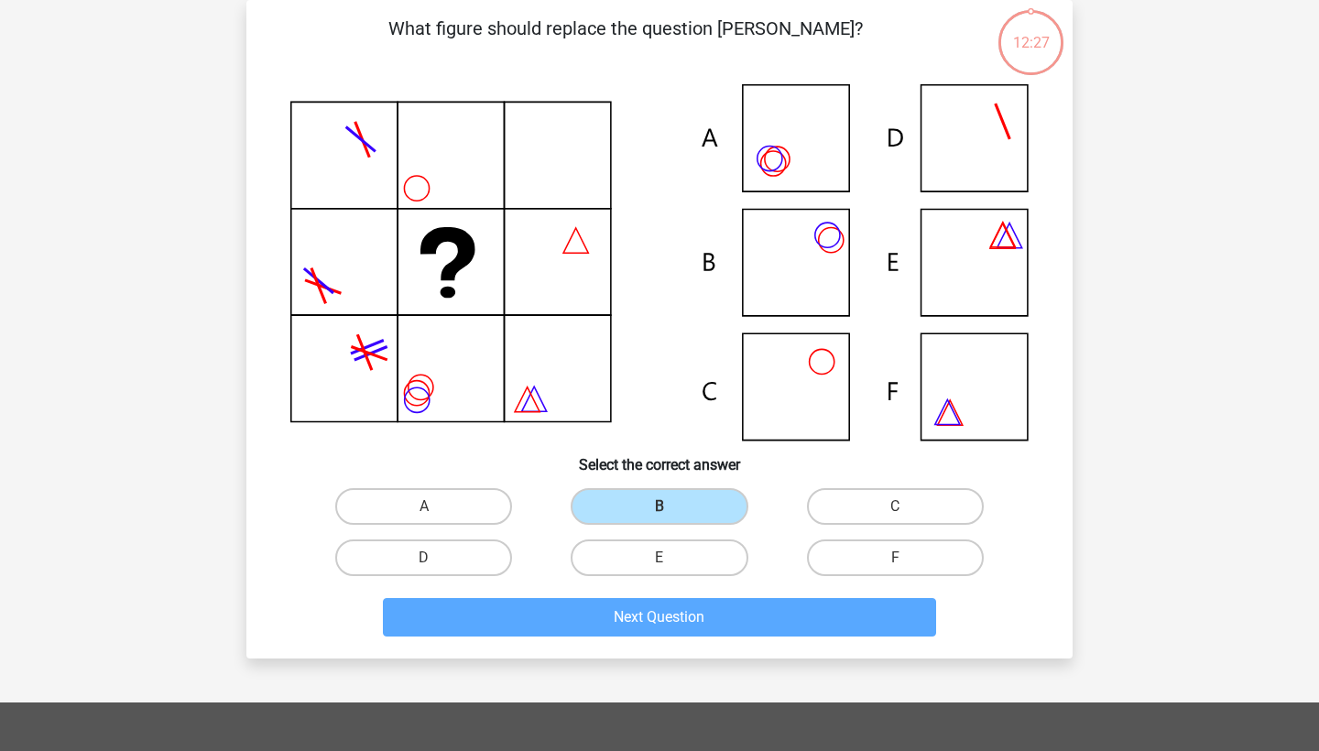
scroll to position [92, 0]
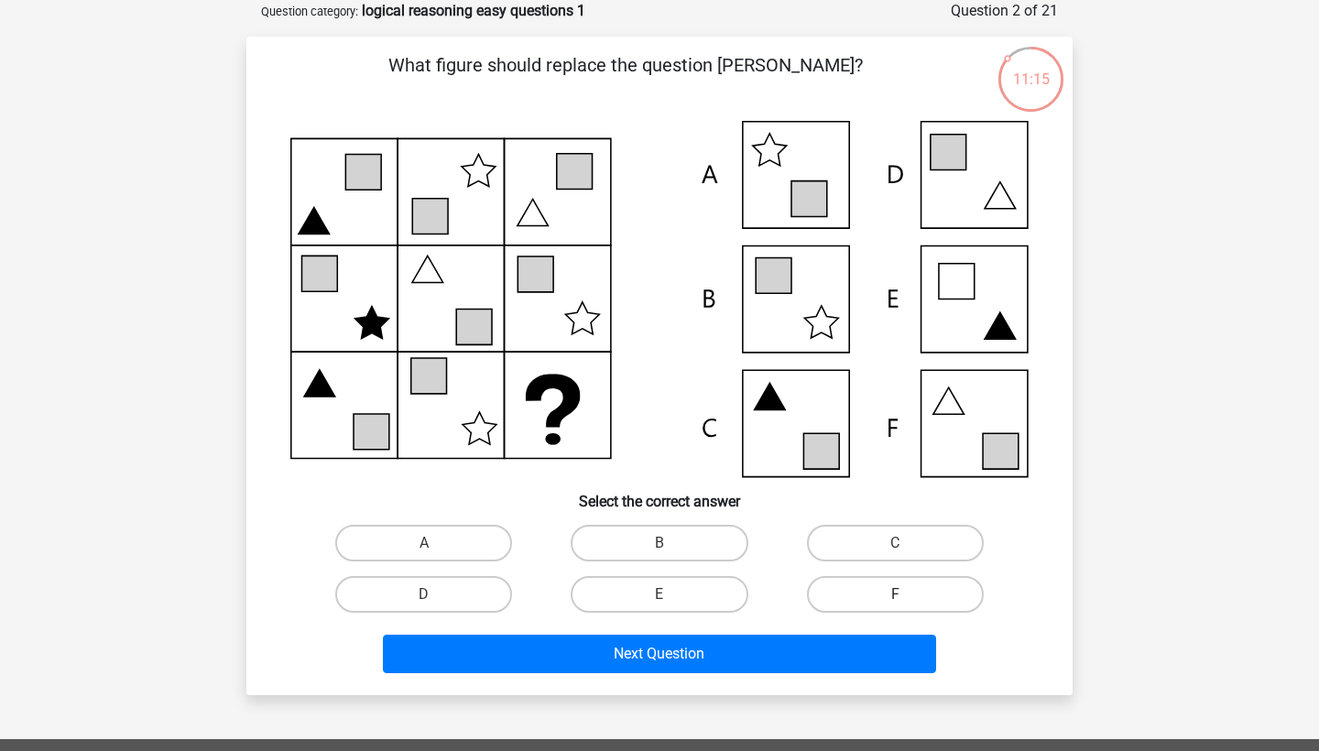
click at [872, 592] on label "F" at bounding box center [895, 594] width 177 height 37
click at [895, 594] on input "F" at bounding box center [901, 600] width 12 height 12
radio input "true"
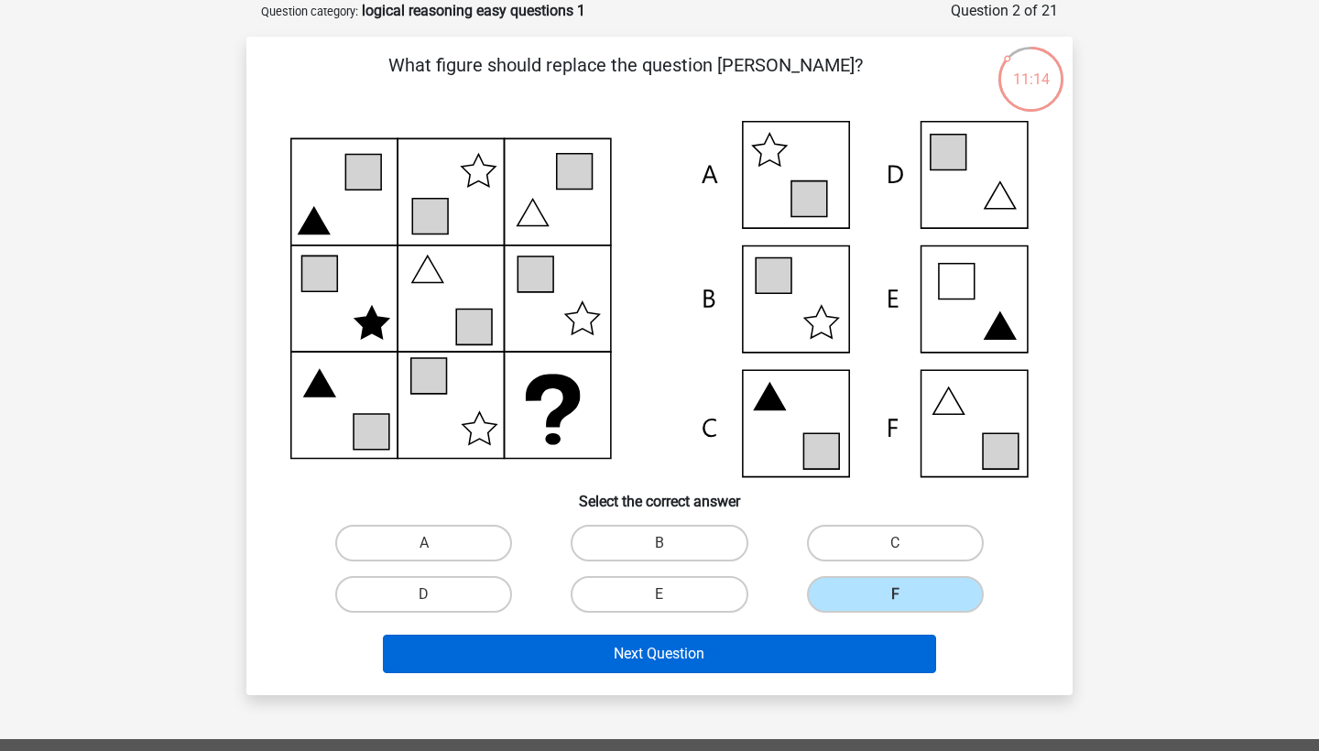
click at [773, 654] on button "Next Question" at bounding box center [660, 654] width 554 height 38
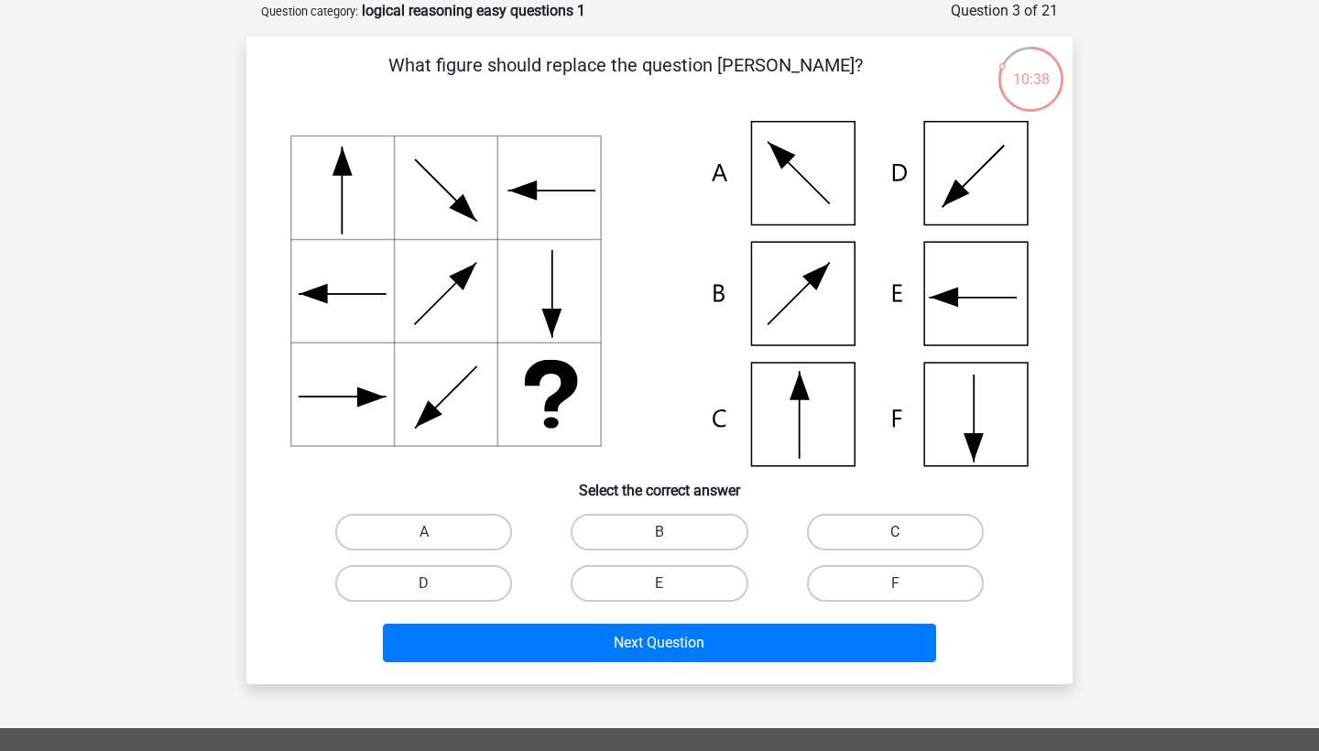
click at [922, 515] on label "C" at bounding box center [895, 532] width 177 height 37
click at [907, 532] on input "C" at bounding box center [901, 538] width 12 height 12
radio input "true"
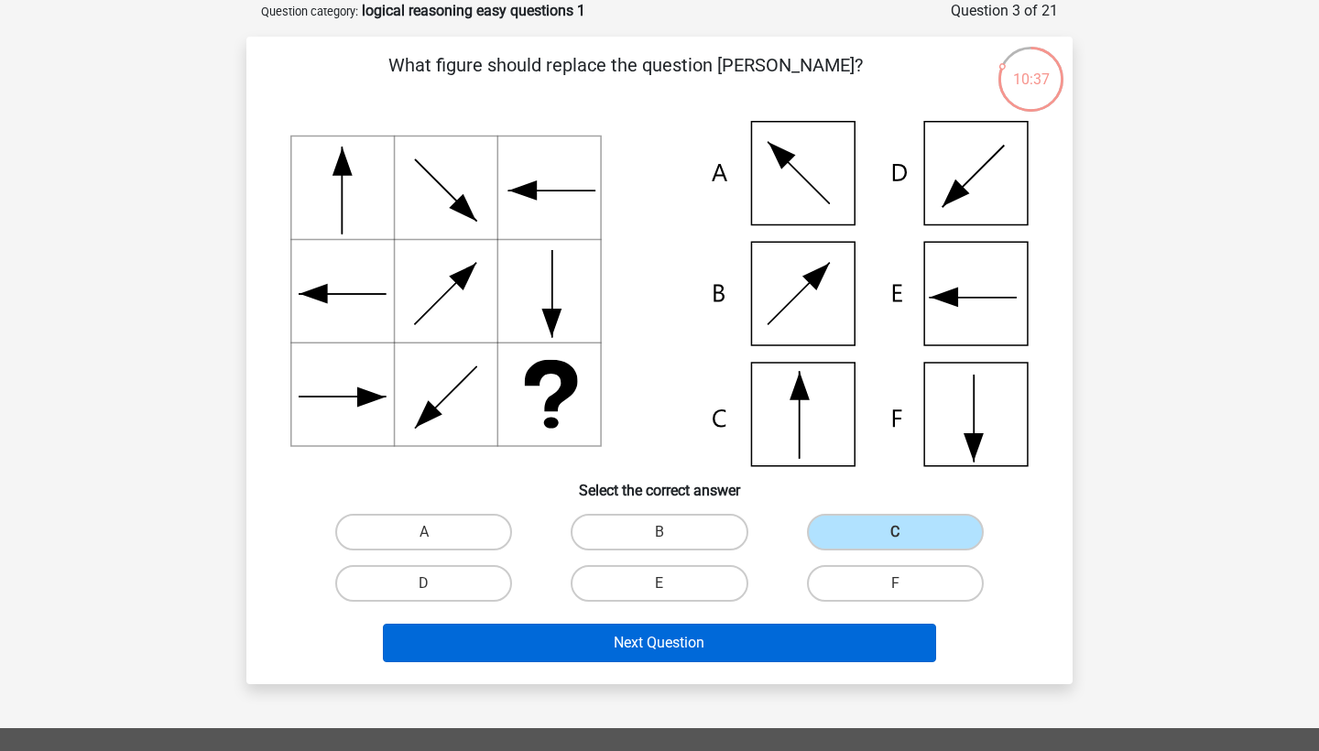
click at [713, 642] on button "Next Question" at bounding box center [660, 643] width 554 height 38
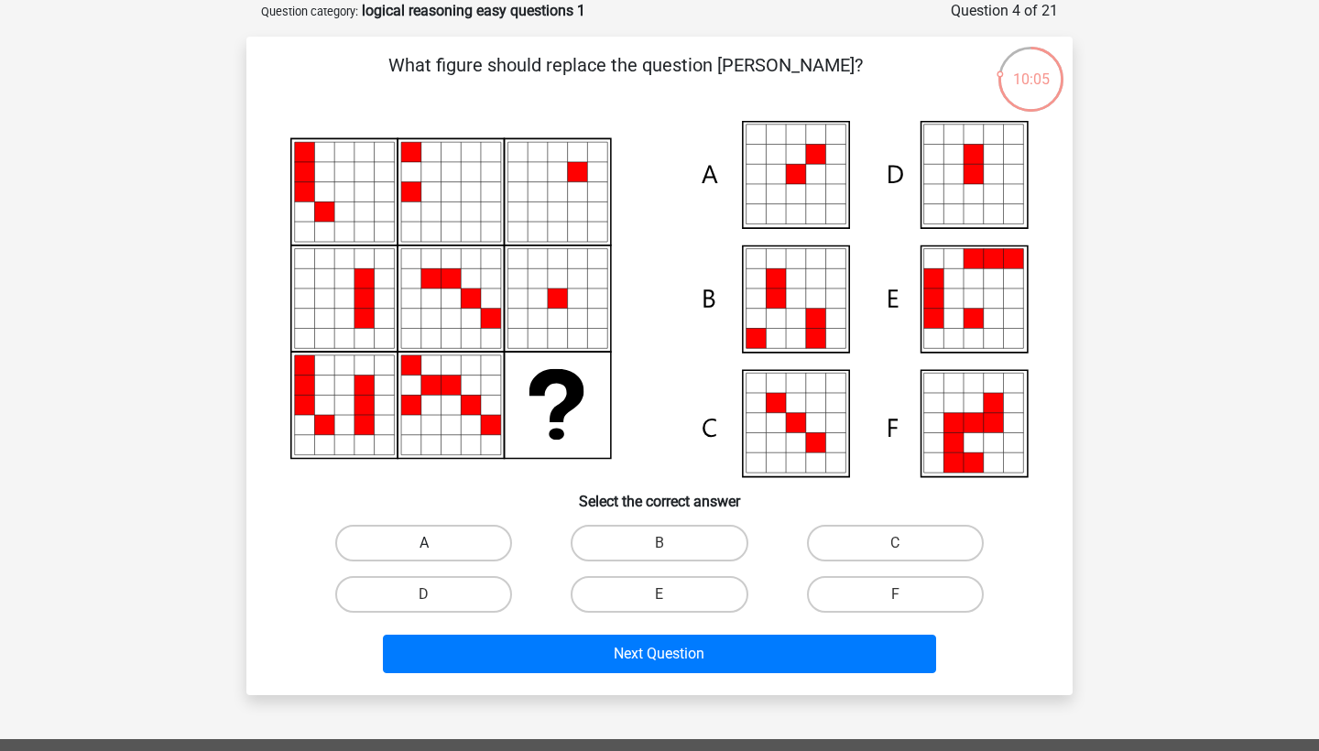
click at [422, 532] on label "A" at bounding box center [423, 543] width 177 height 37
click at [424, 543] on input "A" at bounding box center [430, 549] width 12 height 12
radio input "true"
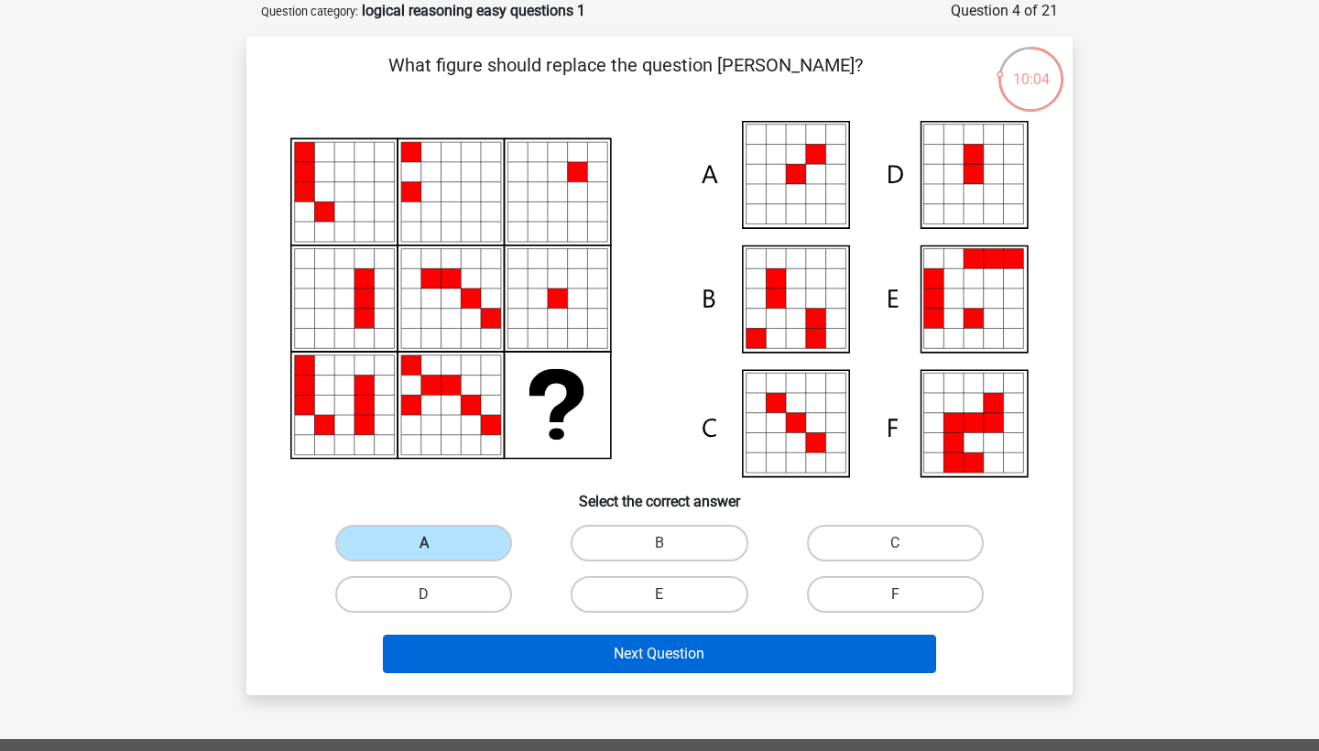
click at [519, 649] on button "Next Question" at bounding box center [660, 654] width 554 height 38
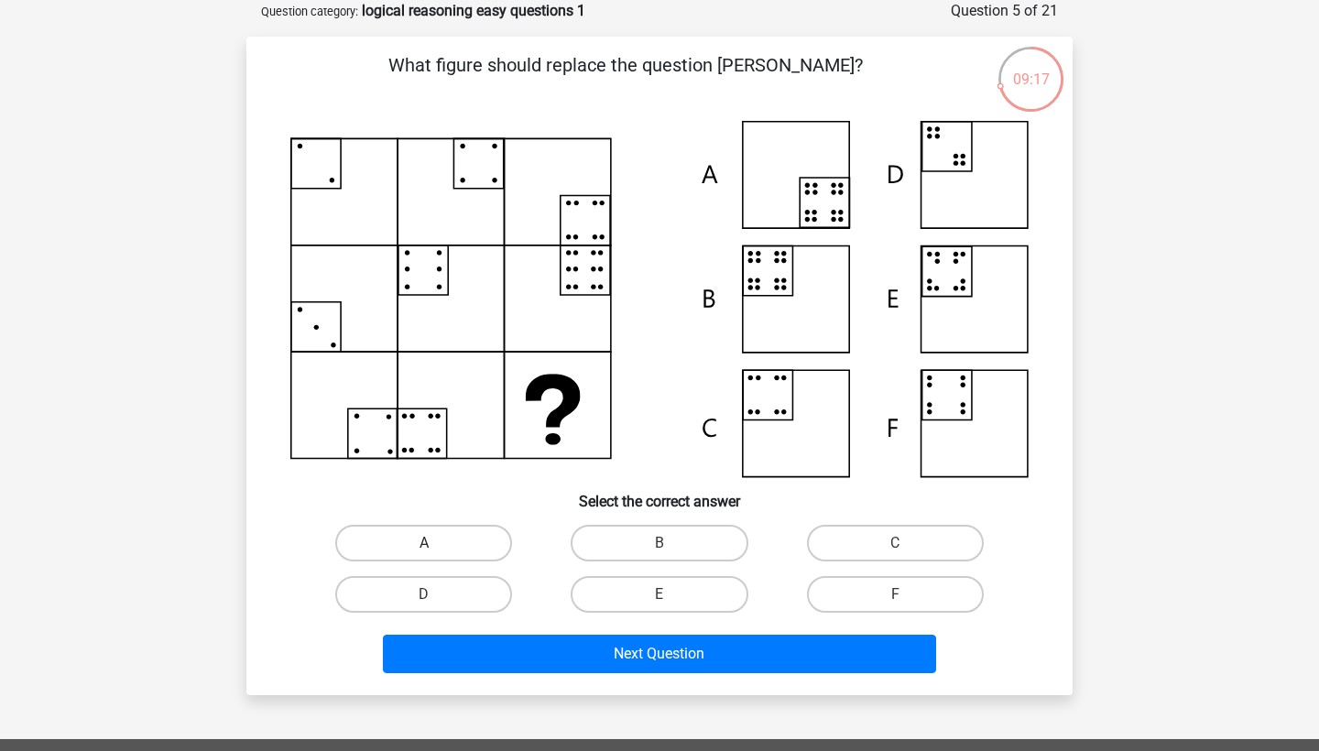
click at [470, 549] on label "A" at bounding box center [423, 543] width 177 height 37
click at [436, 549] on input "A" at bounding box center [430, 549] width 12 height 12
radio input "true"
click at [646, 544] on label "B" at bounding box center [659, 543] width 177 height 37
click at [659, 544] on input "B" at bounding box center [665, 549] width 12 height 12
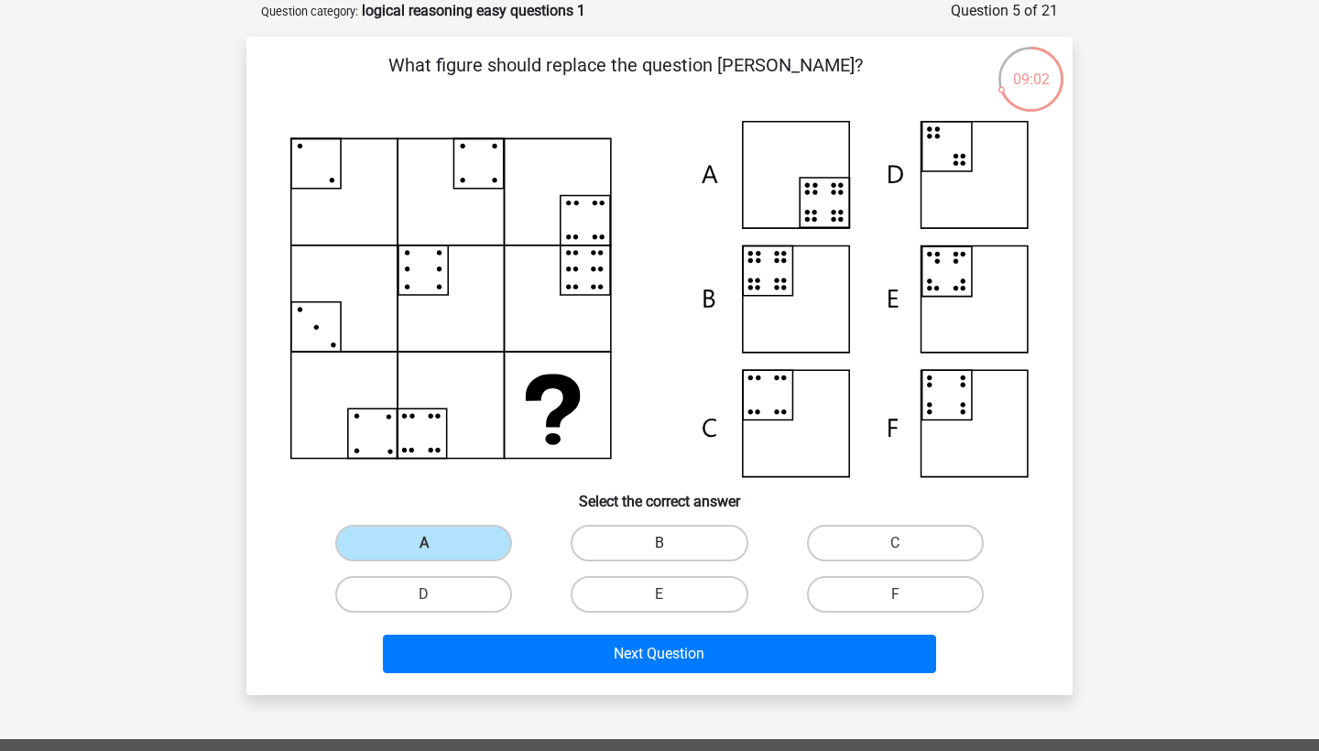
radio input "true"
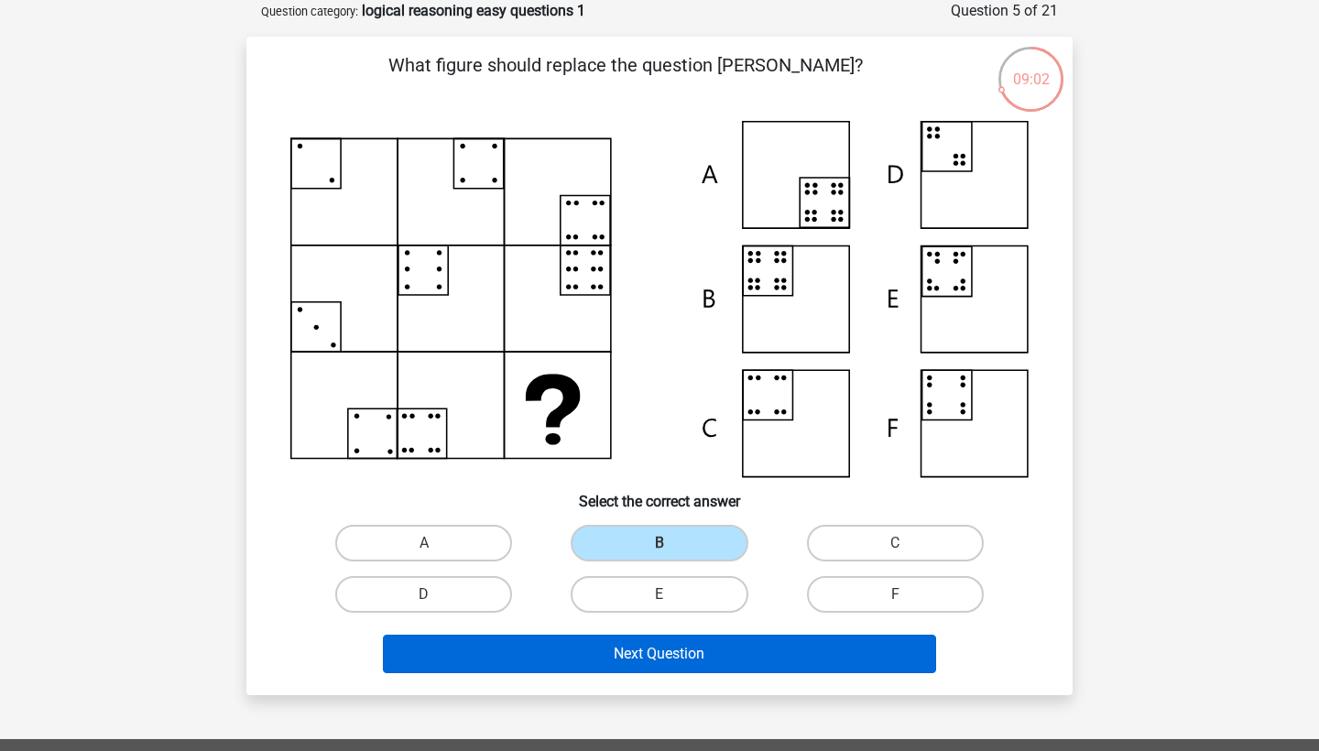
click at [593, 654] on button "Next Question" at bounding box center [660, 654] width 554 height 38
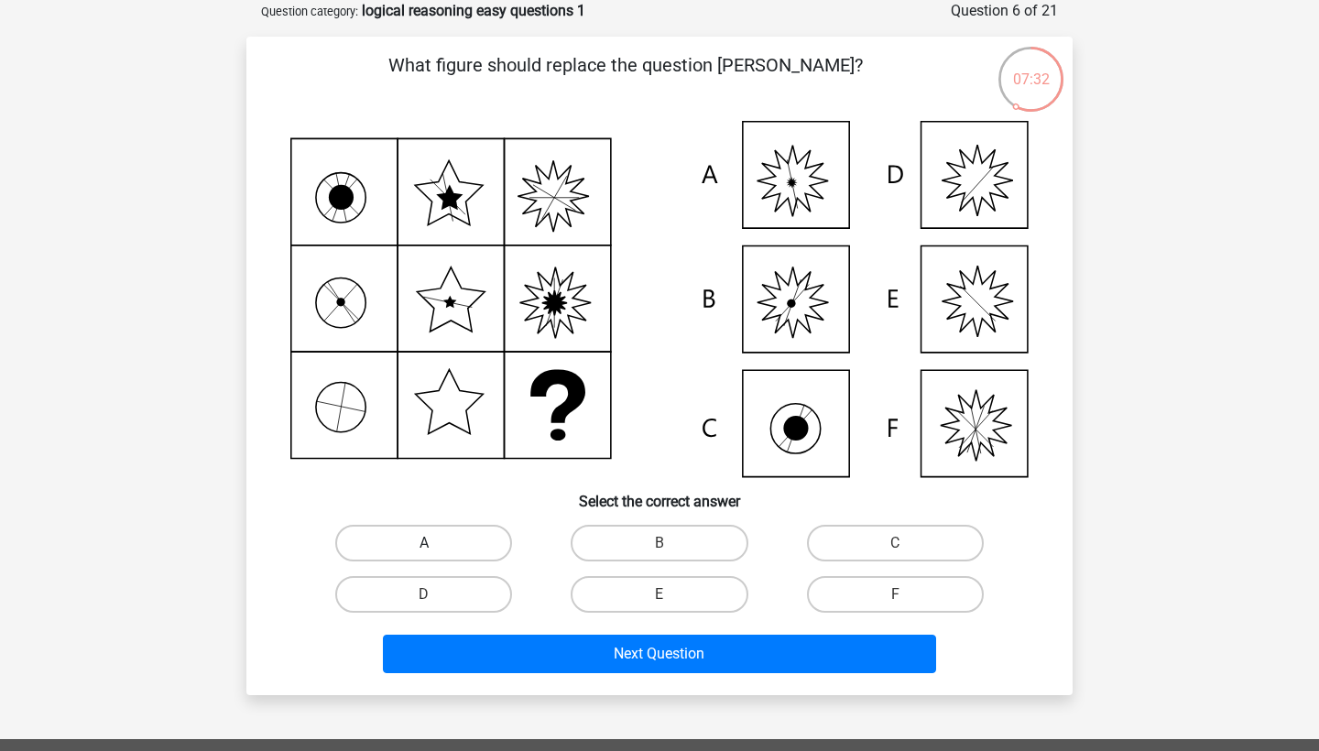
click at [485, 542] on label "A" at bounding box center [423, 543] width 177 height 37
click at [436, 543] on input "A" at bounding box center [430, 549] width 12 height 12
radio input "true"
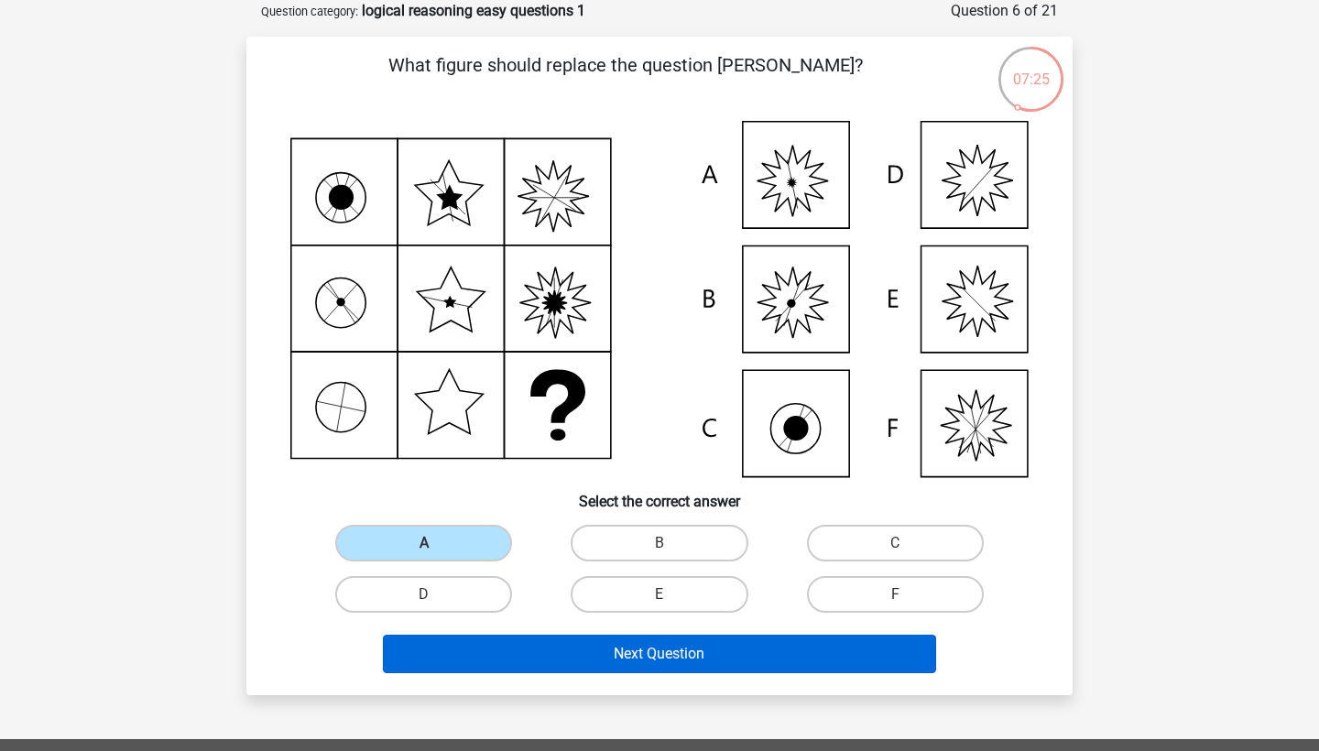
click at [683, 664] on button "Next Question" at bounding box center [660, 654] width 554 height 38
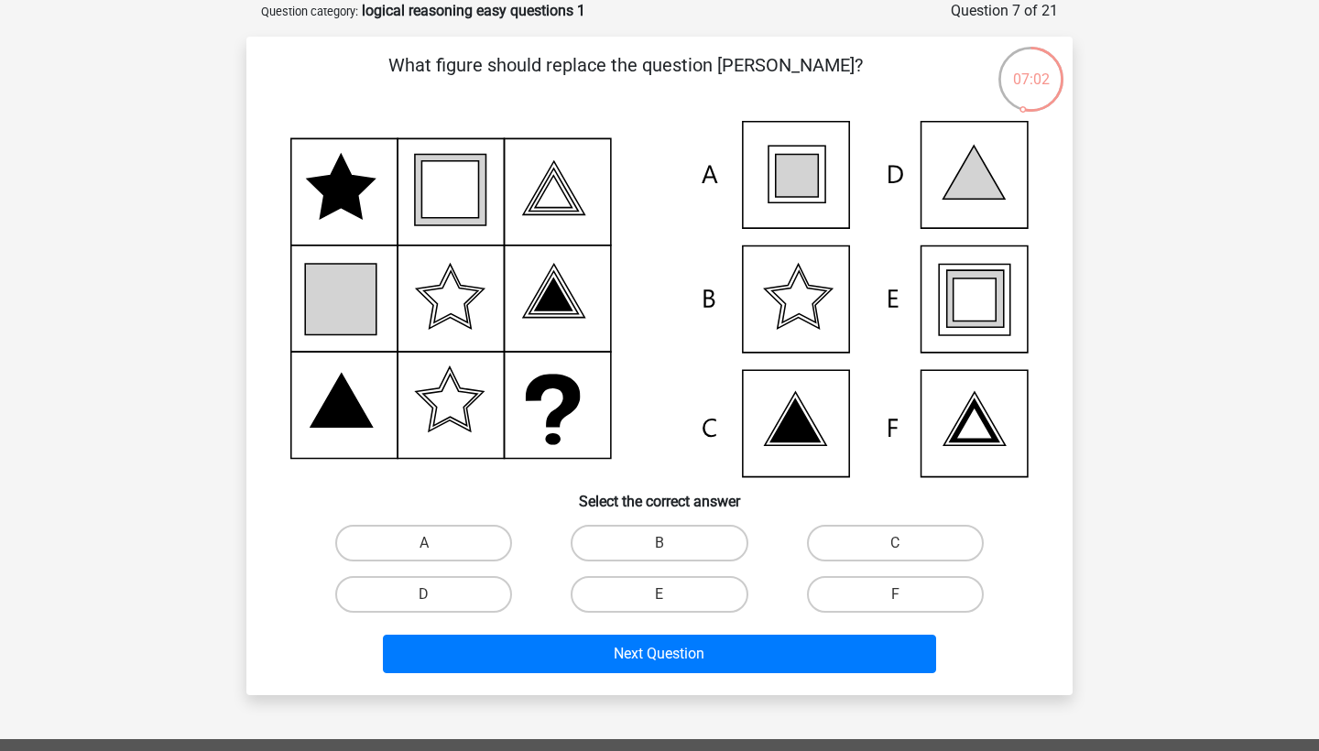
click at [788, 199] on icon at bounding box center [659, 299] width 738 height 356
click at [400, 544] on label "A" at bounding box center [423, 543] width 177 height 37
click at [424, 544] on input "A" at bounding box center [430, 549] width 12 height 12
radio input "true"
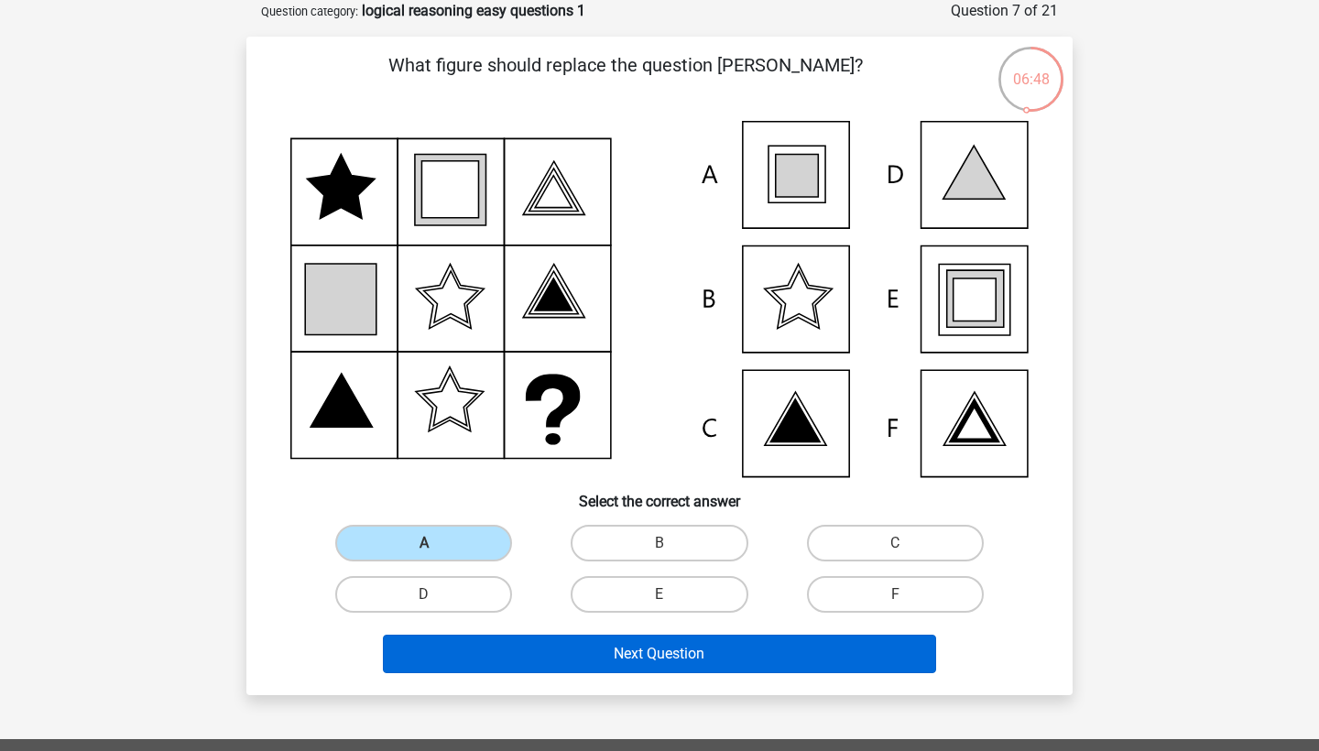
click at [523, 645] on button "Next Question" at bounding box center [660, 654] width 554 height 38
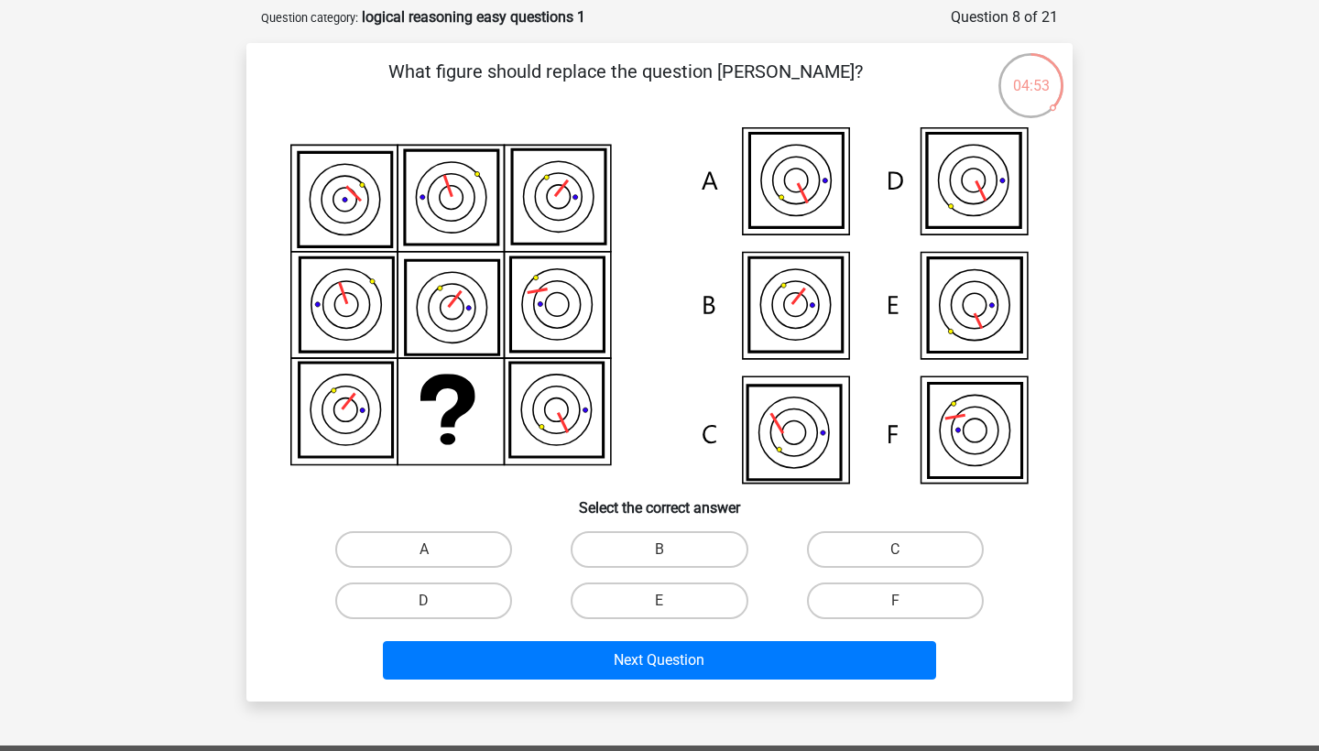
scroll to position [105, 0]
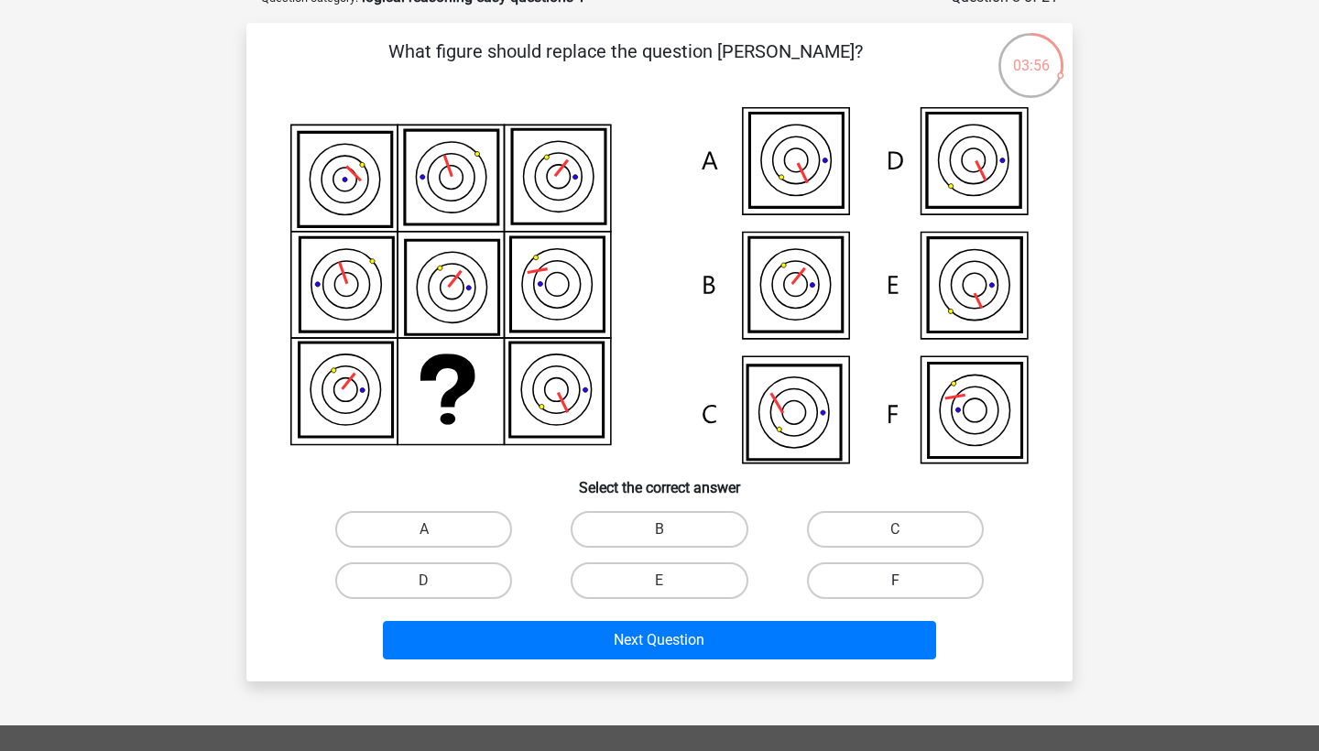
click at [920, 576] on label "F" at bounding box center [895, 580] width 177 height 37
click at [907, 581] on input "F" at bounding box center [901, 587] width 12 height 12
radio input "true"
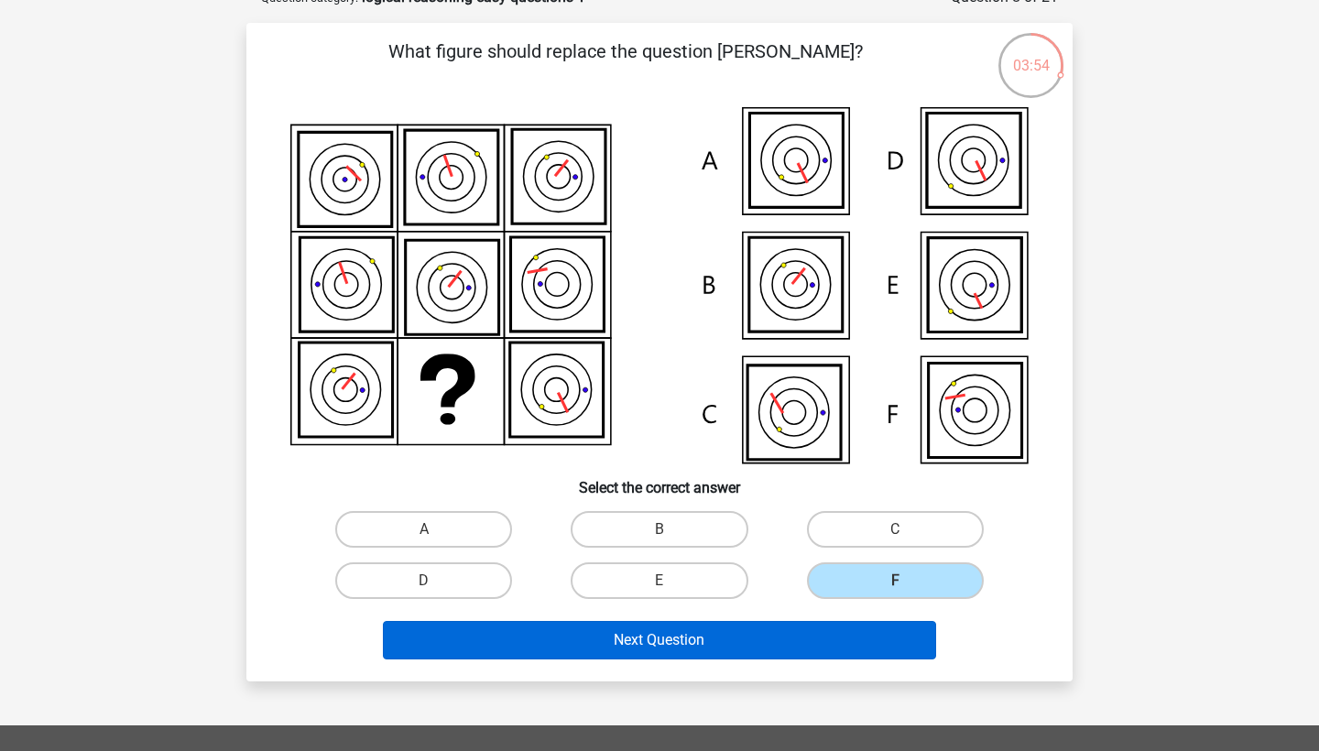
click at [792, 637] on button "Next Question" at bounding box center [660, 640] width 554 height 38
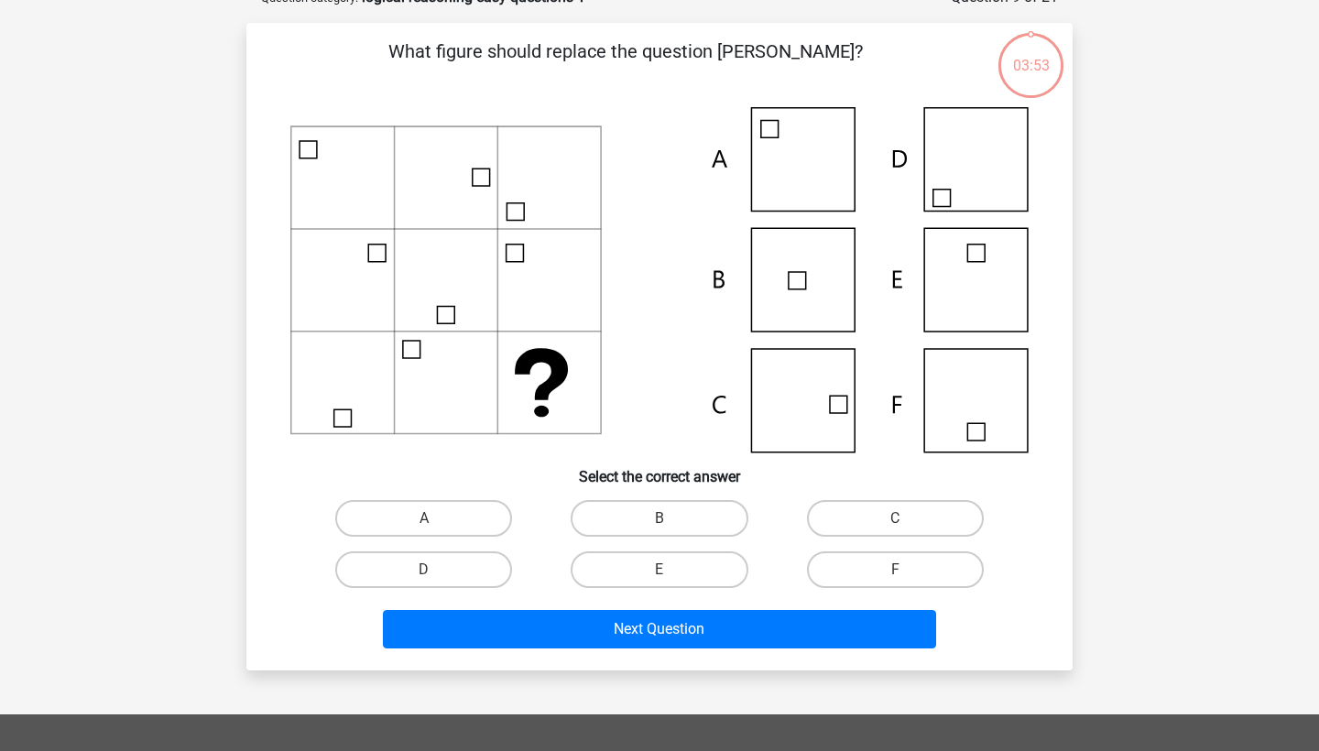
scroll to position [92, 0]
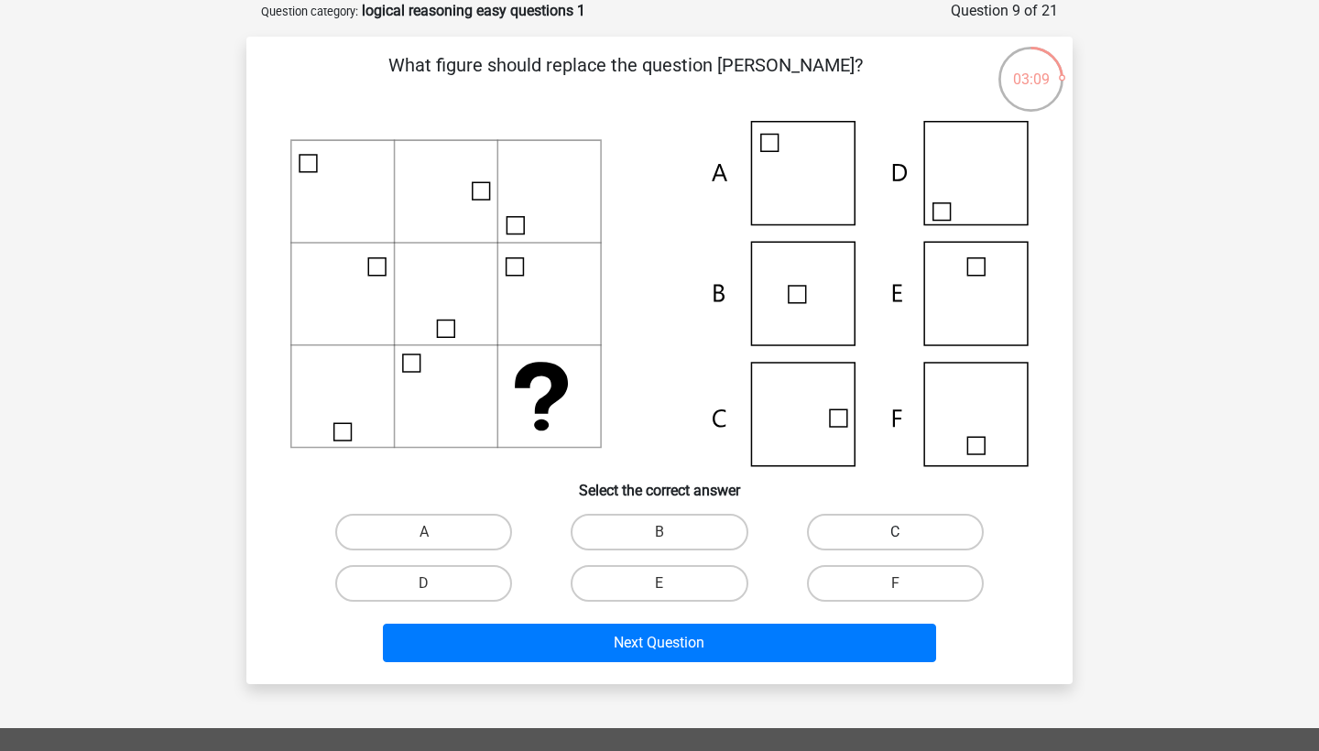
click at [917, 535] on label "C" at bounding box center [895, 532] width 177 height 37
click at [907, 535] on input "C" at bounding box center [901, 538] width 12 height 12
radio input "true"
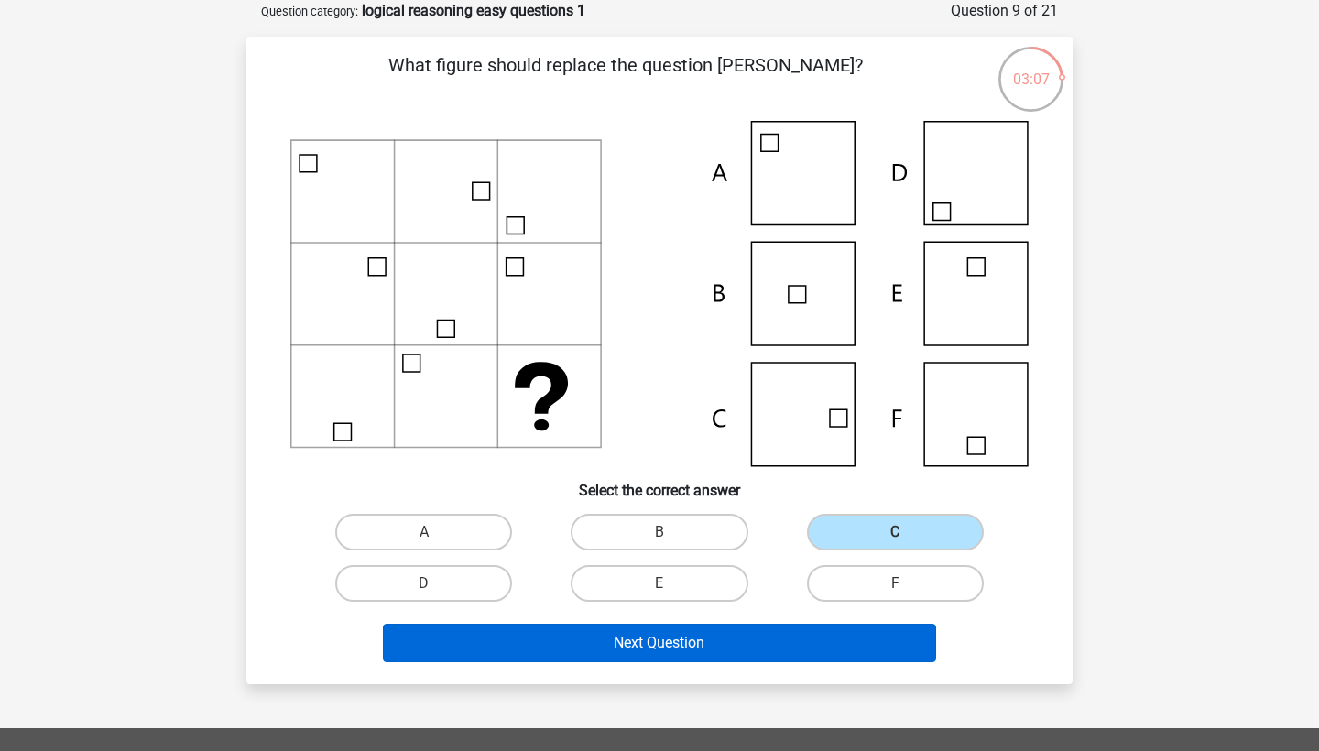
click at [729, 639] on button "Next Question" at bounding box center [660, 643] width 554 height 38
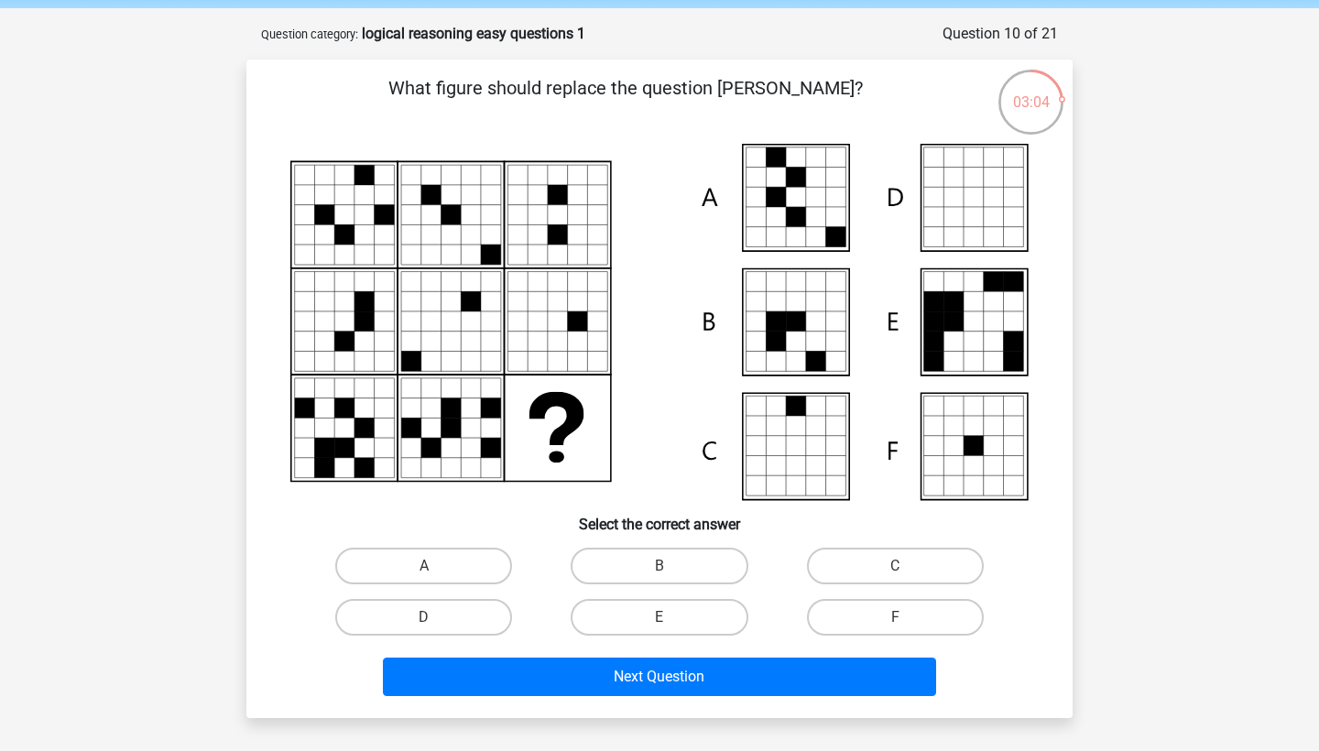
scroll to position [64, 0]
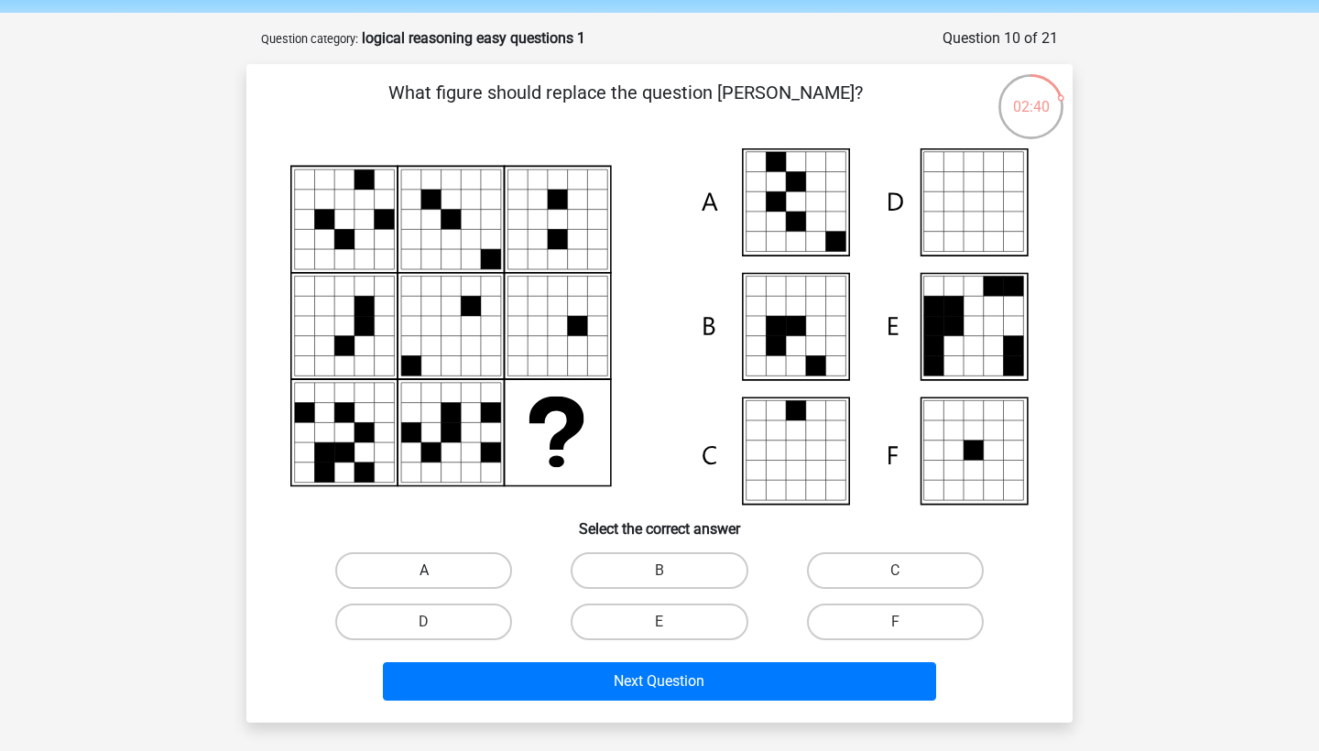
click at [473, 566] on label "A" at bounding box center [423, 570] width 177 height 37
click at [436, 571] on input "A" at bounding box center [430, 577] width 12 height 12
radio input "true"
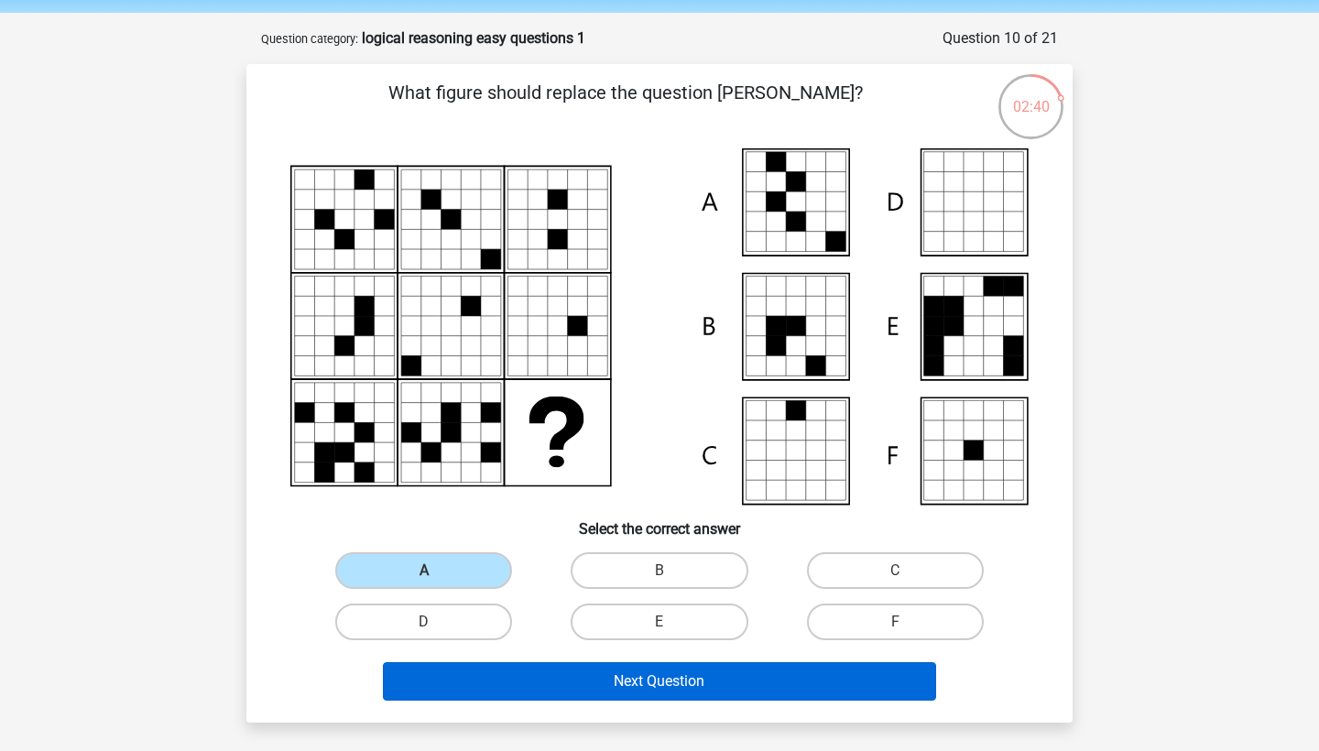
click at [505, 684] on button "Next Question" at bounding box center [660, 681] width 554 height 38
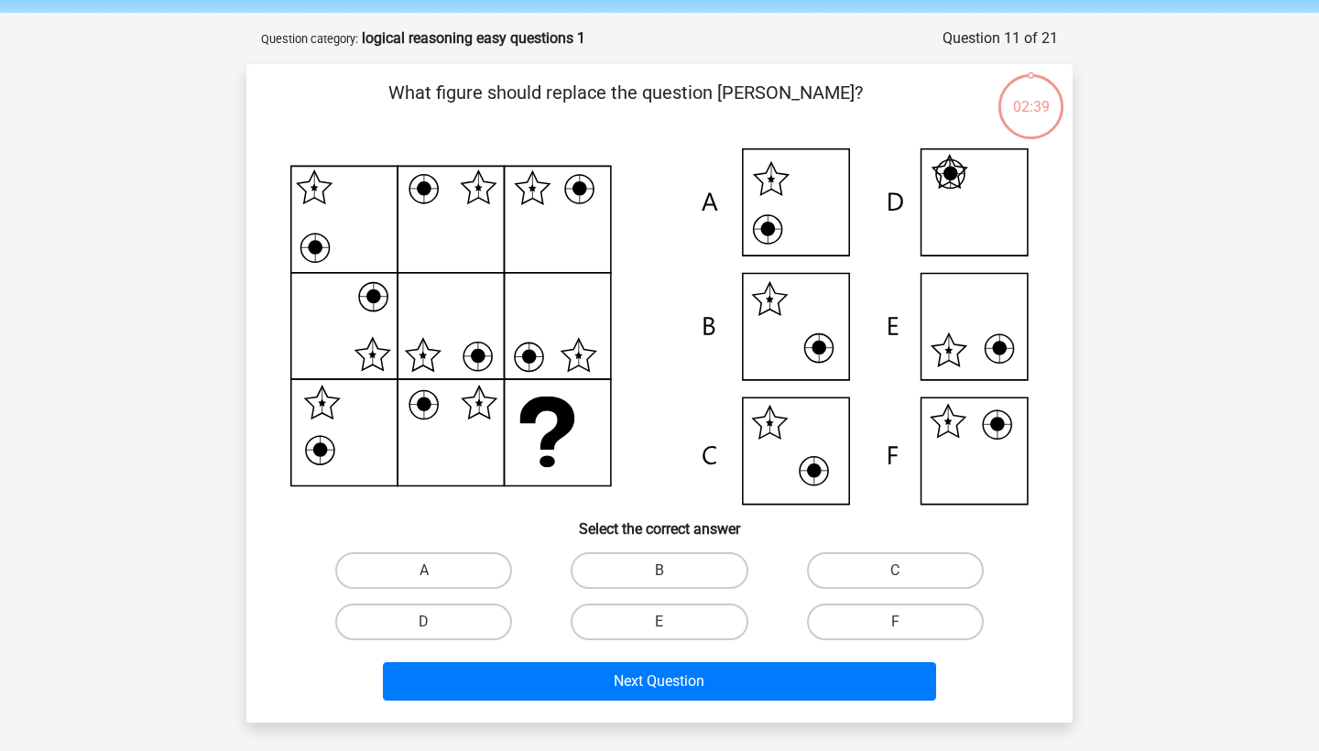
scroll to position [92, 0]
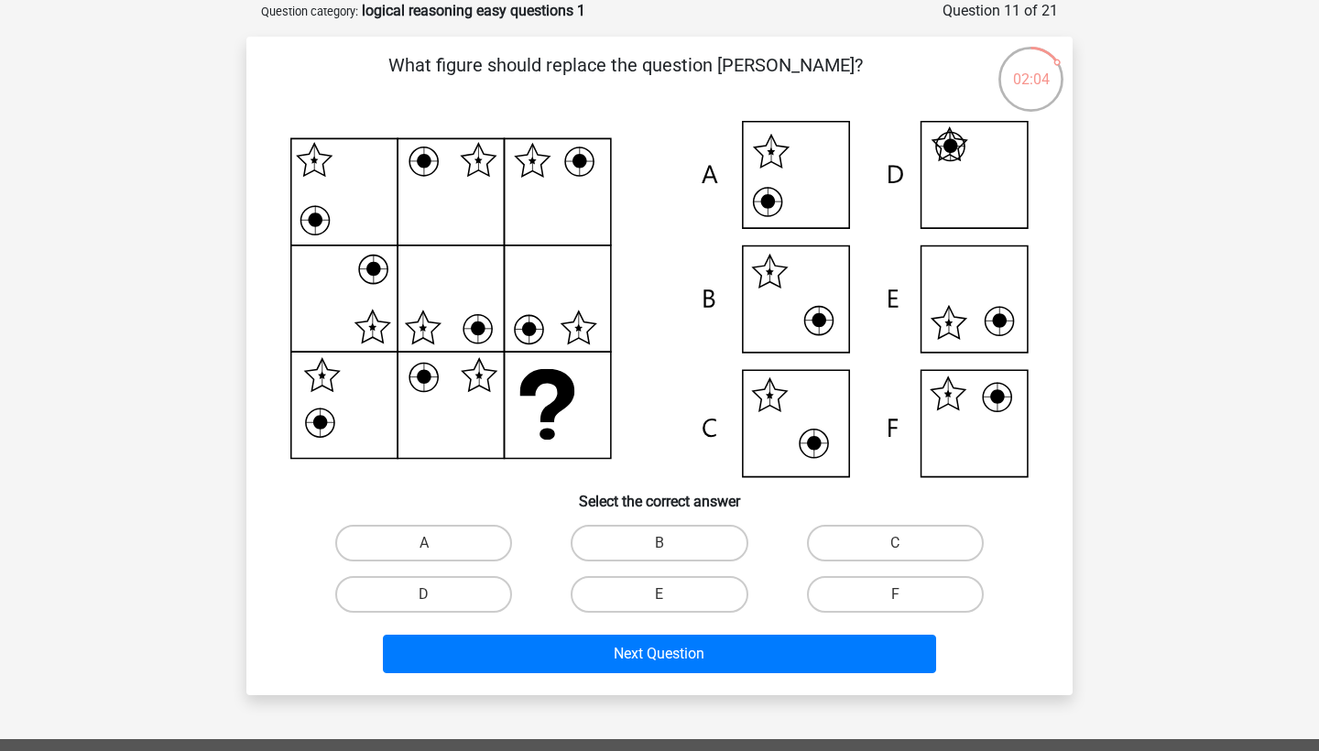
click at [879, 571] on div "F" at bounding box center [894, 594] width 235 height 51
click at [879, 584] on label "F" at bounding box center [895, 594] width 177 height 37
click at [895, 594] on input "F" at bounding box center [901, 600] width 12 height 12
radio input "true"
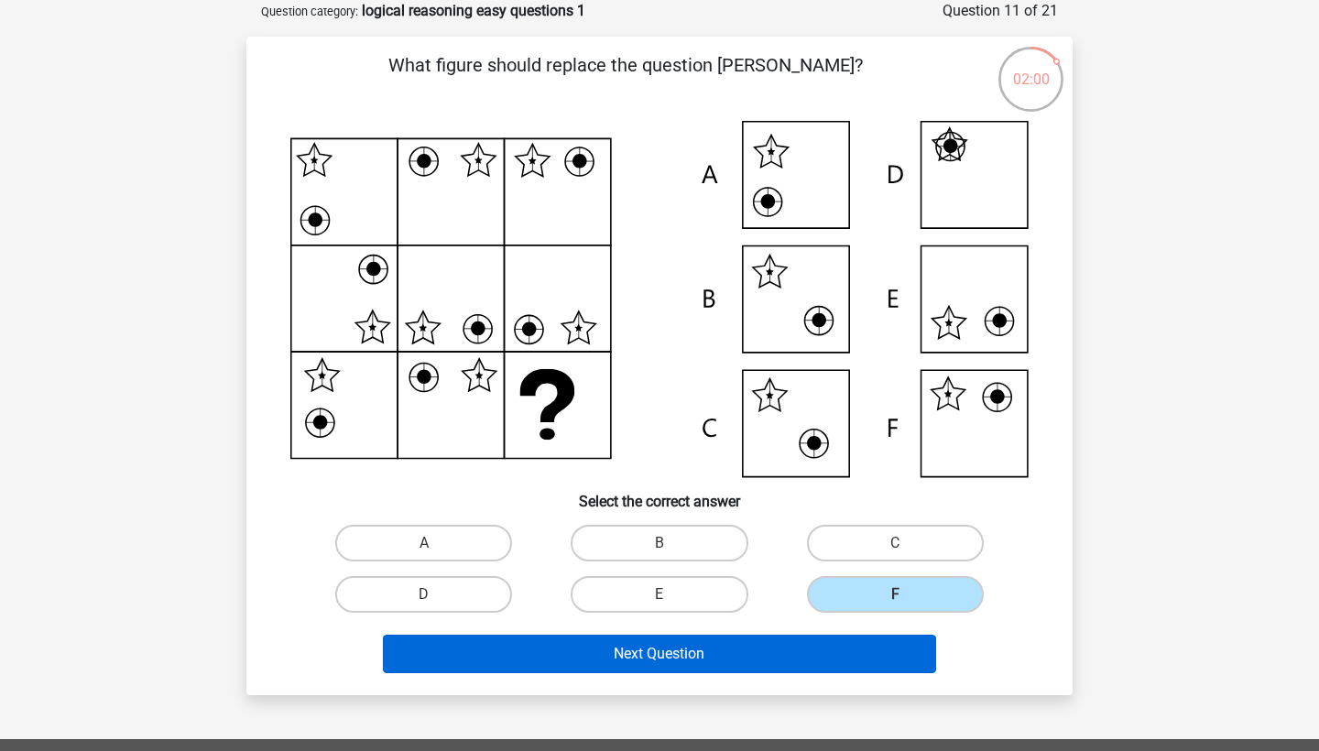
click at [795, 660] on button "Next Question" at bounding box center [660, 654] width 554 height 38
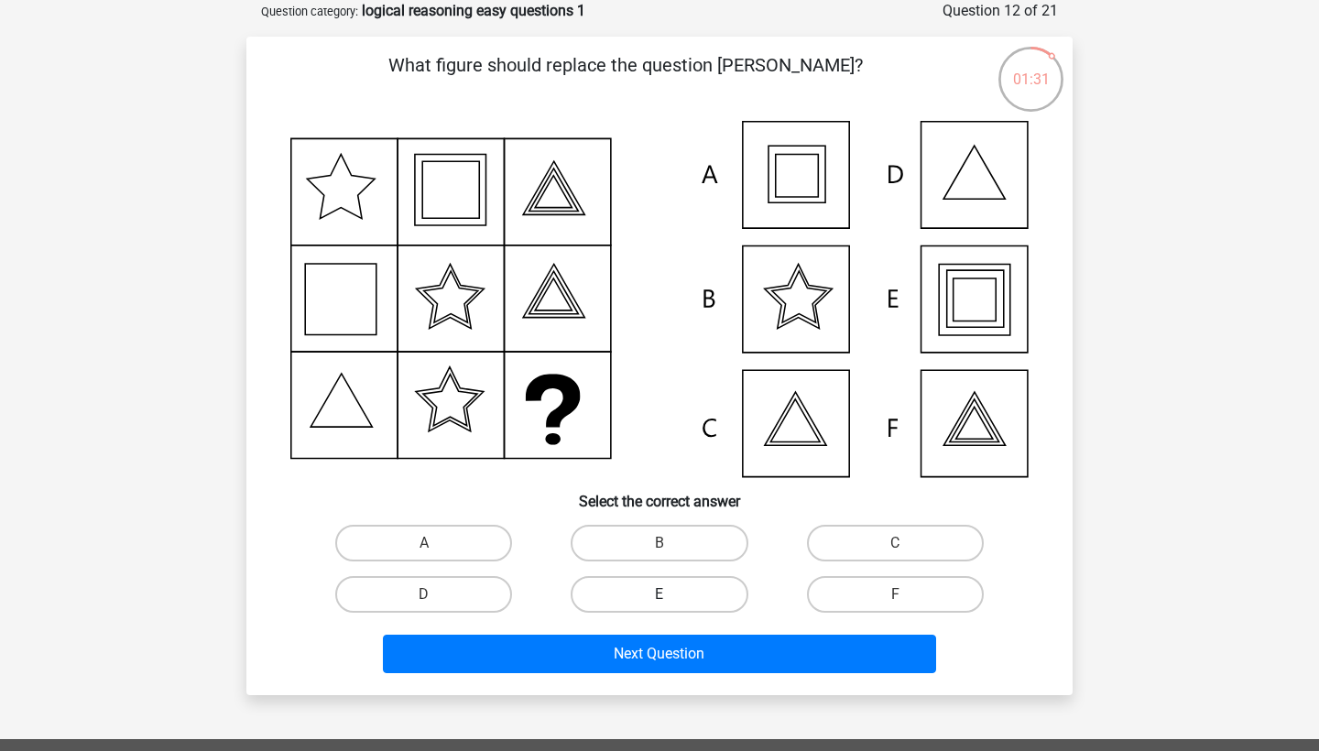
click at [634, 591] on label "E" at bounding box center [659, 594] width 177 height 37
click at [659, 594] on input "E" at bounding box center [665, 600] width 12 height 12
radio input "true"
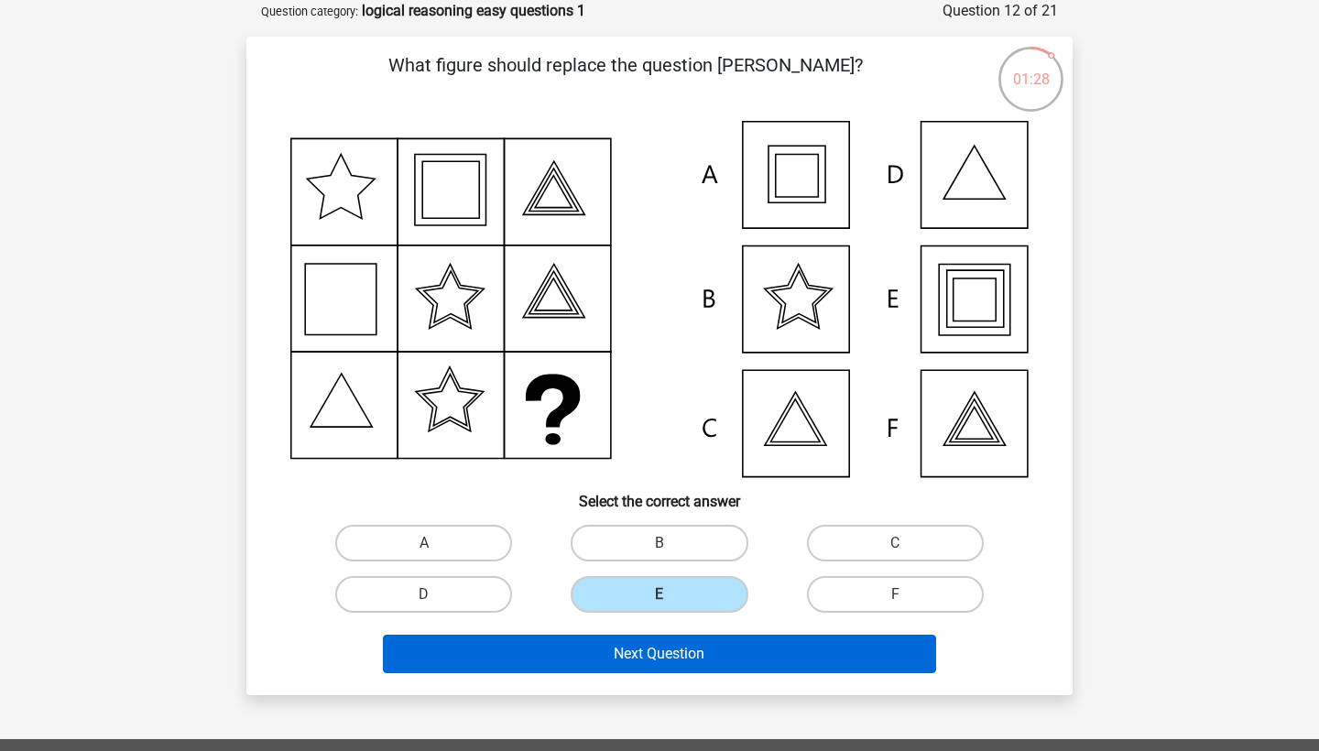
click at [615, 645] on button "Next Question" at bounding box center [660, 654] width 554 height 38
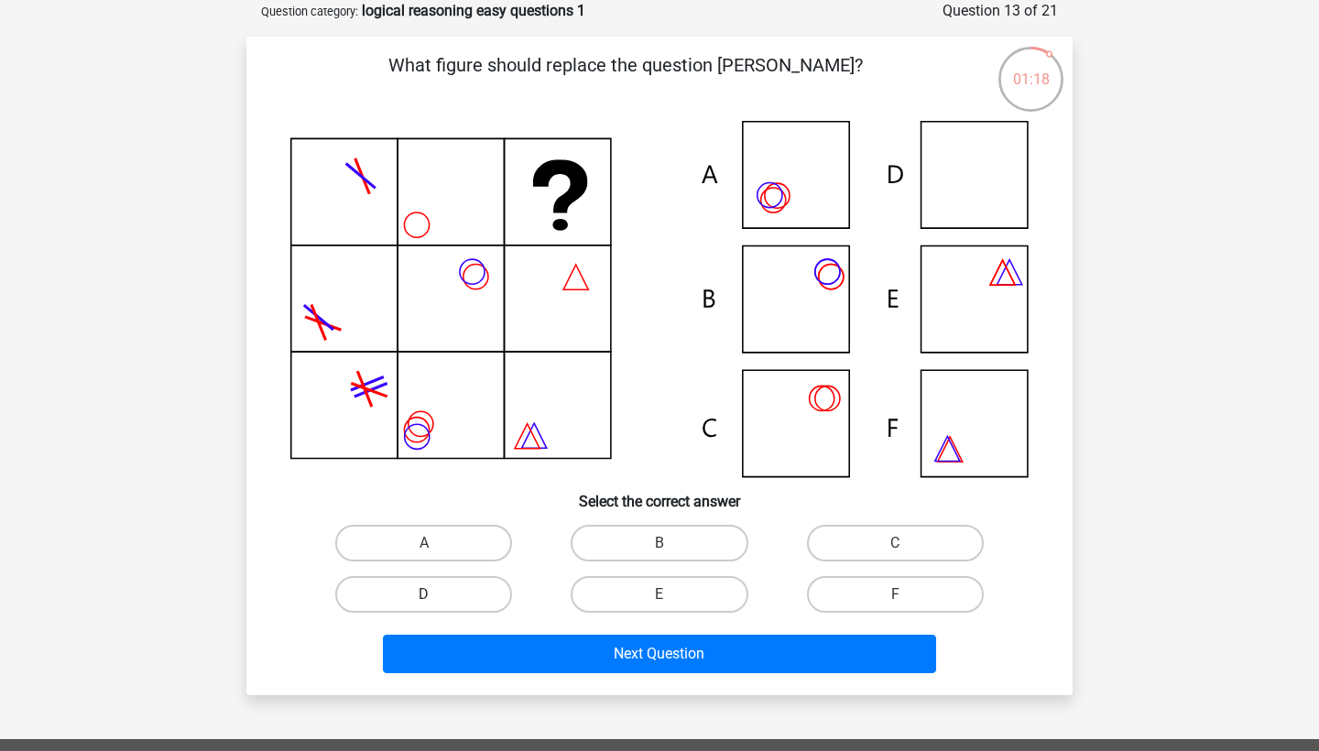
click at [473, 584] on label "D" at bounding box center [423, 594] width 177 height 37
click at [436, 594] on input "D" at bounding box center [430, 600] width 12 height 12
radio input "true"
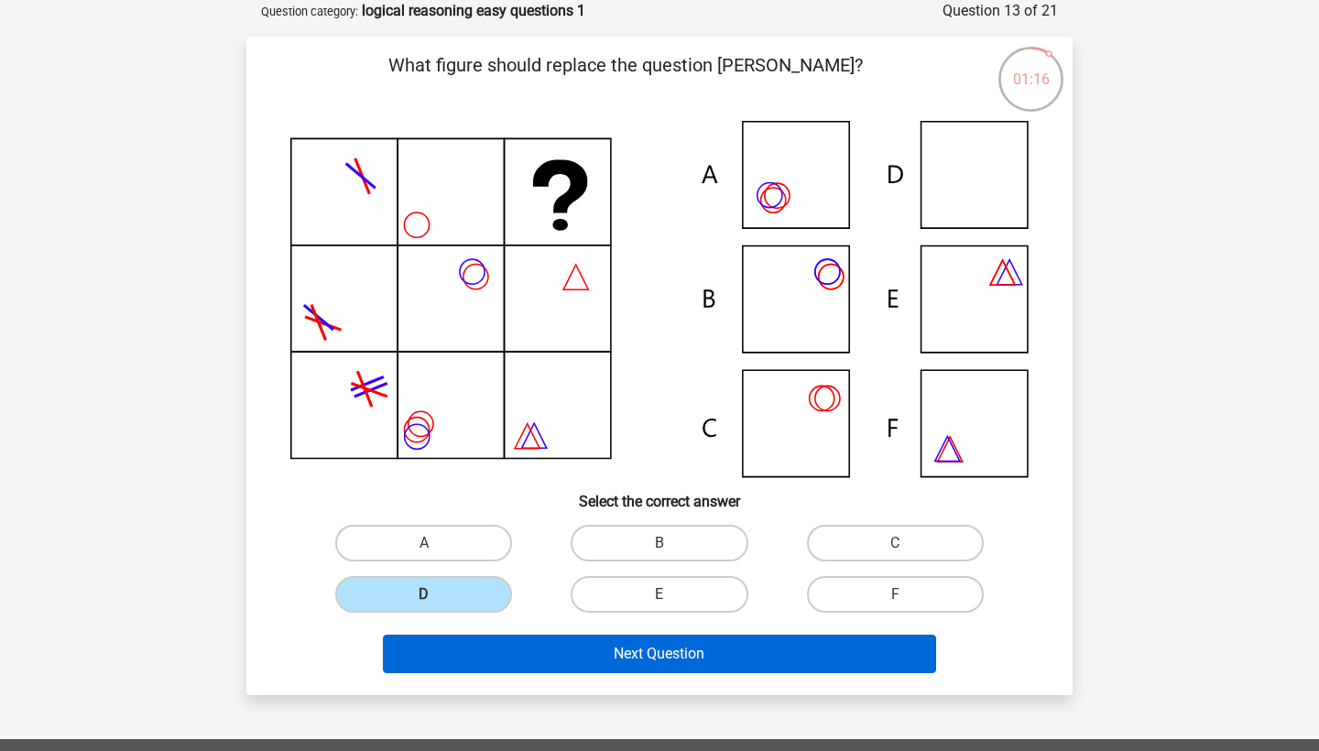
click at [577, 667] on button "Next Question" at bounding box center [660, 654] width 554 height 38
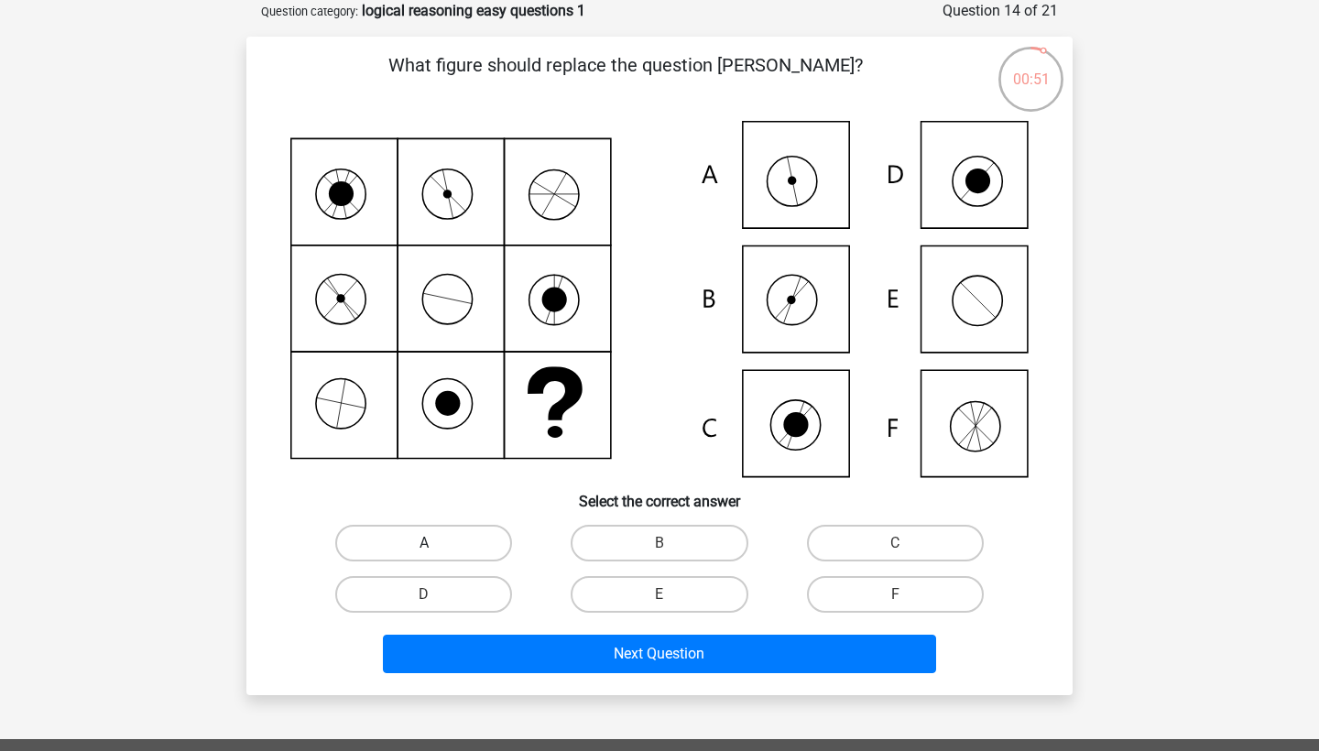
click at [439, 541] on label "A" at bounding box center [423, 543] width 177 height 37
click at [436, 543] on input "A" at bounding box center [430, 549] width 12 height 12
radio input "true"
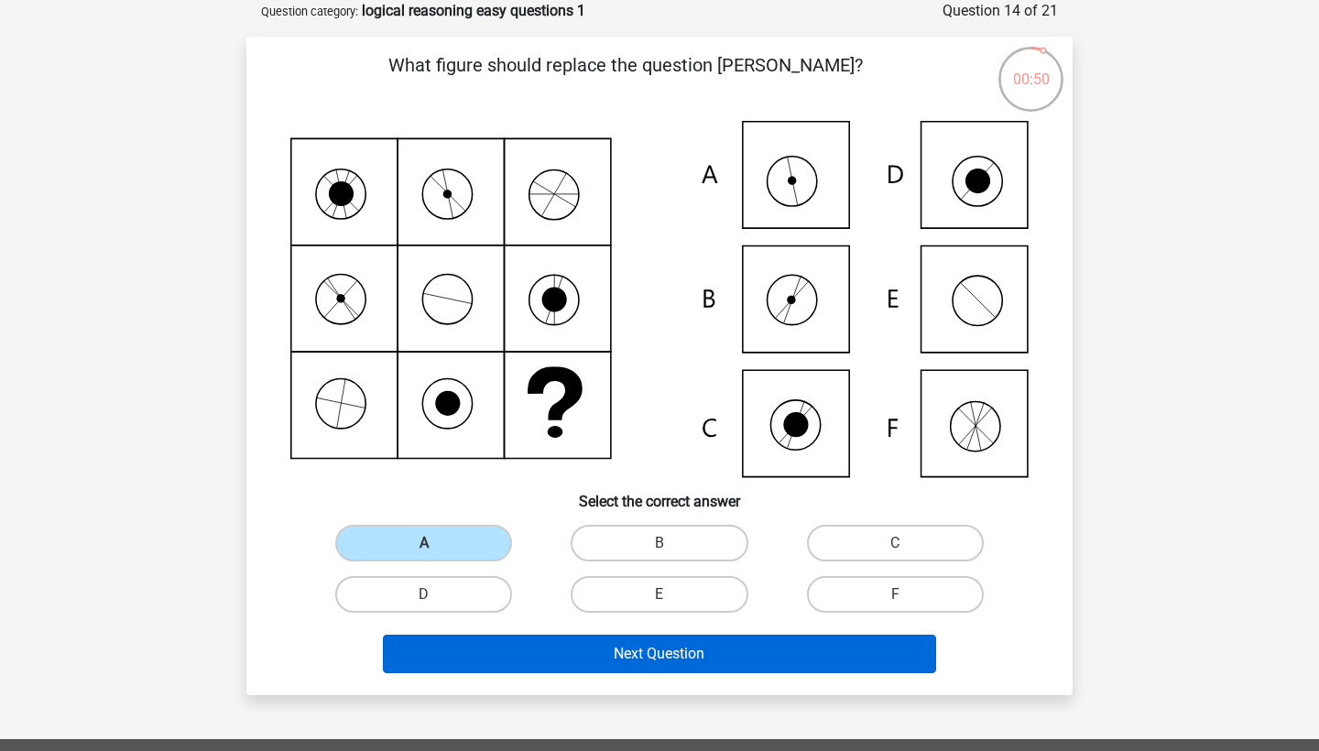
click at [493, 662] on button "Next Question" at bounding box center [660, 654] width 554 height 38
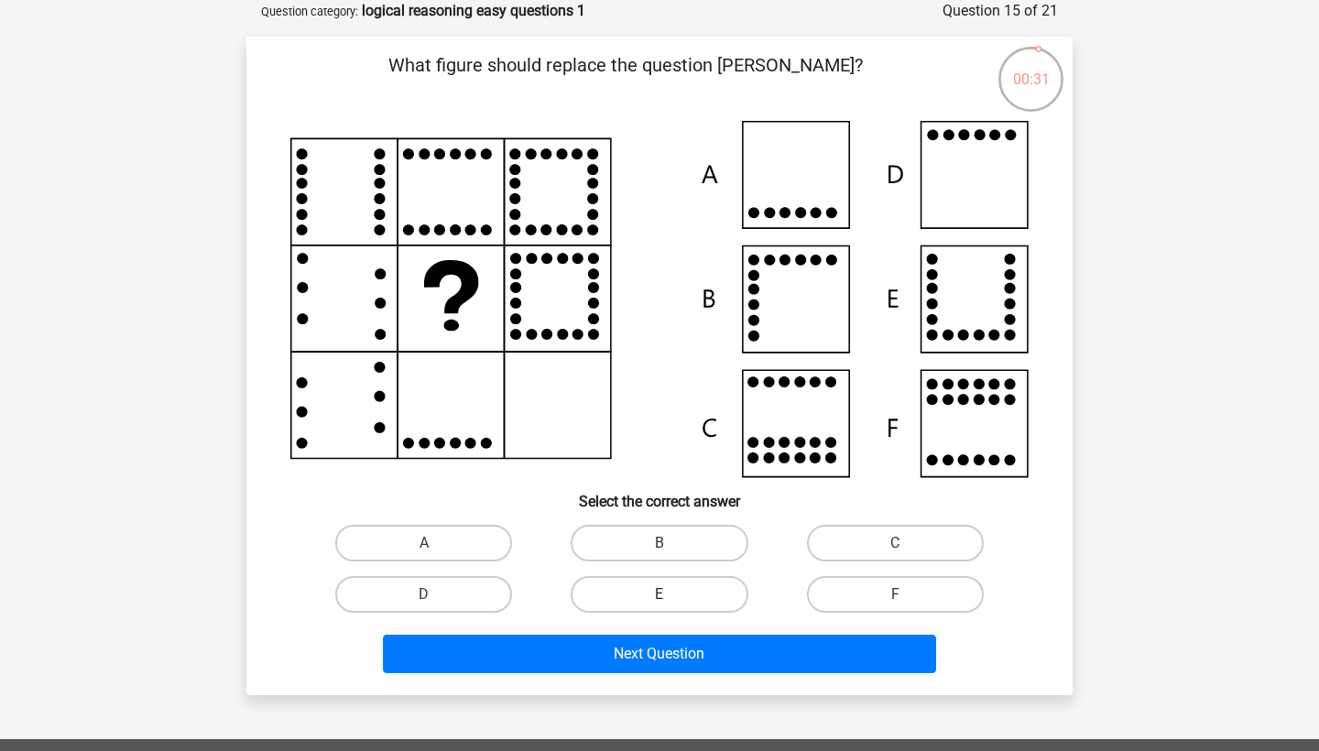
click at [644, 587] on label "E" at bounding box center [659, 594] width 177 height 37
click at [659, 594] on input "E" at bounding box center [665, 600] width 12 height 12
radio input "true"
click at [803, 429] on icon at bounding box center [659, 299] width 738 height 356
click at [949, 539] on label "C" at bounding box center [895, 543] width 177 height 37
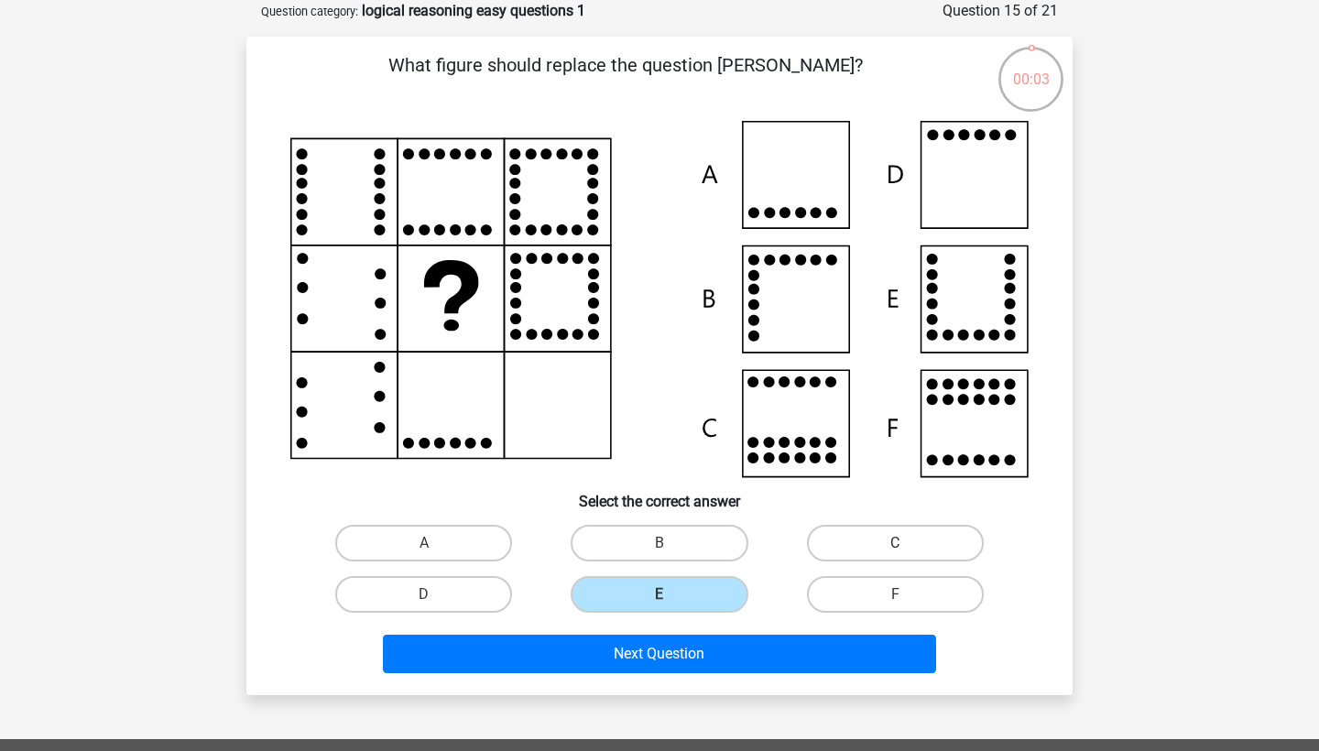
click at [907, 543] on input "C" at bounding box center [901, 549] width 12 height 12
radio input "true"
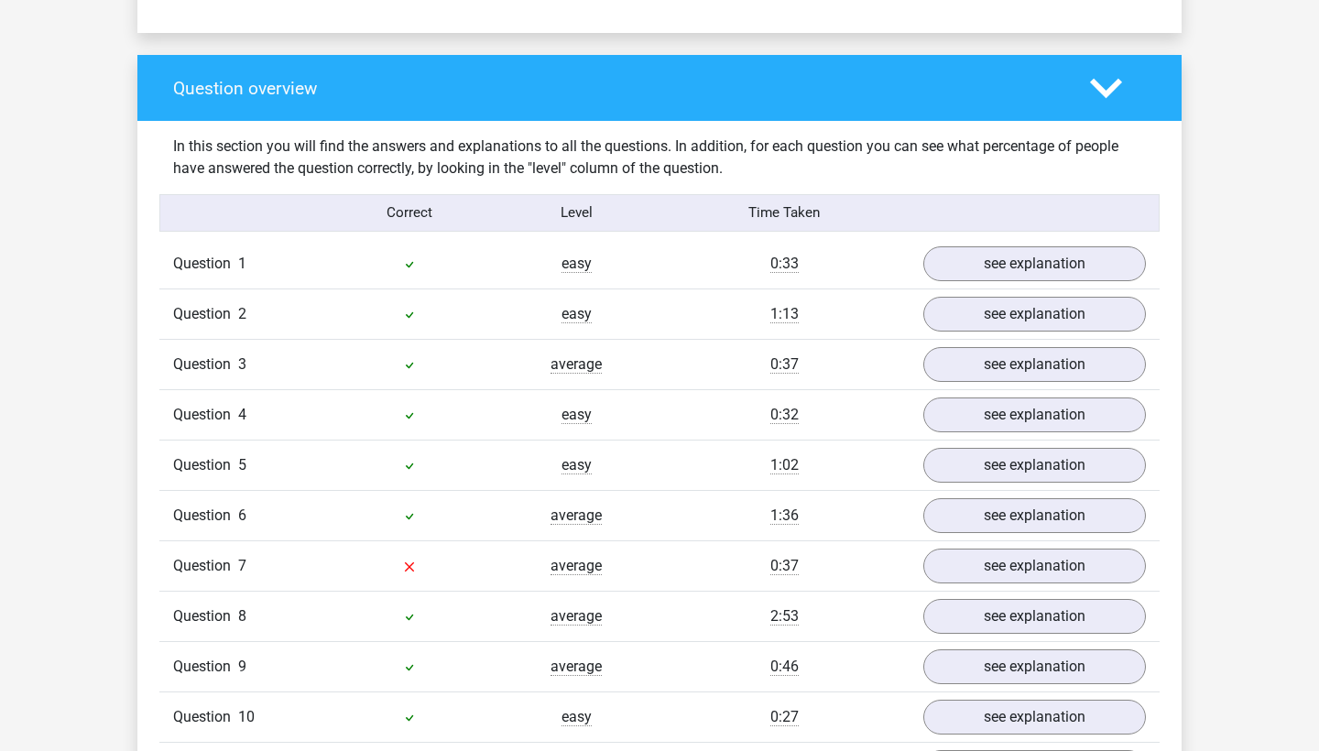
scroll to position [1286, 0]
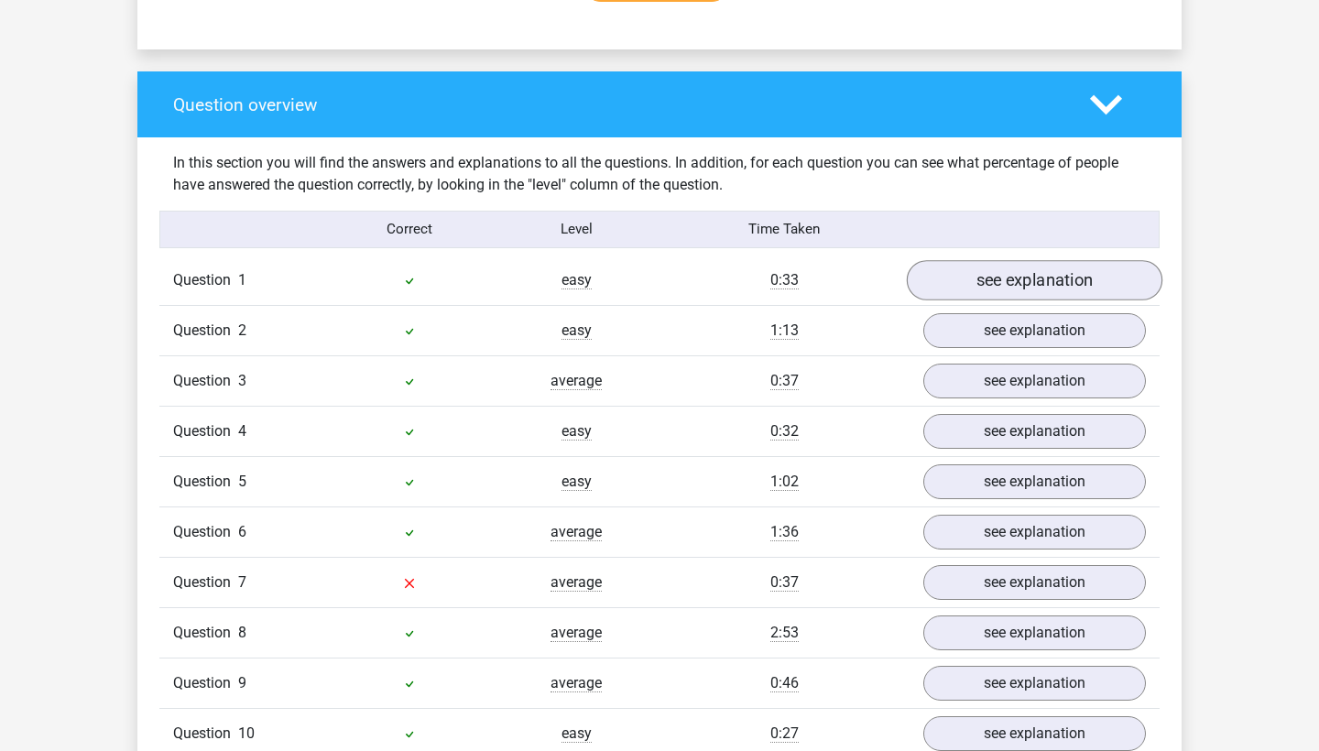
click at [1050, 277] on link "see explanation" at bounding box center [1034, 280] width 255 height 40
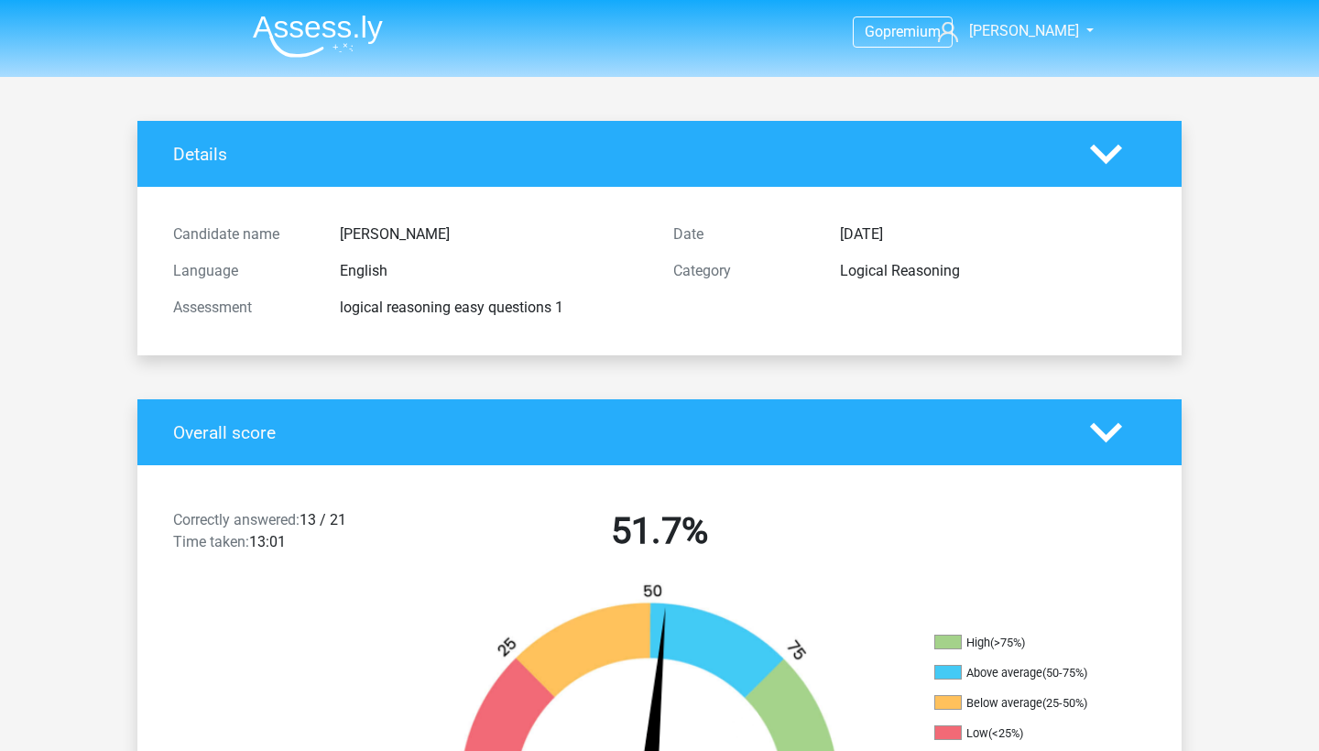
scroll to position [0, 0]
